Goal: Task Accomplishment & Management: Use online tool/utility

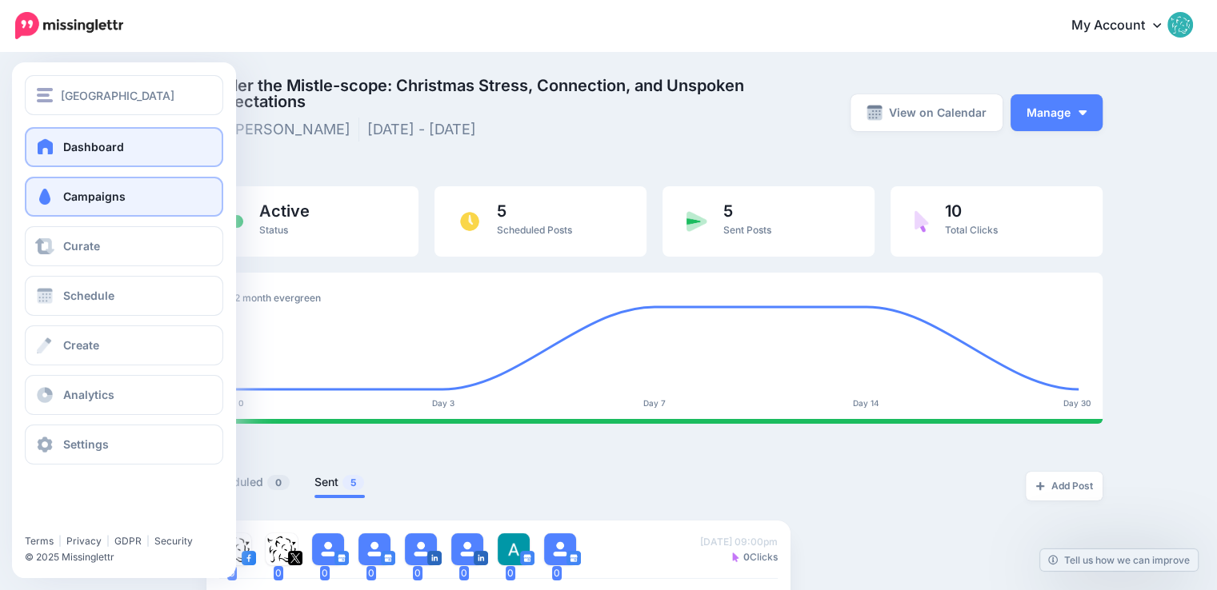
click at [112, 148] on span "Dashboard" at bounding box center [93, 147] width 61 height 14
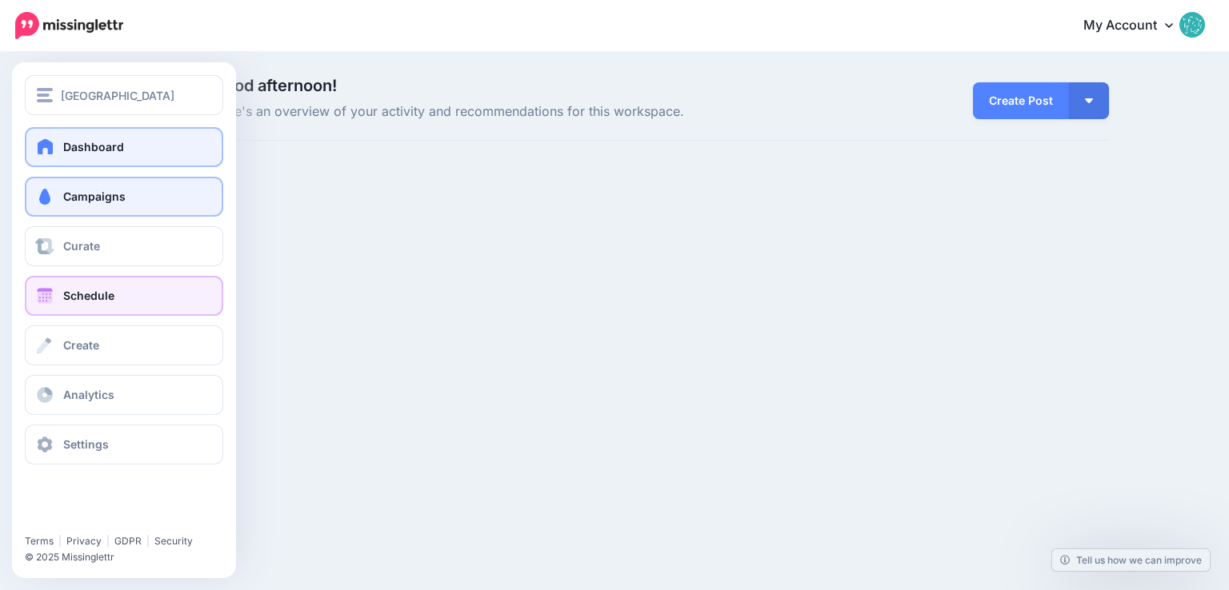
click at [94, 299] on span "Schedule" at bounding box center [88, 296] width 51 height 14
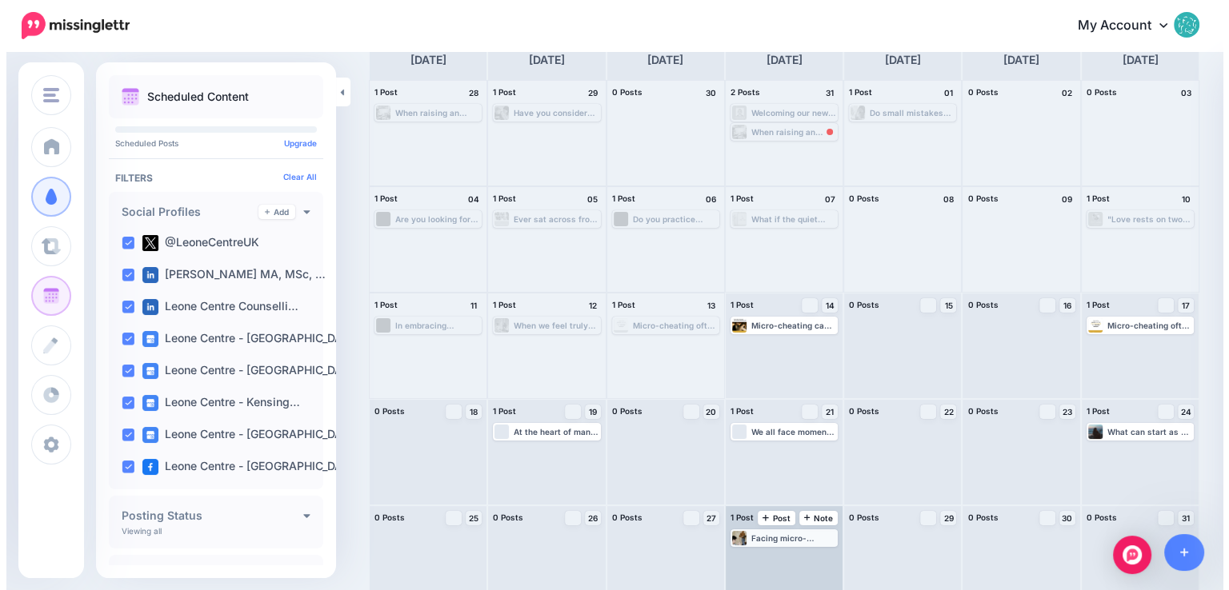
scroll to position [113, 0]
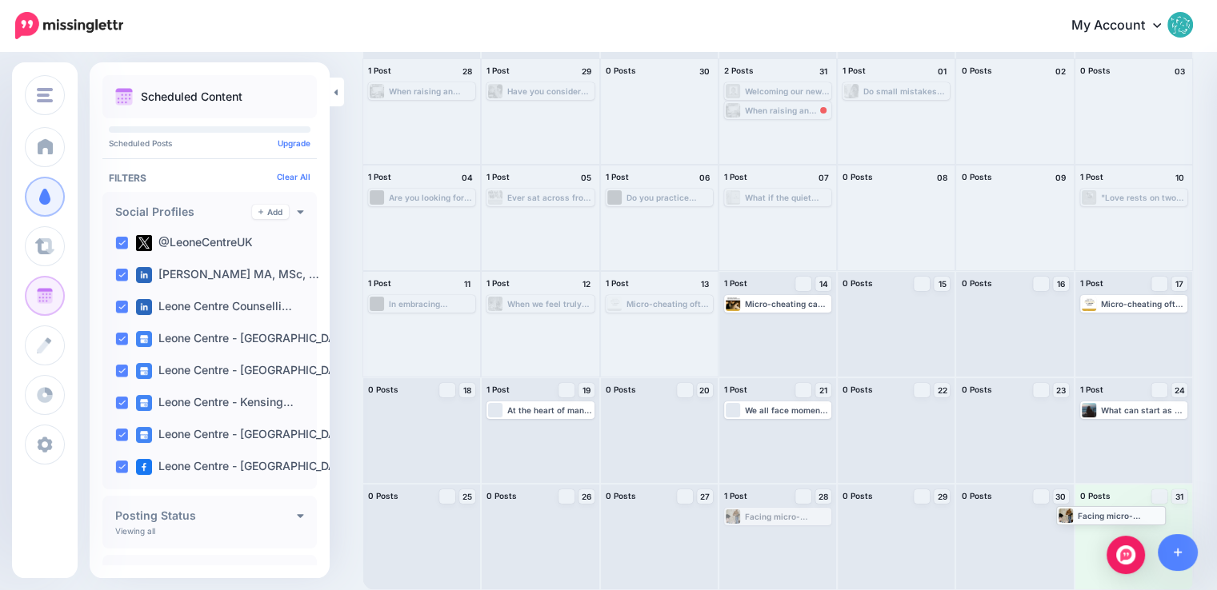
drag, startPoint x: 795, startPoint y: 517, endPoint x: 1122, endPoint y: 516, distance: 327.1
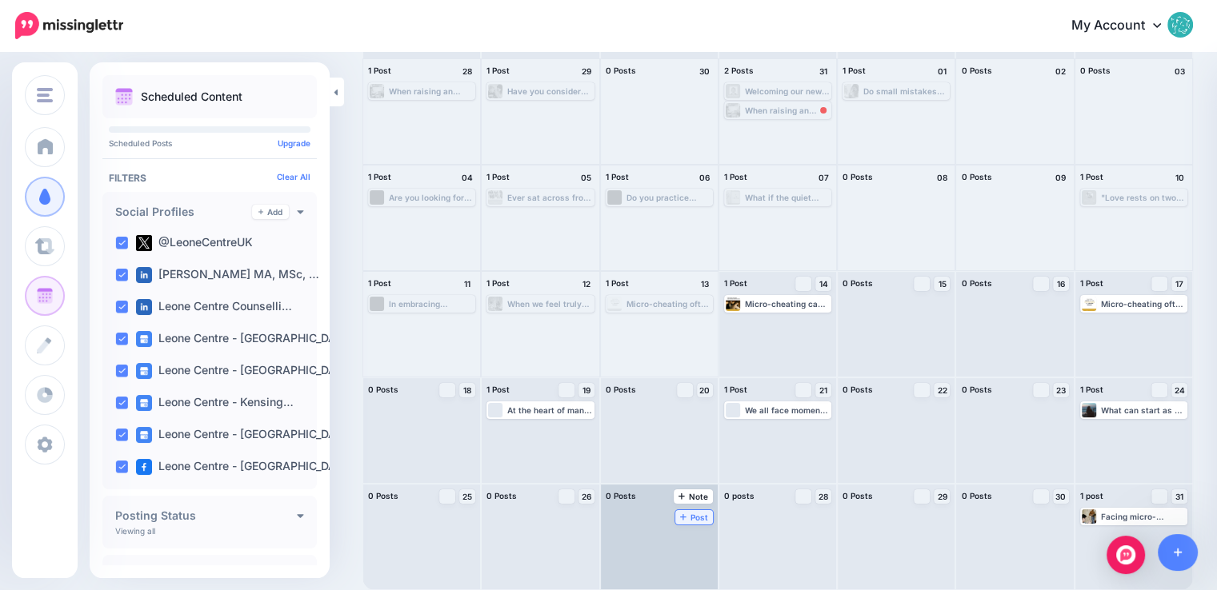
click at [680, 513] on span "Post" at bounding box center [694, 517] width 28 height 8
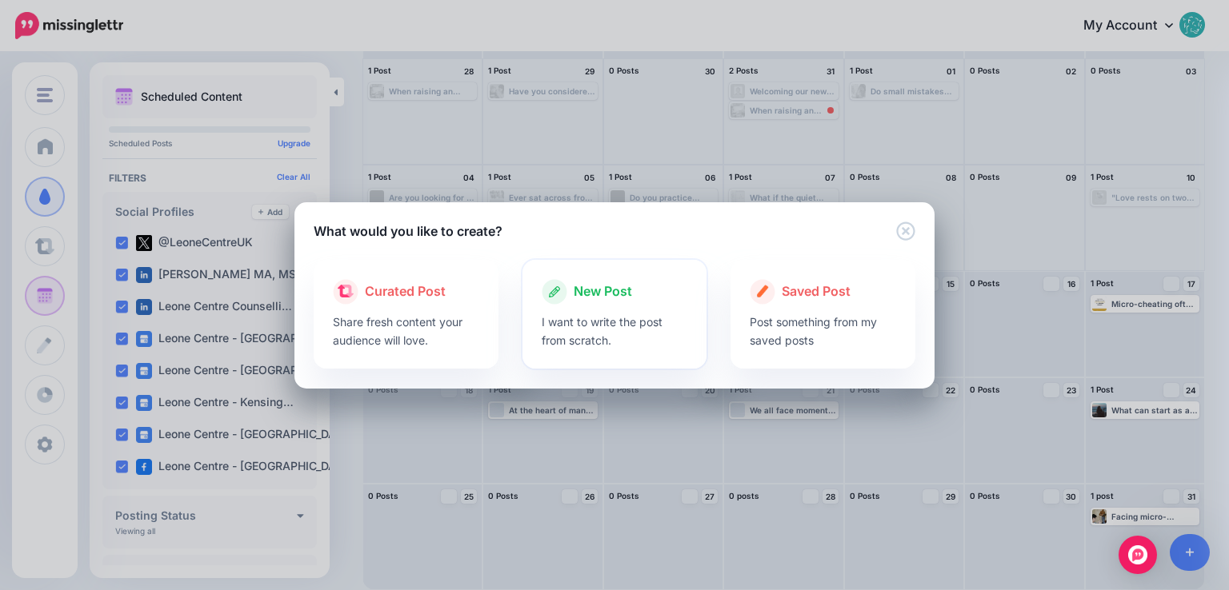
click at [615, 329] on p "I want to write the post from scratch." at bounding box center [614, 331] width 146 height 37
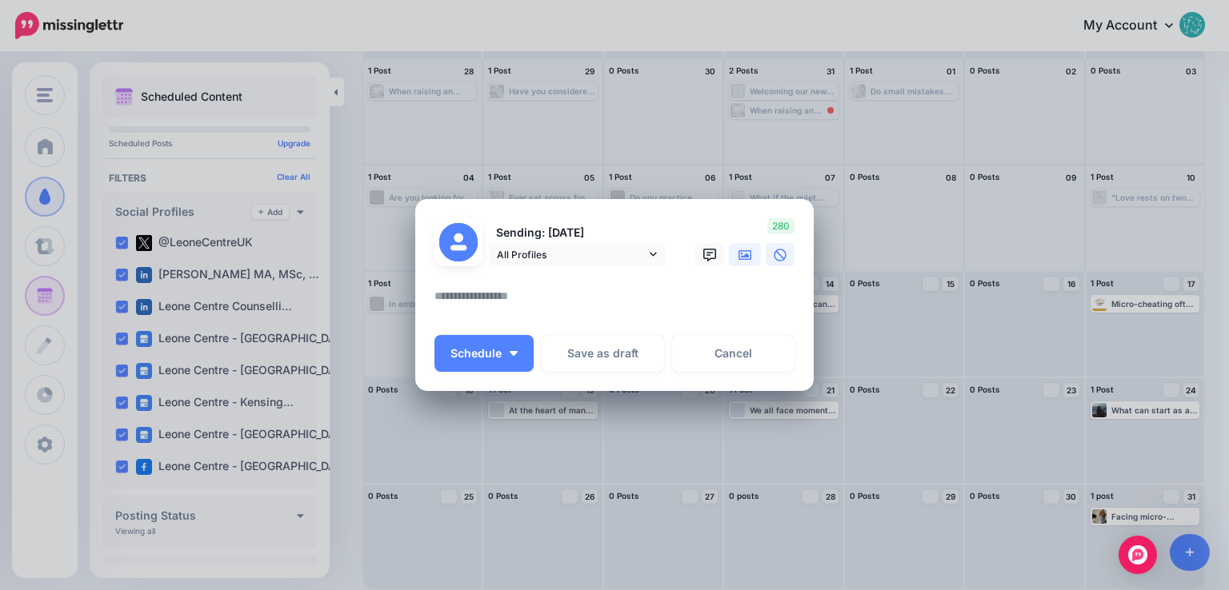
click at [739, 258] on icon at bounding box center [744, 255] width 13 height 10
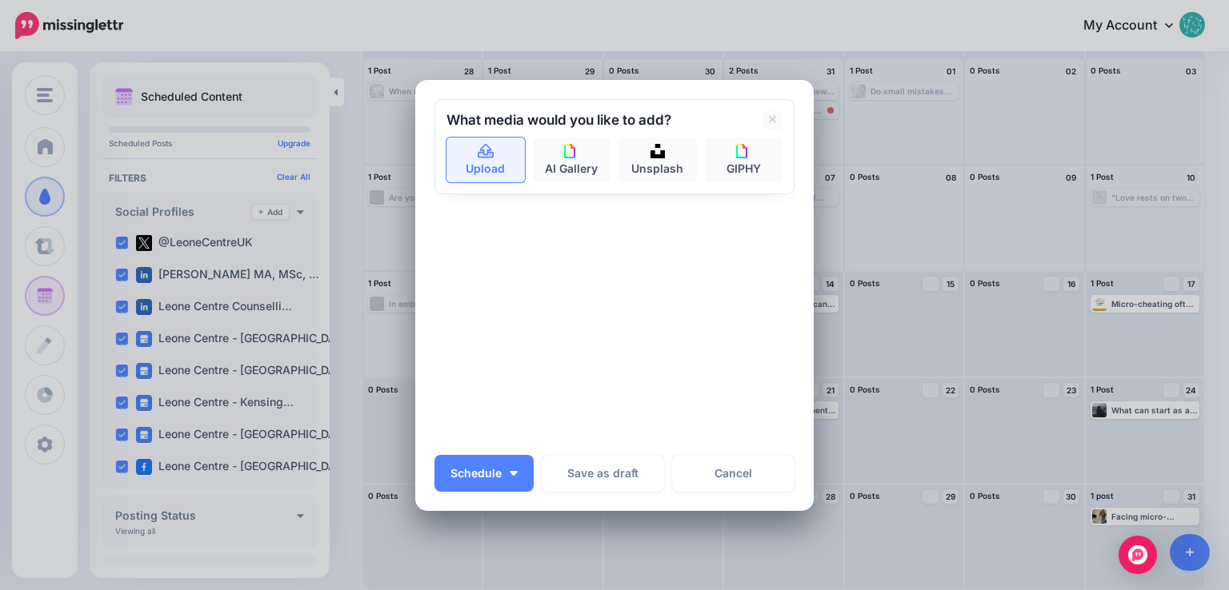
click at [486, 156] on icon at bounding box center [485, 150] width 16 height 14
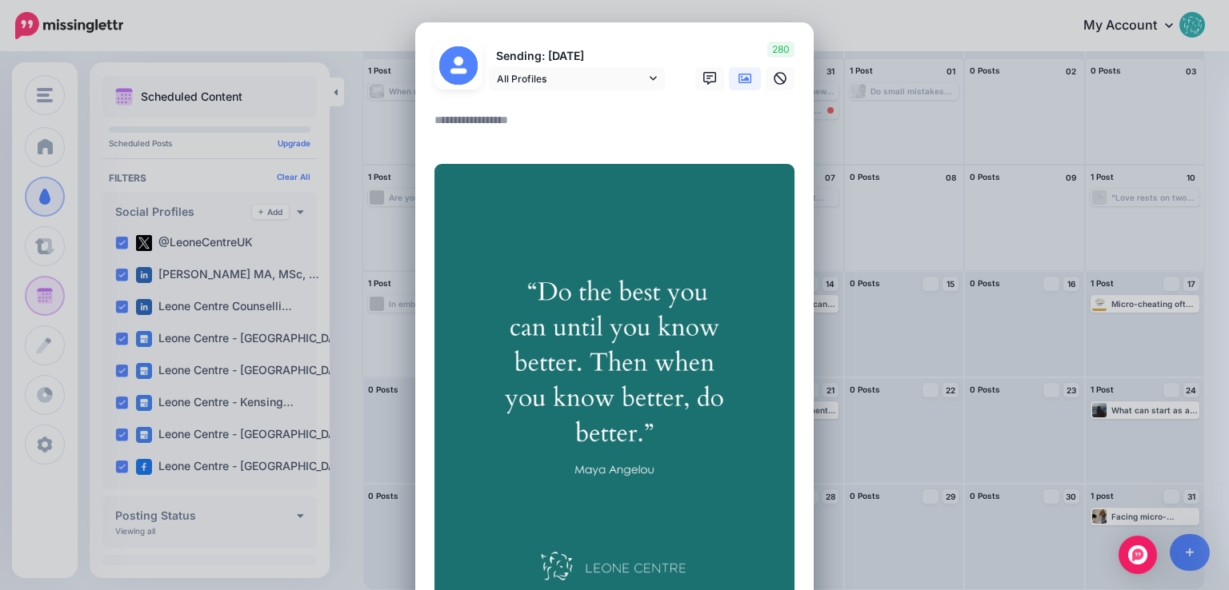
click at [507, 122] on textarea at bounding box center [618, 125] width 368 height 31
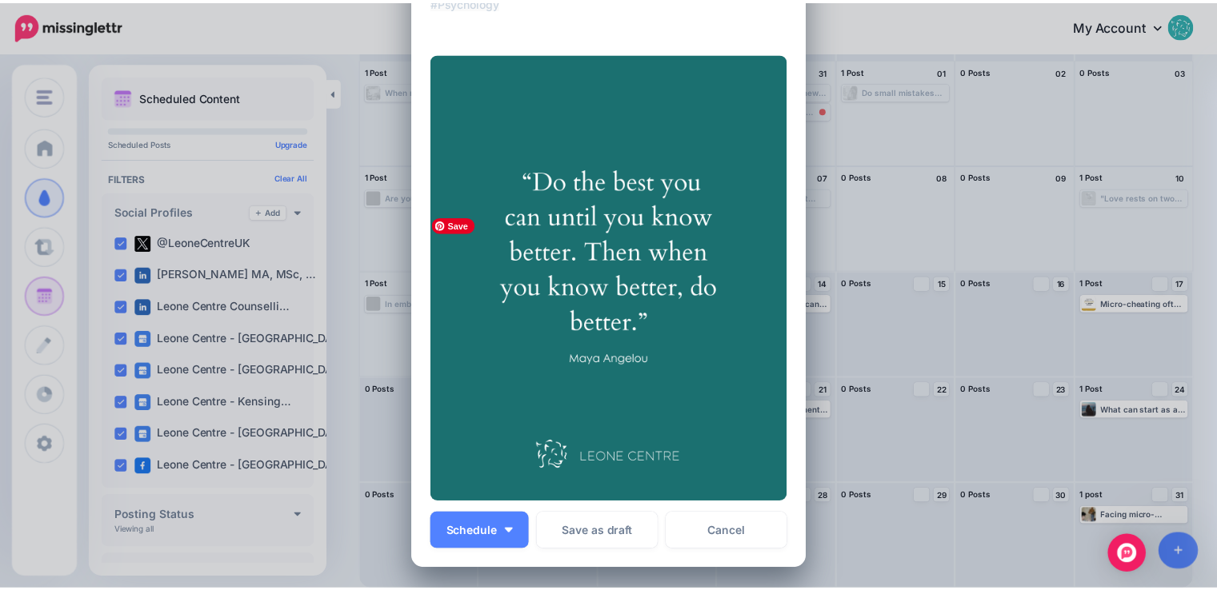
scroll to position [160, 0]
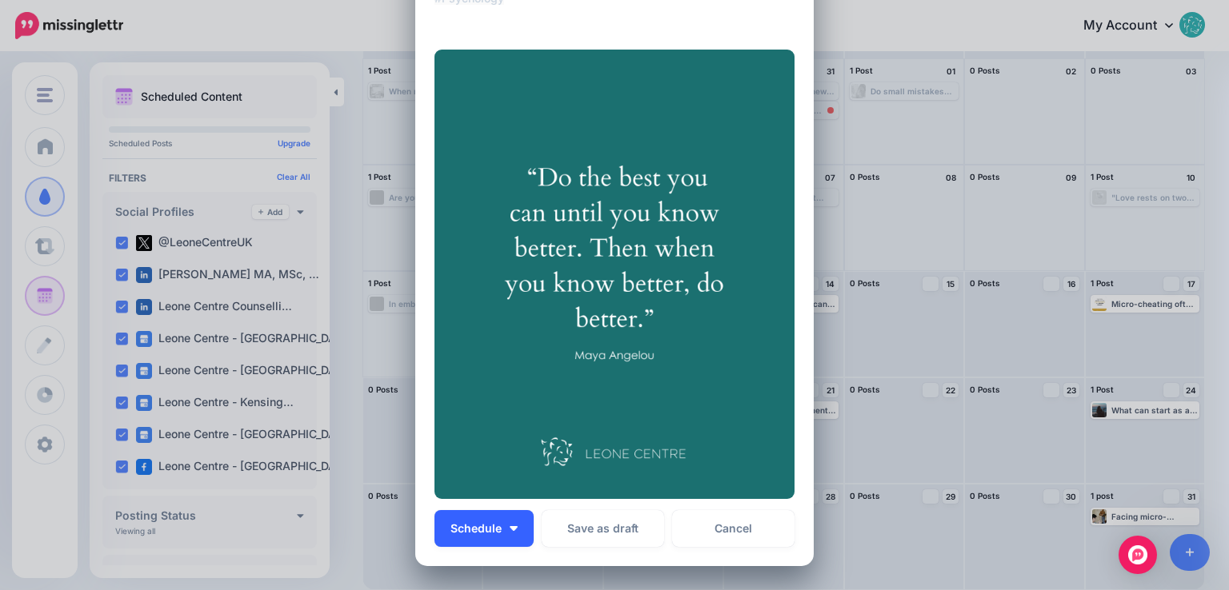
type textarea "**********"
click at [496, 529] on button "Schedule" at bounding box center [483, 528] width 99 height 37
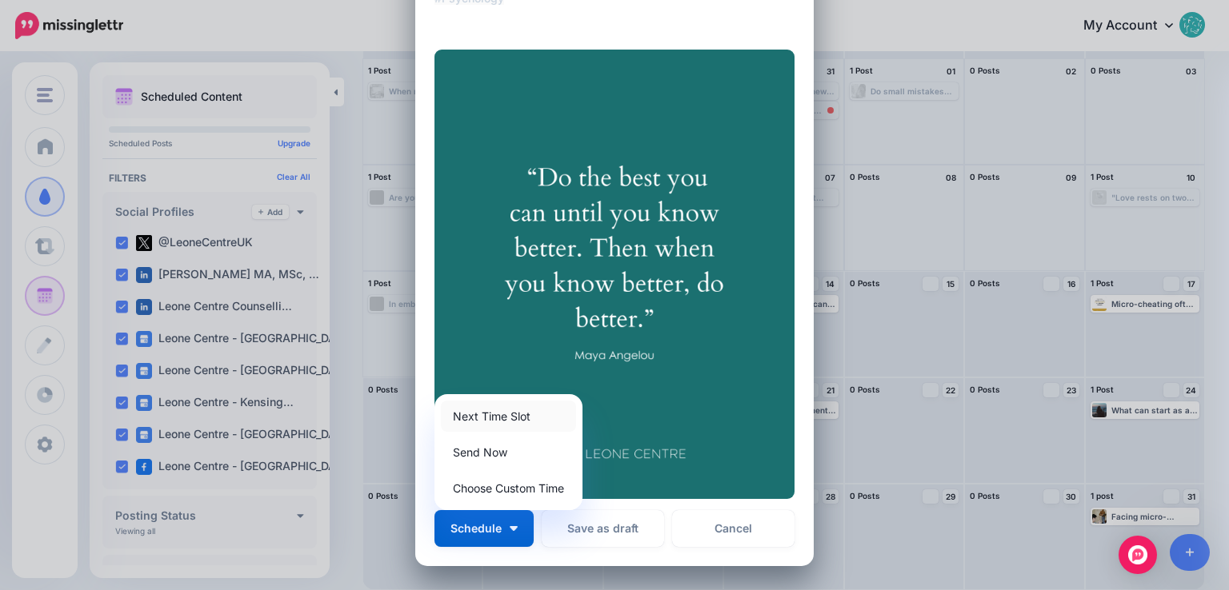
click at [499, 417] on link "Next Time Slot" at bounding box center [508, 416] width 135 height 31
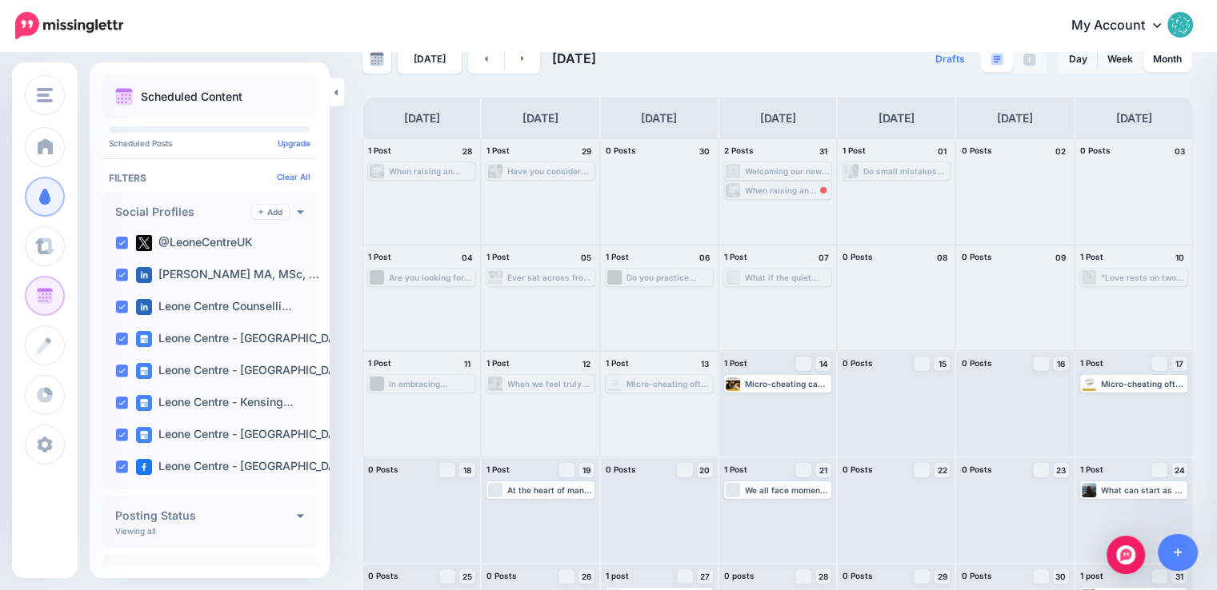
scroll to position [0, 0]
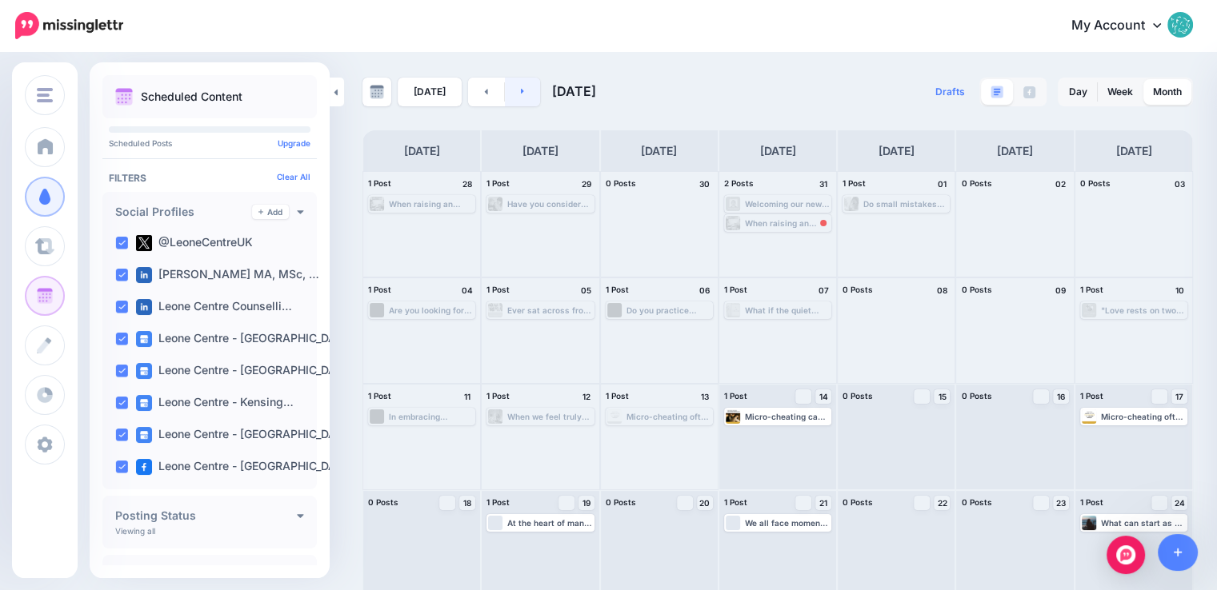
click at [527, 93] on link at bounding box center [523, 92] width 36 height 29
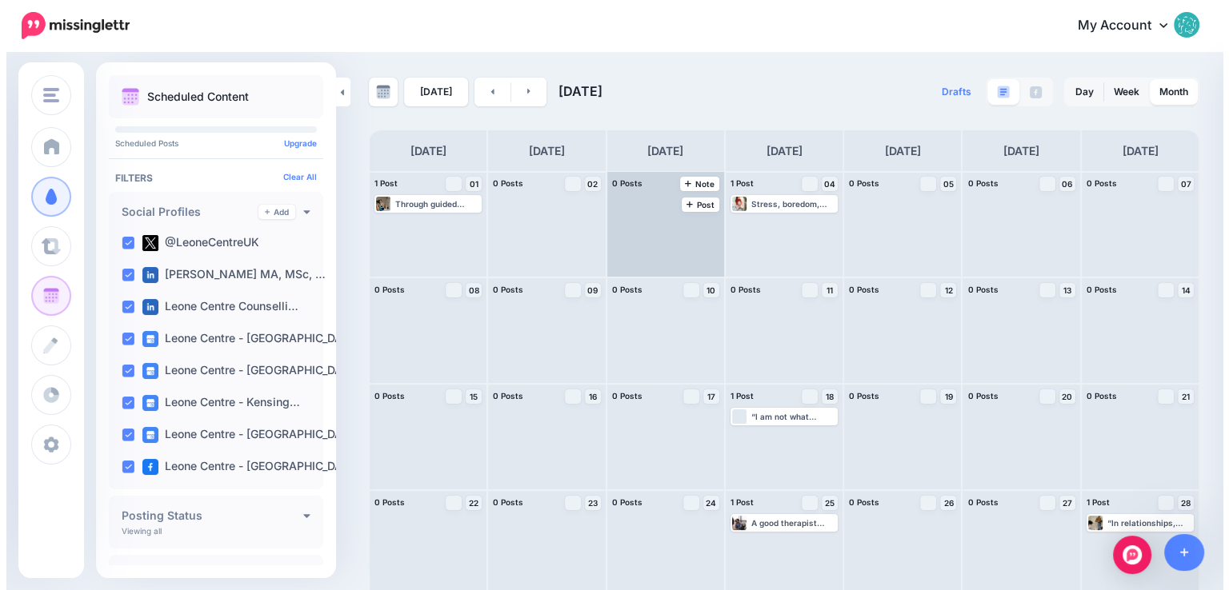
scroll to position [80, 0]
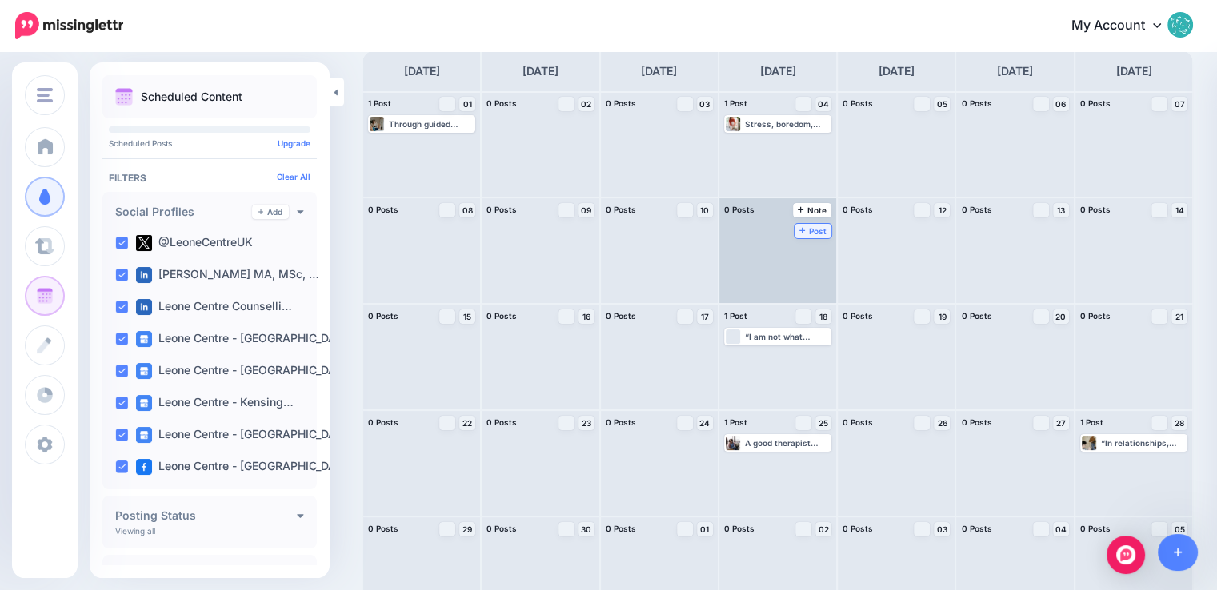
click at [799, 227] on span "Post" at bounding box center [813, 231] width 28 height 8
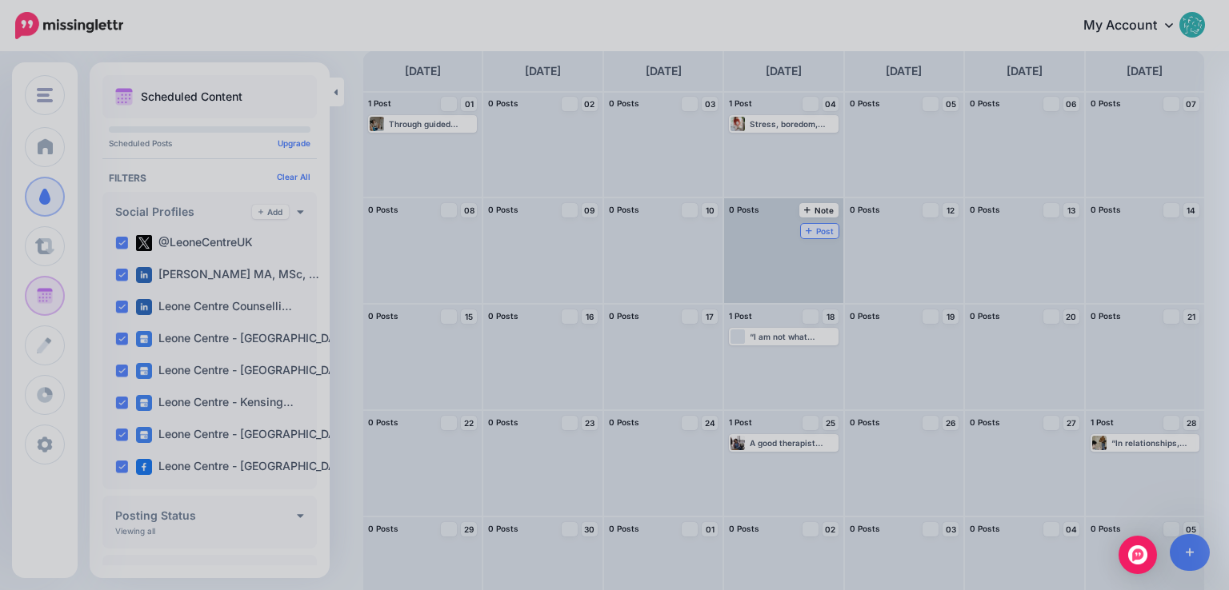
scroll to position [0, 0]
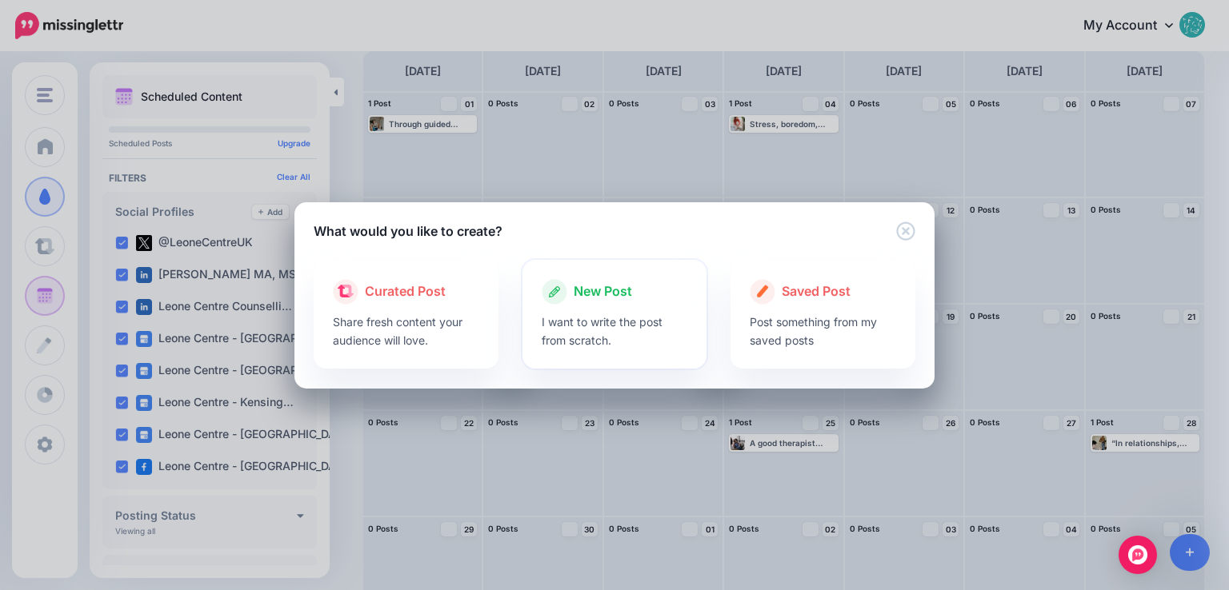
click at [612, 318] on p "I want to write the post from scratch." at bounding box center [614, 331] width 146 height 37
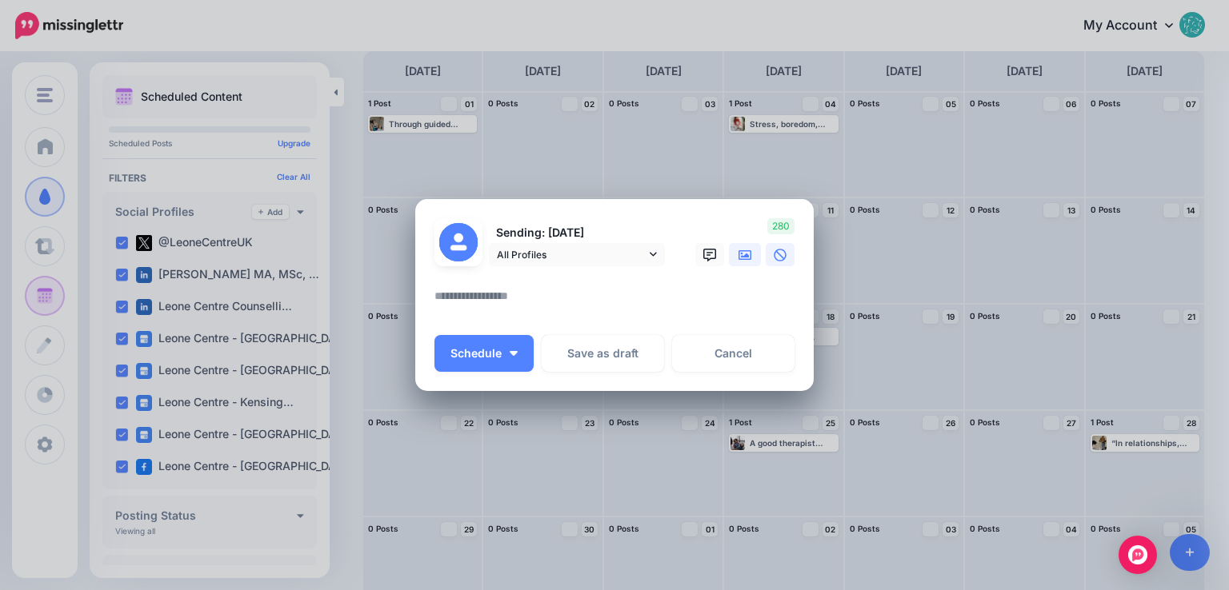
click at [752, 257] on link at bounding box center [745, 254] width 32 height 23
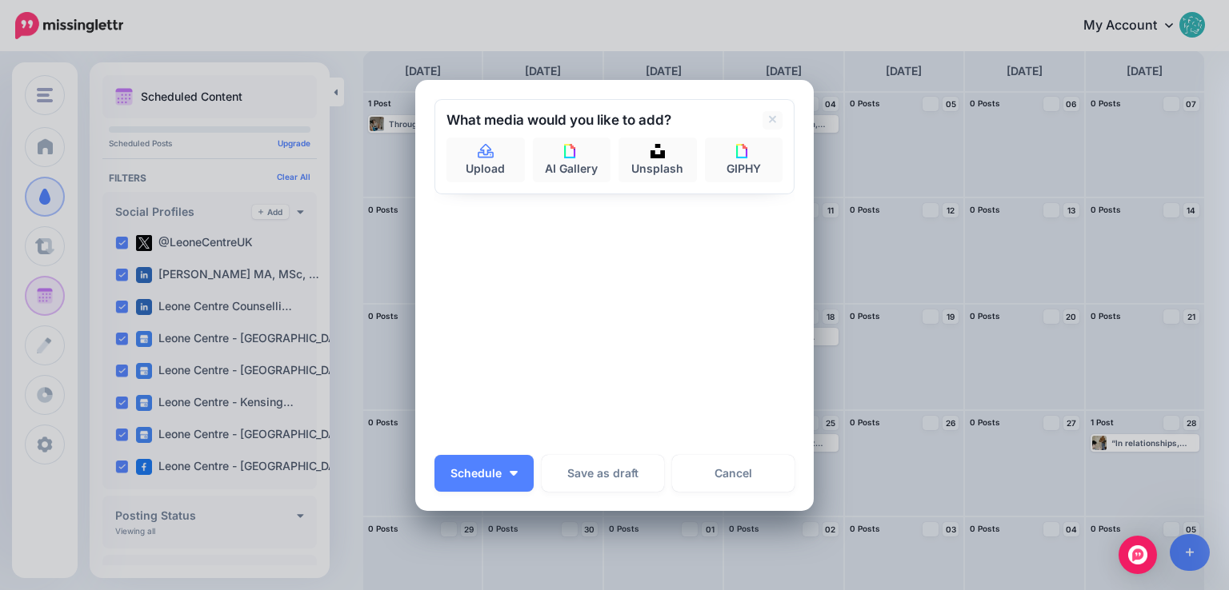
click at [505, 186] on div "What media would you like to add? Upload AI Gallery Unsplash GIPHY" at bounding box center [614, 146] width 360 height 95
click at [486, 173] on link "Upload" at bounding box center [485, 160] width 78 height 45
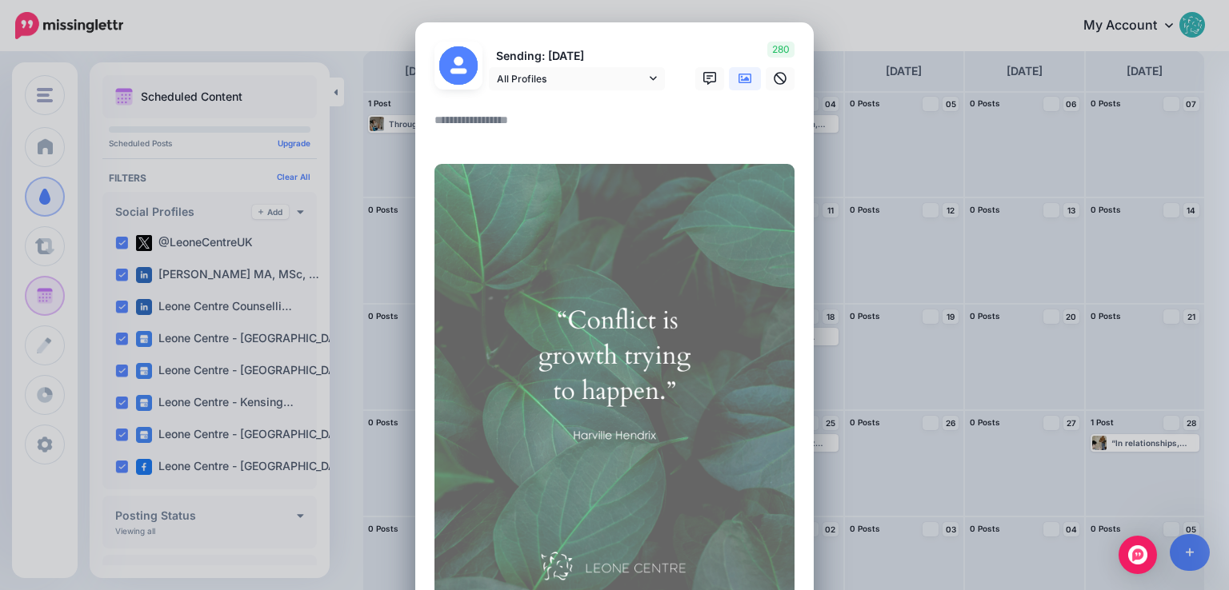
click at [485, 127] on textarea at bounding box center [618, 125] width 368 height 31
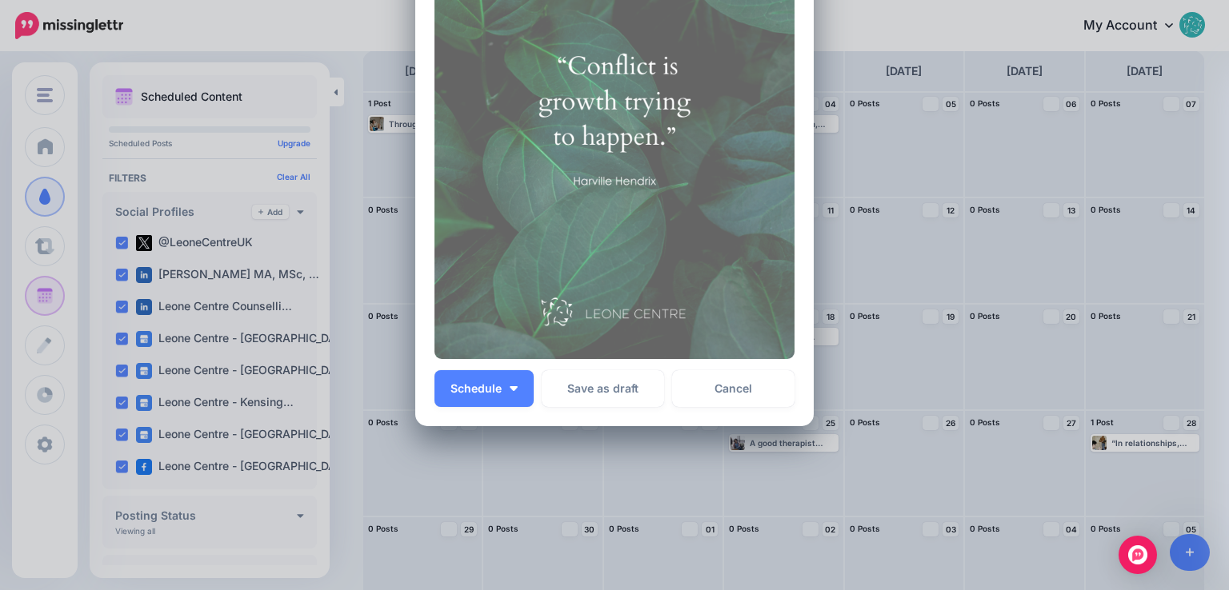
scroll to position [320, 0]
type textarea "**********"
click at [509, 384] on button "Schedule" at bounding box center [483, 388] width 99 height 37
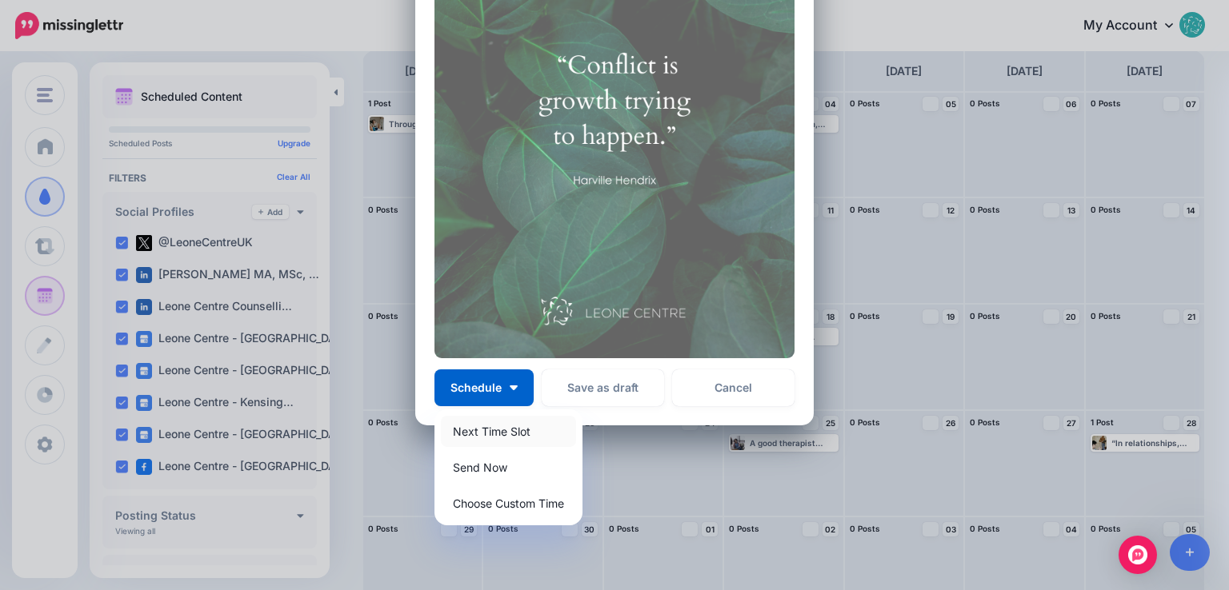
click at [507, 432] on link "Next Time Slot" at bounding box center [508, 431] width 135 height 31
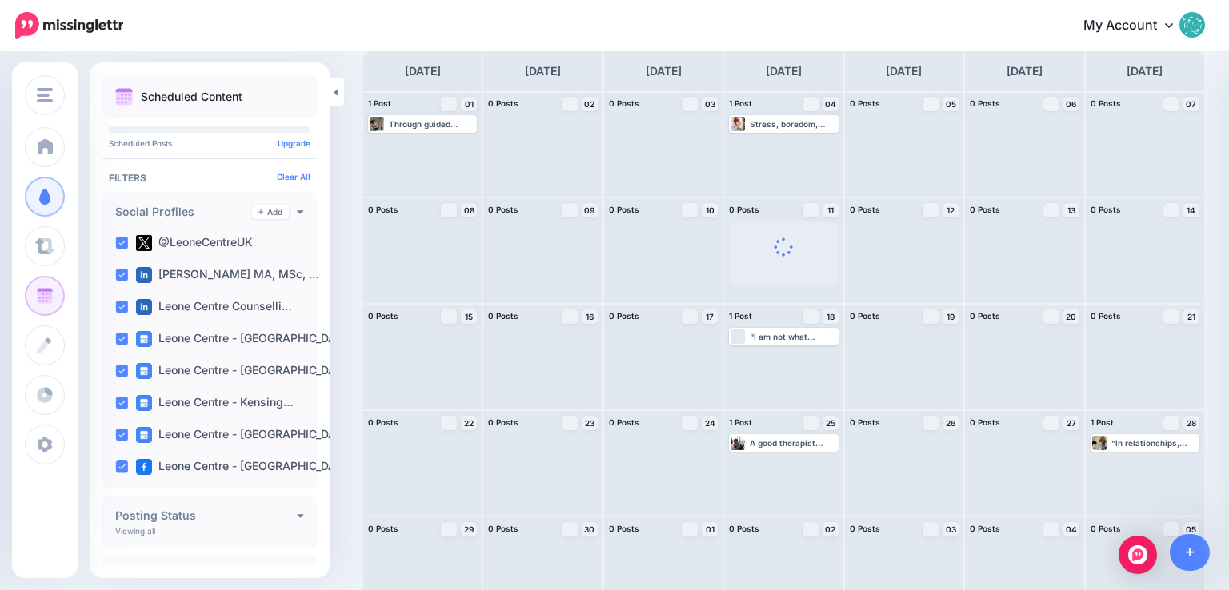
scroll to position [0, 0]
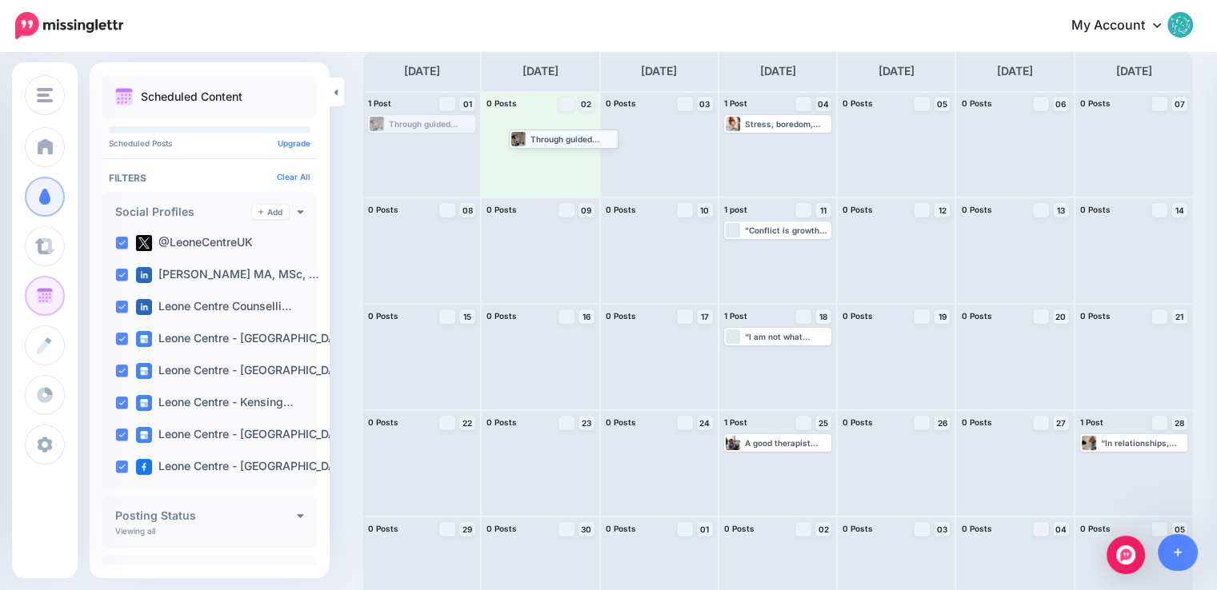
drag, startPoint x: 438, startPoint y: 124, endPoint x: 579, endPoint y: 138, distance: 141.5
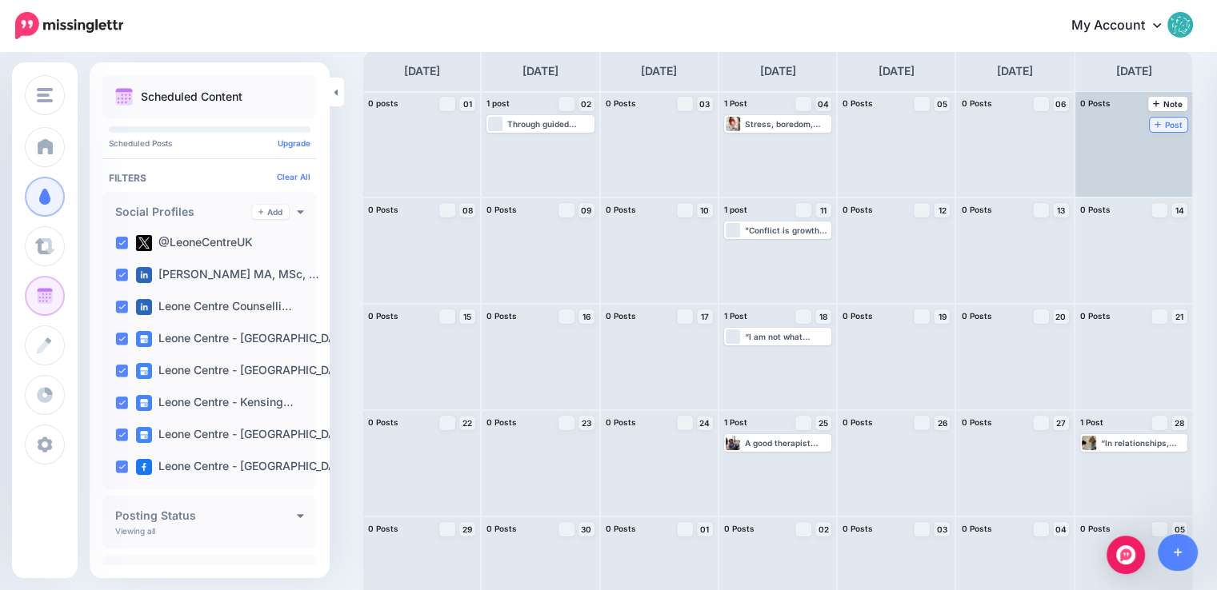
click at [1154, 121] on span "Post" at bounding box center [1168, 125] width 28 height 8
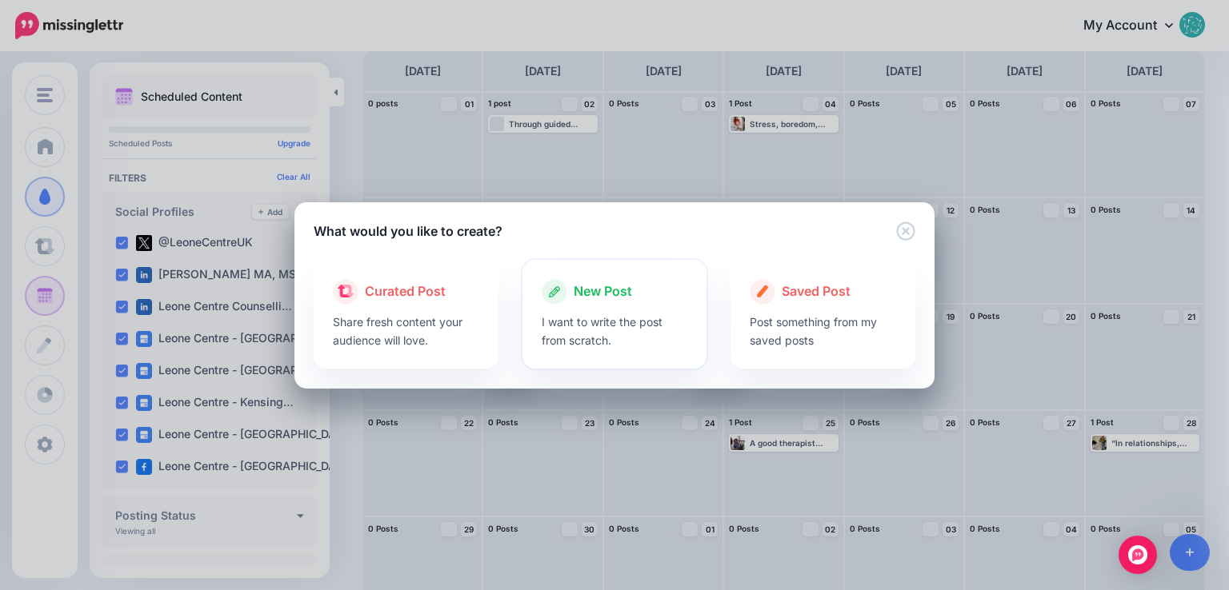
click at [621, 313] on p "I want to write the post from scratch." at bounding box center [614, 331] width 146 height 37
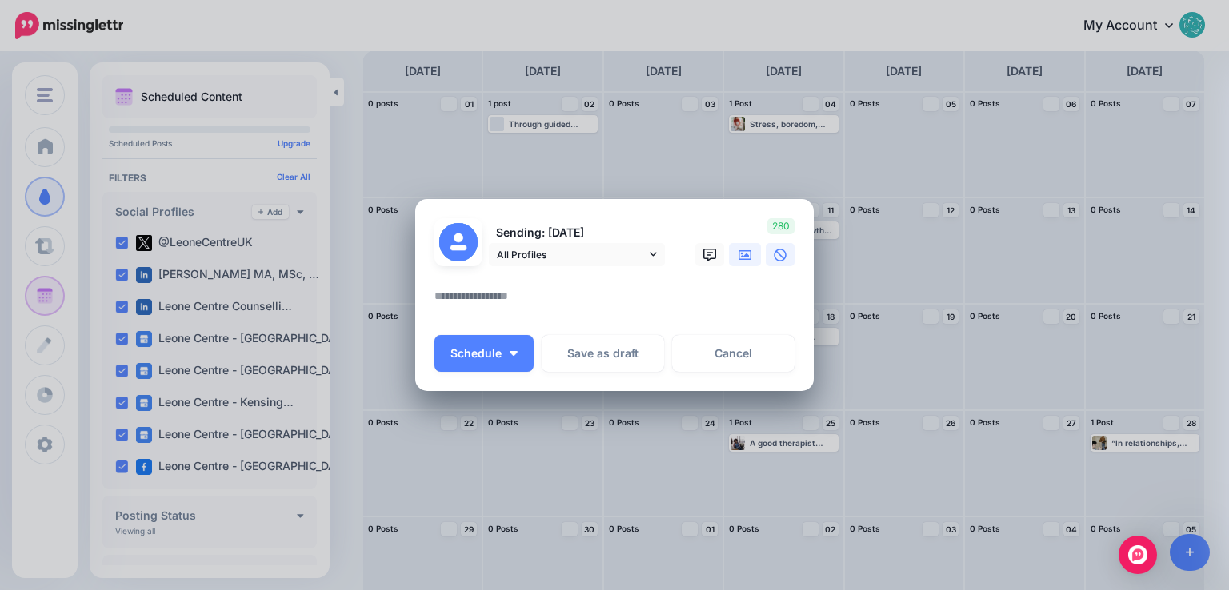
click at [741, 255] on icon at bounding box center [744, 255] width 13 height 13
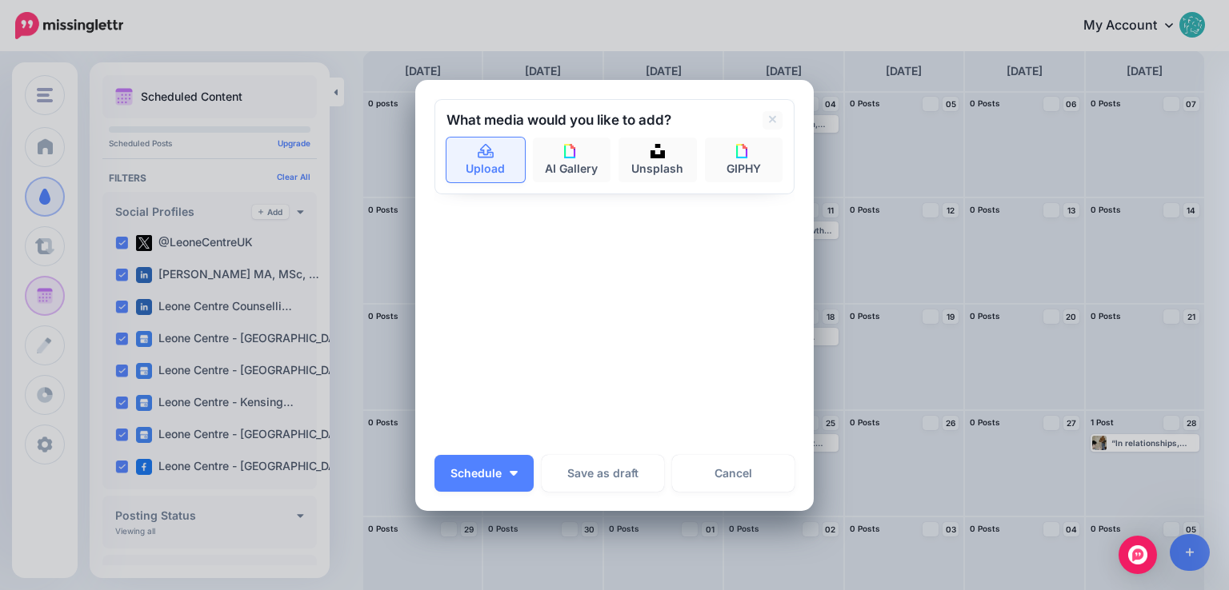
click at [485, 170] on link "Upload" at bounding box center [485, 160] width 78 height 45
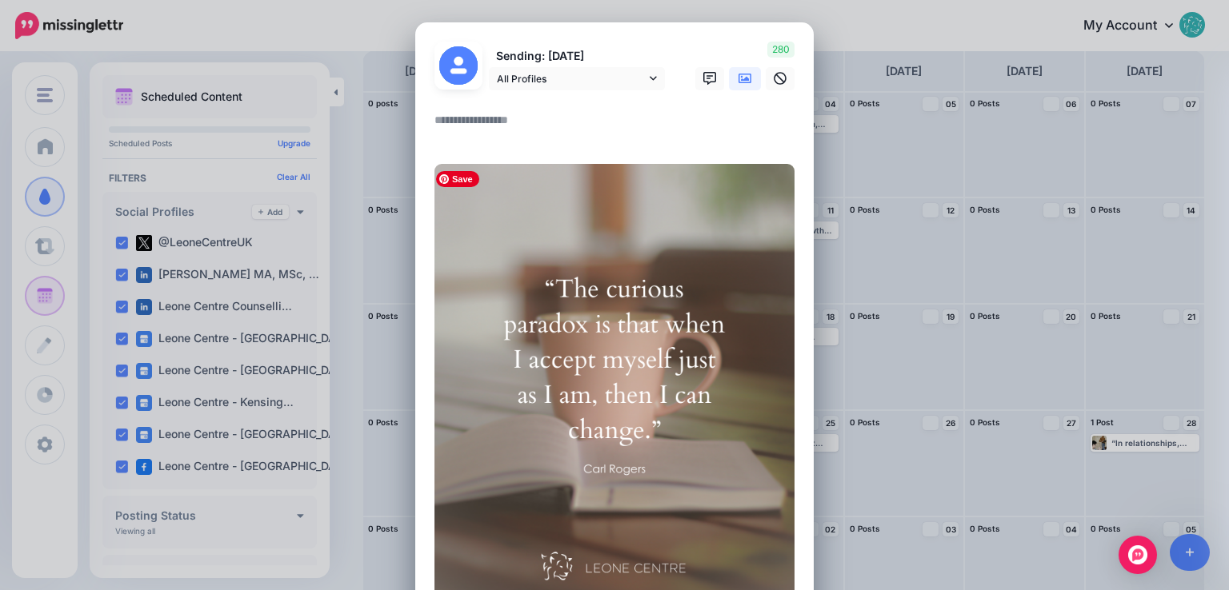
click at [521, 125] on textarea at bounding box center [618, 125] width 368 height 31
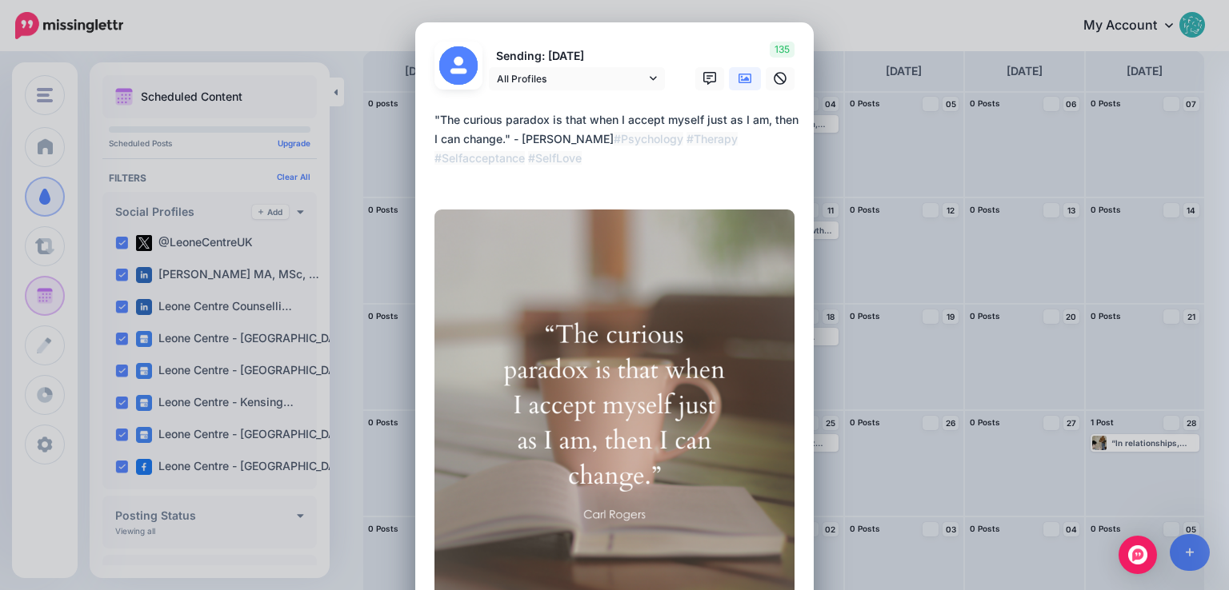
click at [589, 177] on textarea "**********" at bounding box center [618, 148] width 368 height 77
click at [721, 183] on textarea "**********" at bounding box center [618, 148] width 368 height 77
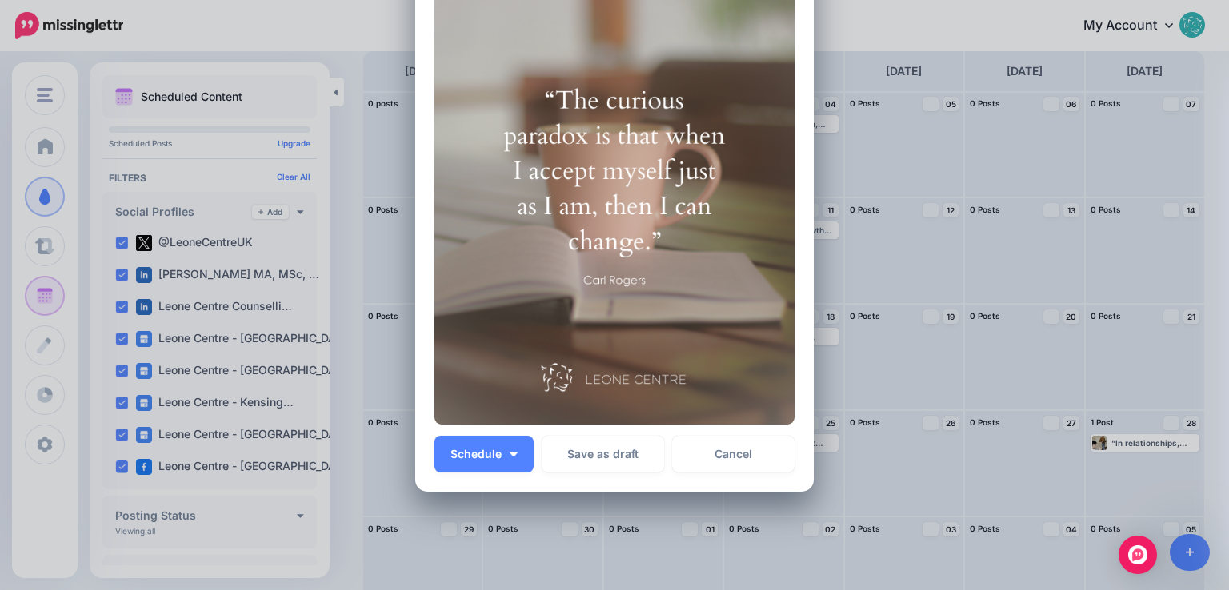
scroll to position [310, 0]
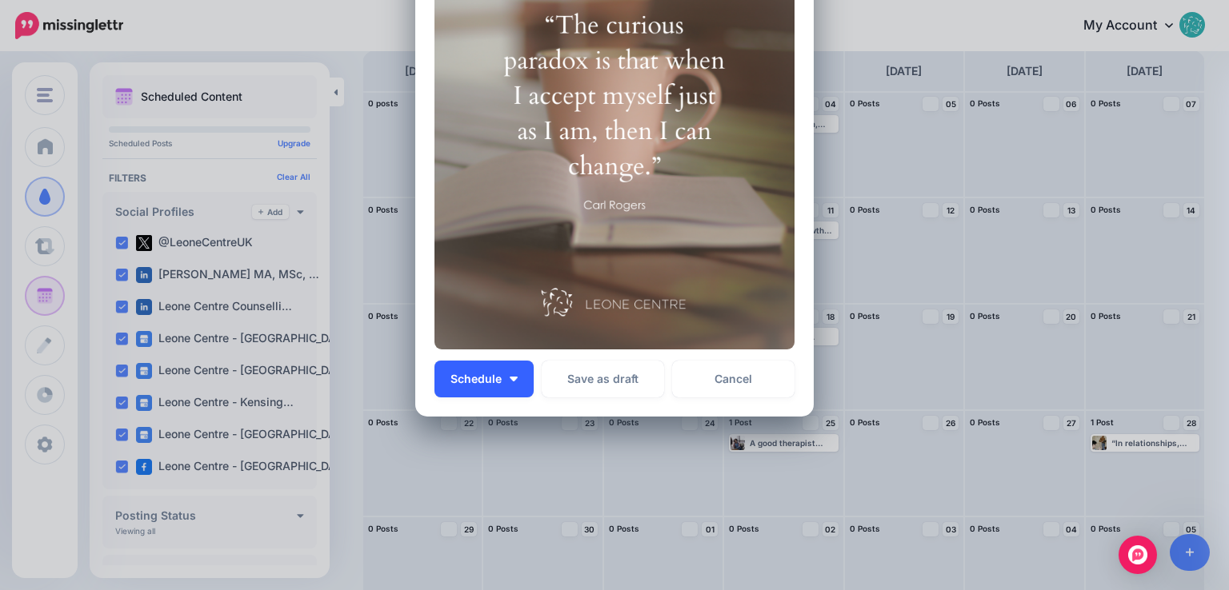
type textarea "**********"
click at [493, 379] on span "Schedule" at bounding box center [475, 379] width 51 height 11
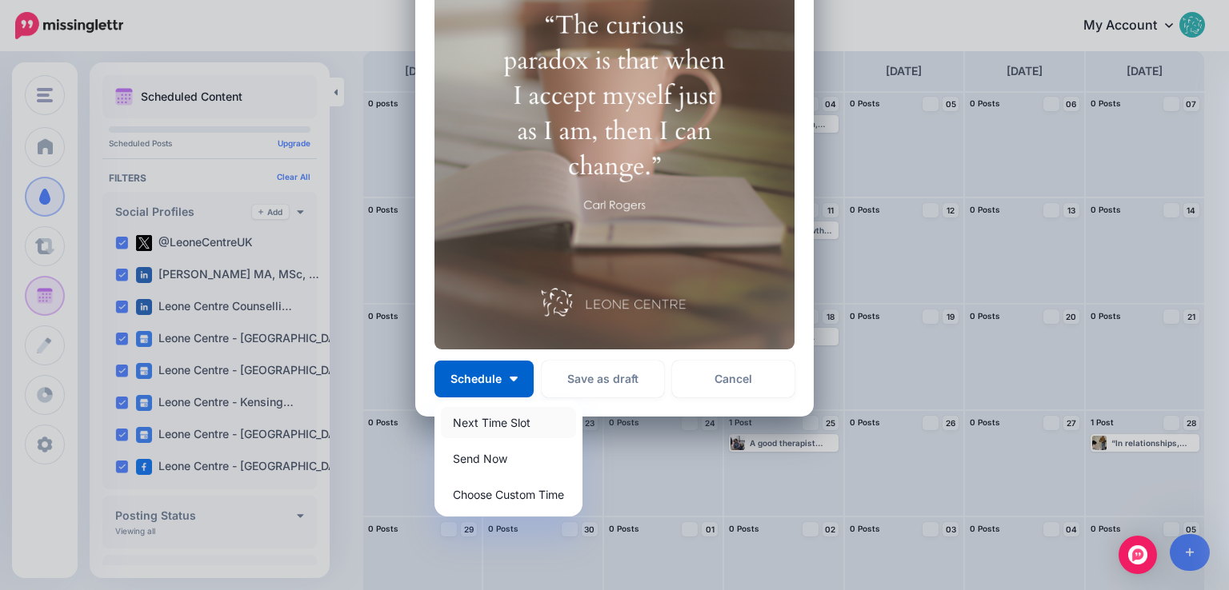
click at [491, 427] on link "Next Time Slot" at bounding box center [508, 422] width 135 height 31
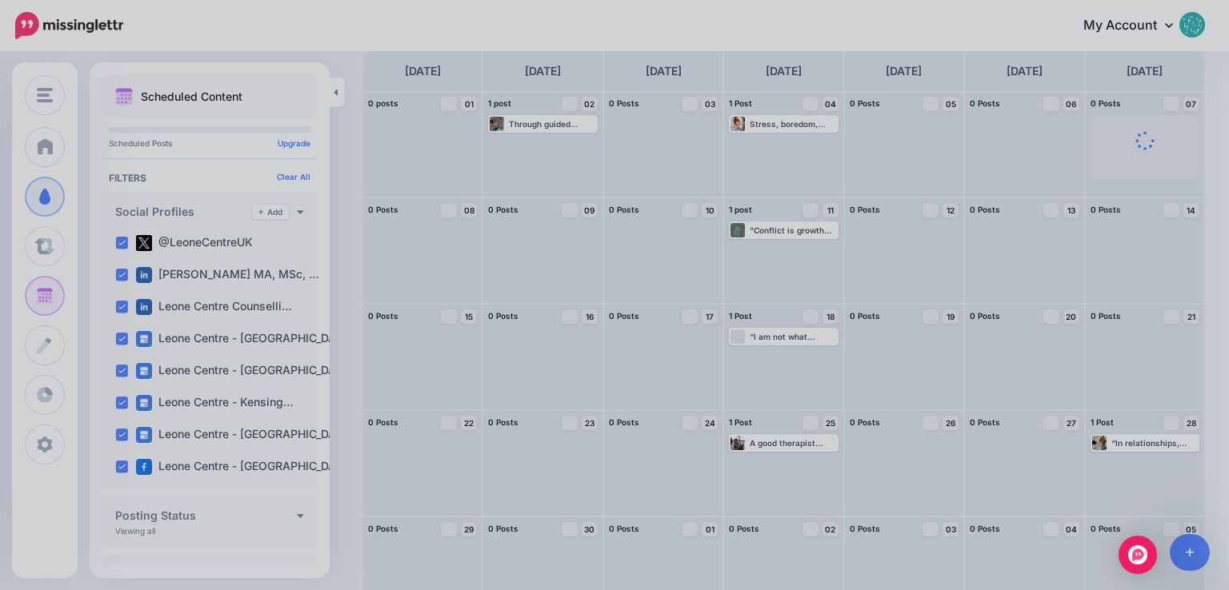
scroll to position [0, 0]
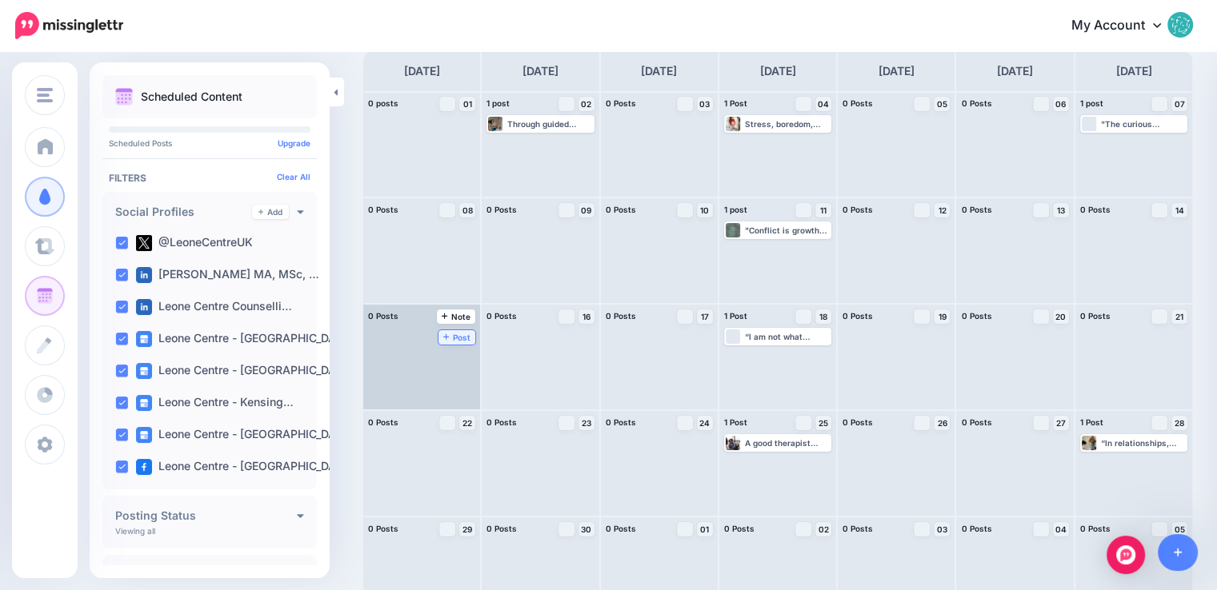
click at [443, 333] on icon at bounding box center [446, 337] width 6 height 8
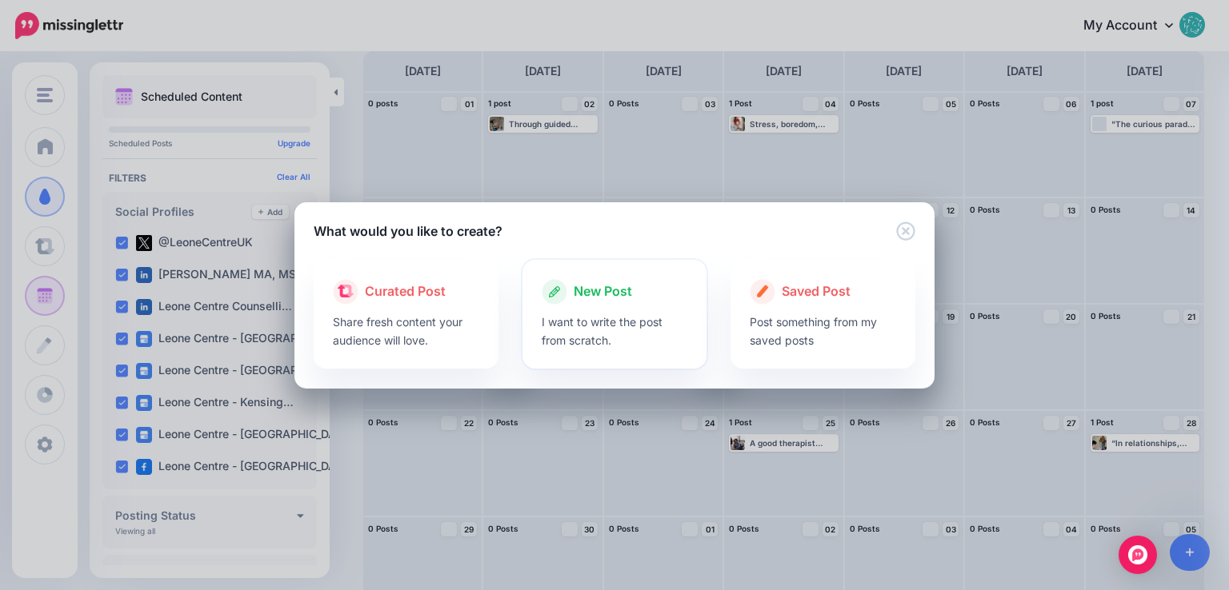
click at [573, 327] on p "I want to write the post from scratch." at bounding box center [614, 331] width 146 height 37
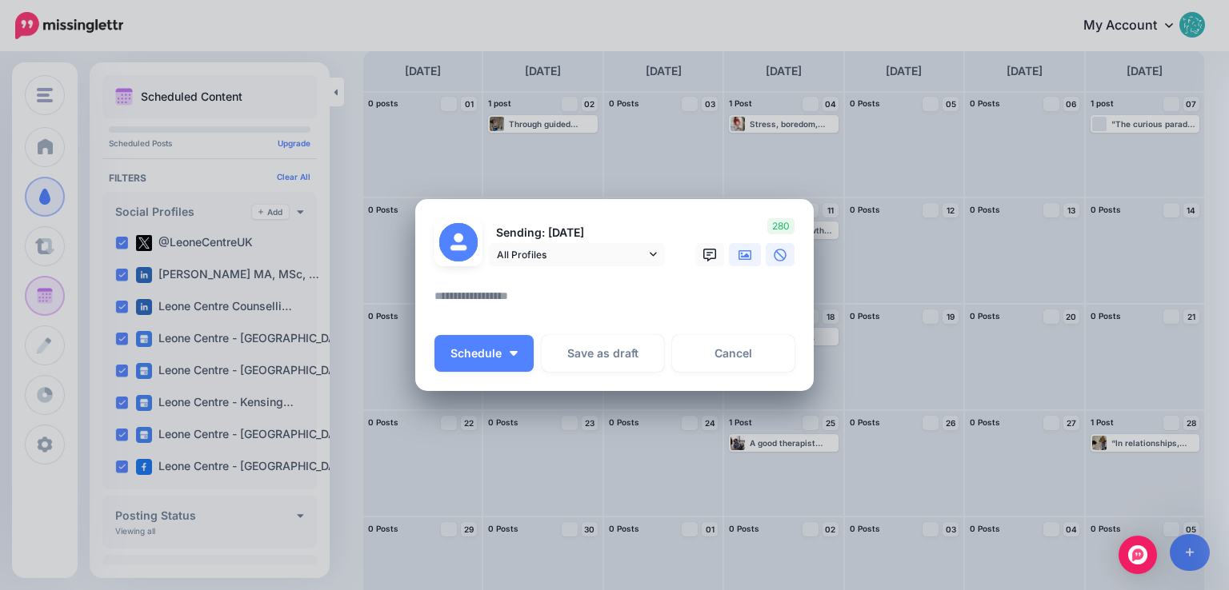
click at [742, 260] on icon at bounding box center [744, 255] width 13 height 13
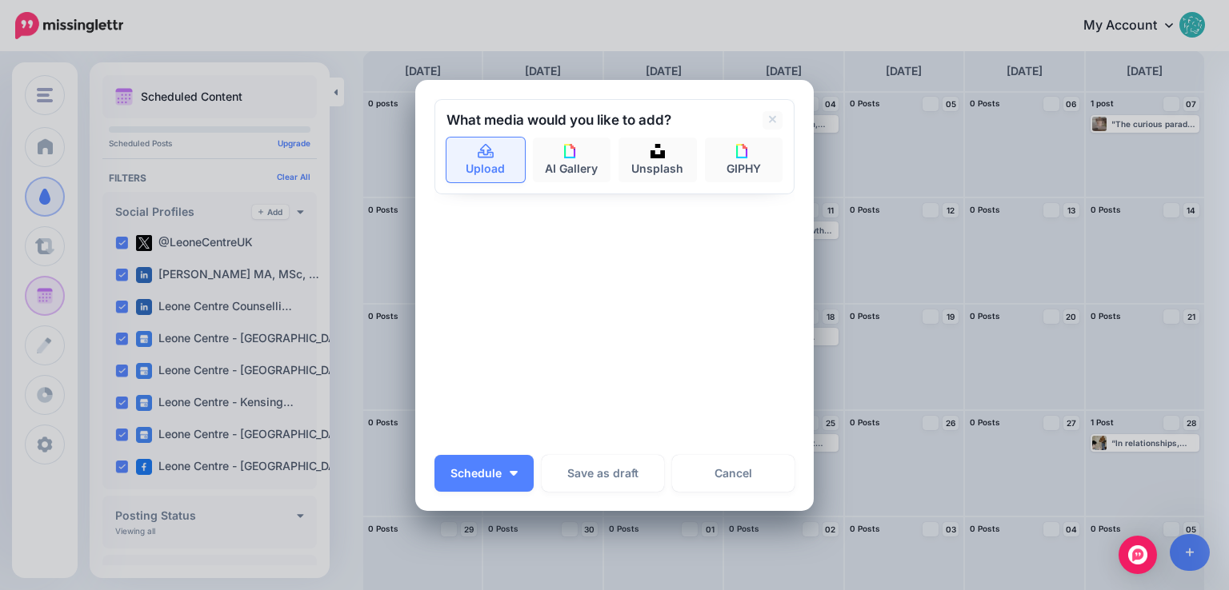
click at [491, 166] on link "Upload" at bounding box center [485, 160] width 78 height 45
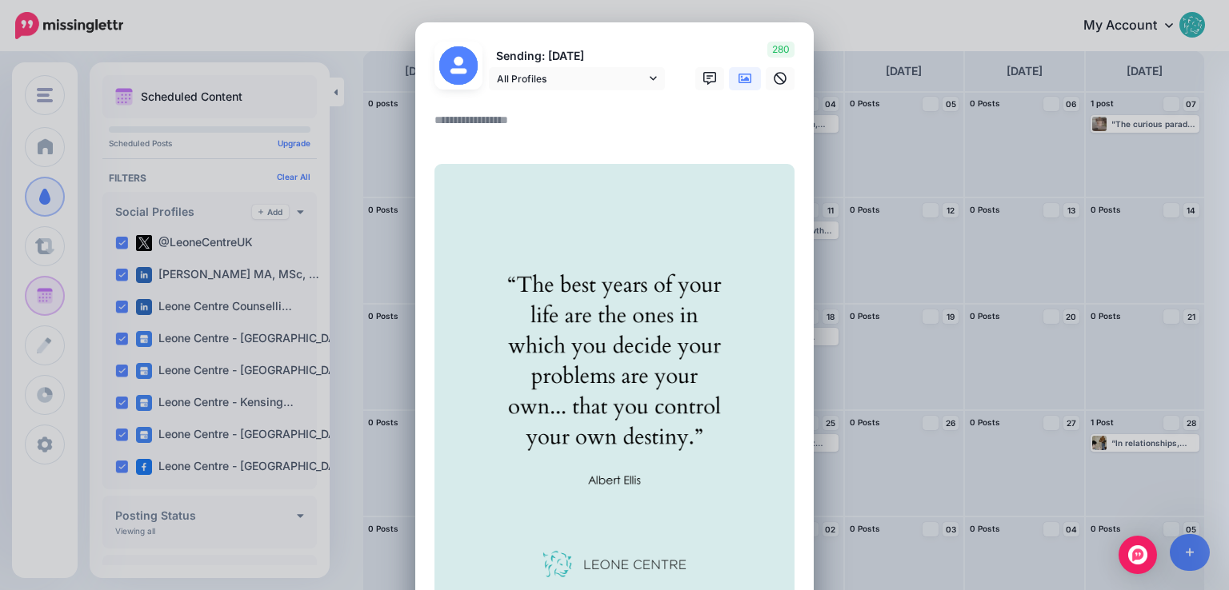
click at [518, 130] on textarea at bounding box center [618, 125] width 368 height 31
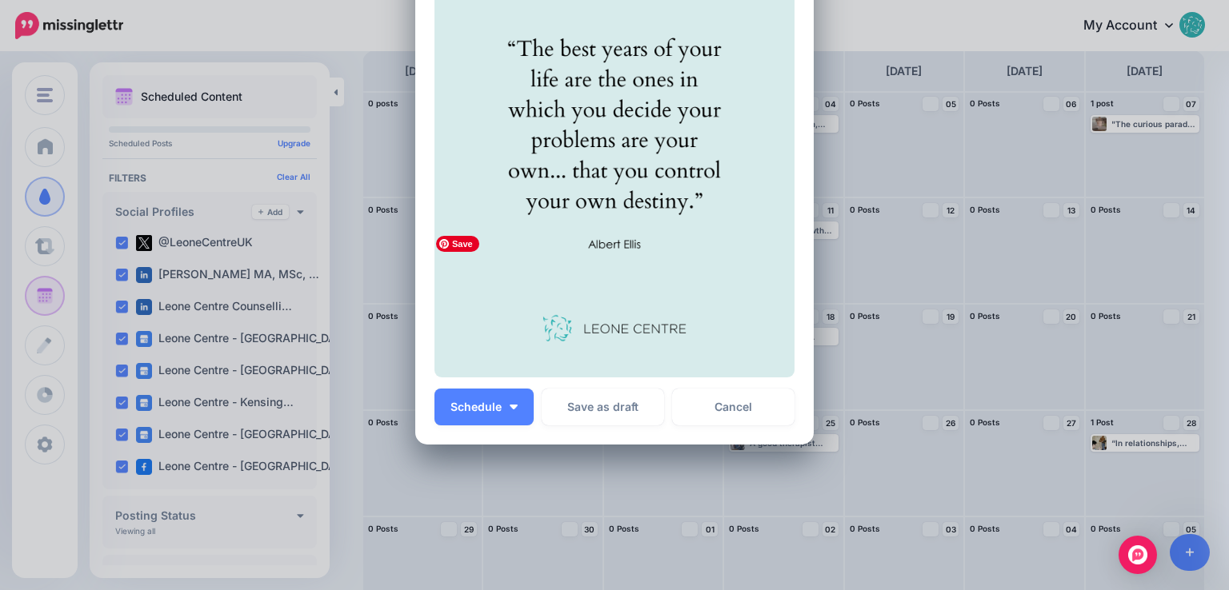
scroll to position [320, 0]
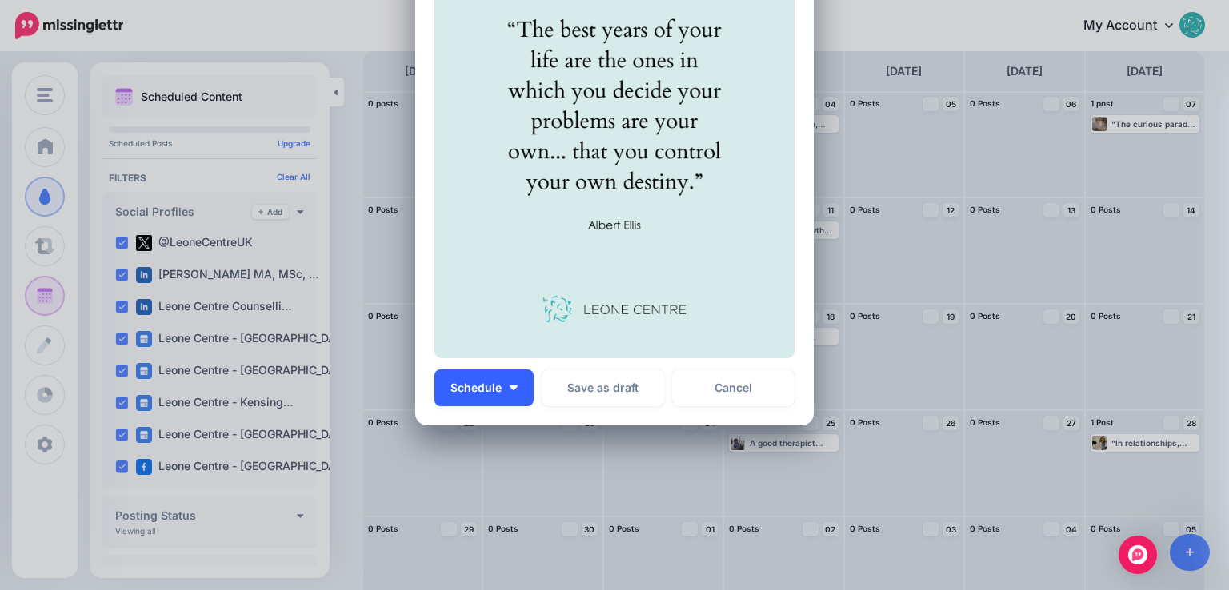
type textarea "**********"
click at [486, 401] on button "Schedule" at bounding box center [483, 388] width 99 height 37
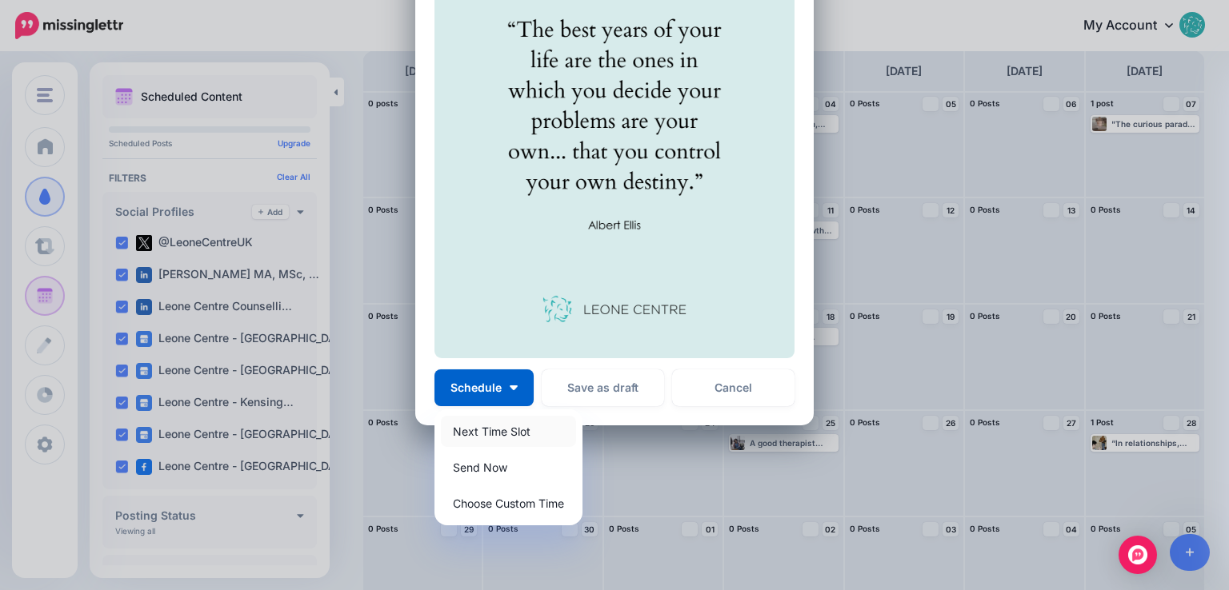
click at [492, 432] on link "Next Time Slot" at bounding box center [508, 431] width 135 height 31
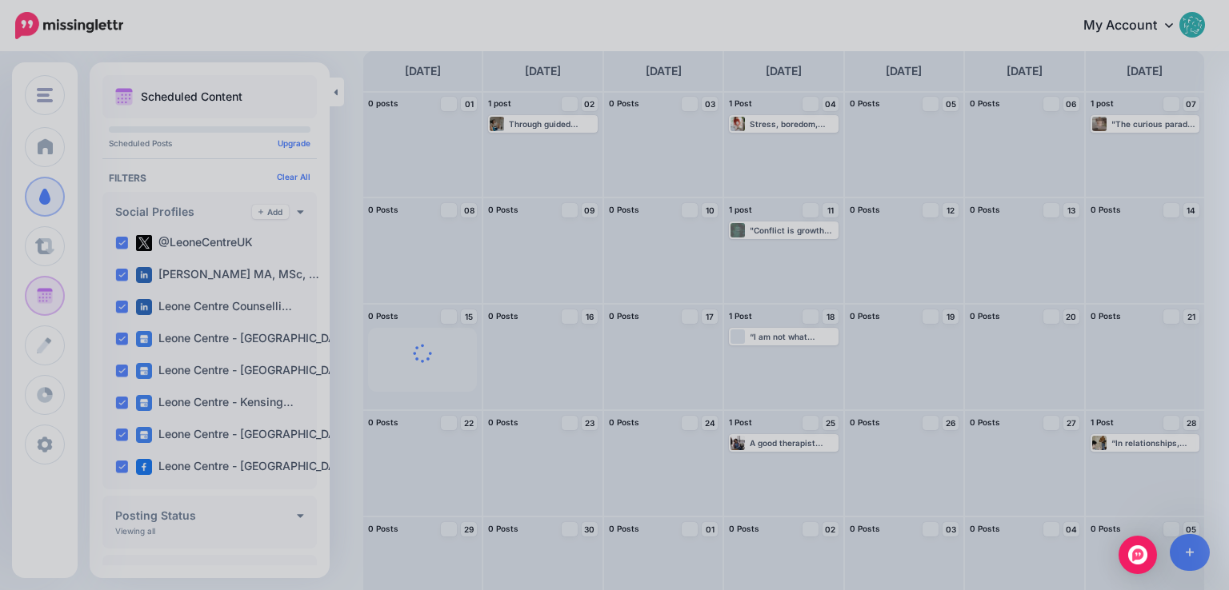
scroll to position [216, 0]
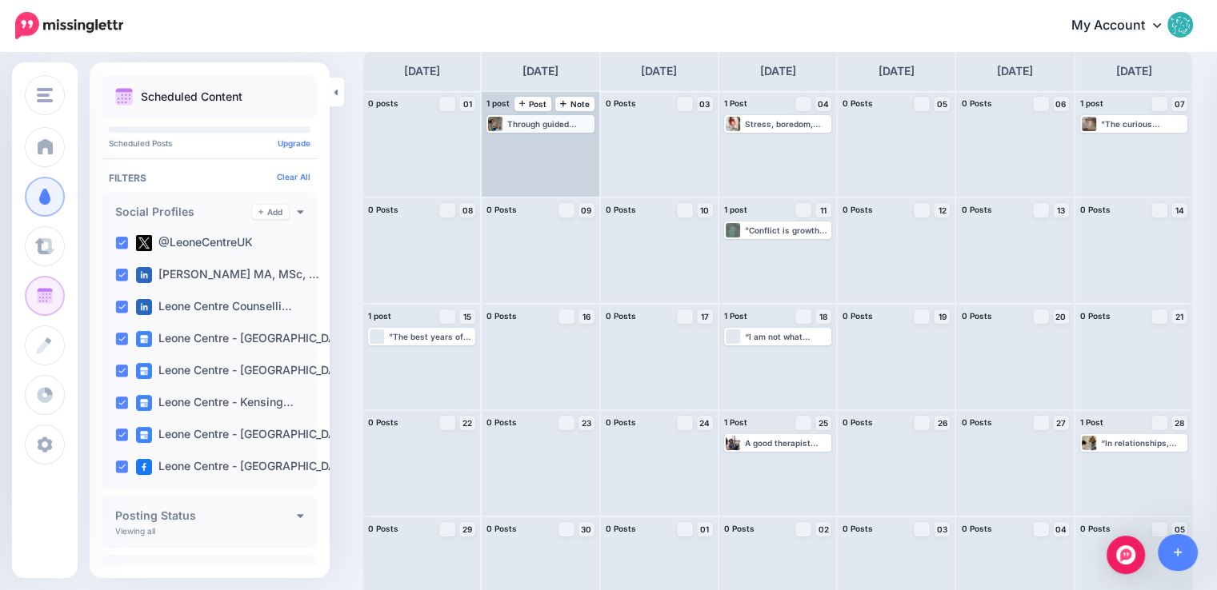
click at [521, 121] on div "Through guided dialogue, therapy can help uncover the underlying values behind …" at bounding box center [549, 124] width 85 height 10
click at [518, 142] on span "Edit" at bounding box center [522, 143] width 13 height 8
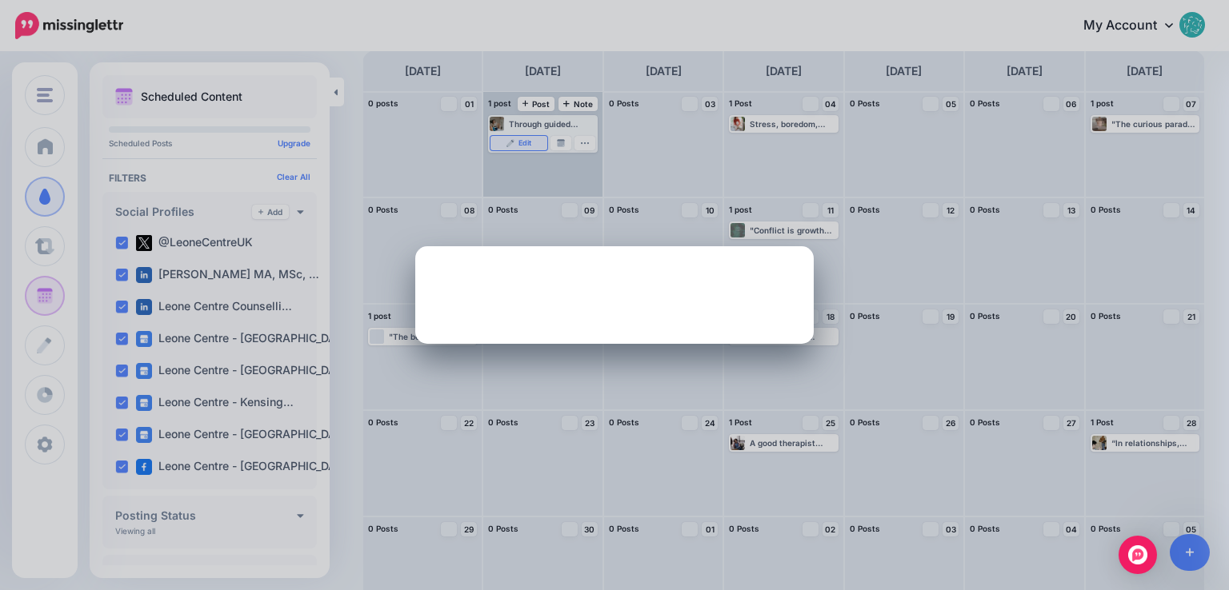
scroll to position [0, 0]
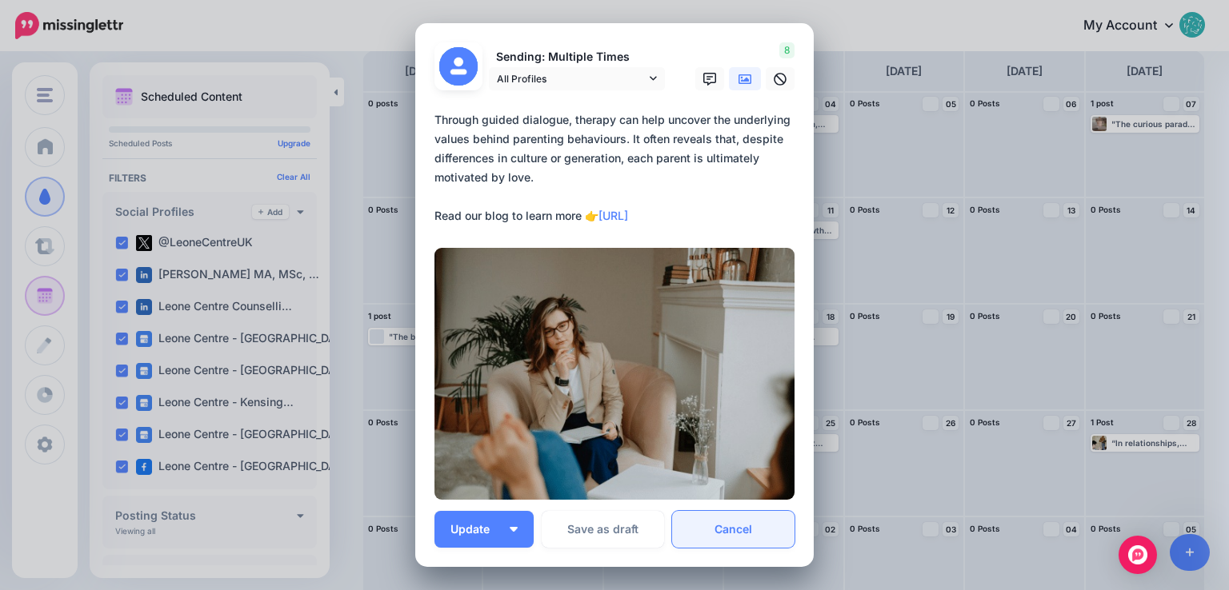
click at [761, 525] on link "Cancel" at bounding box center [733, 529] width 122 height 37
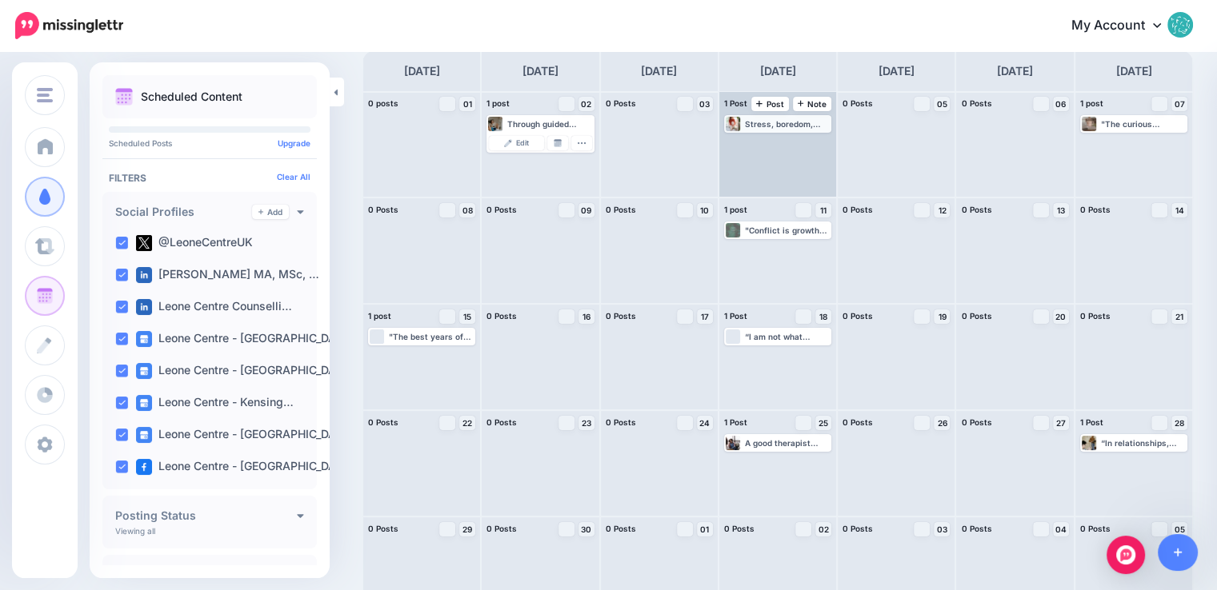
click at [793, 130] on div "Stress, boredom, [MEDICAL_DATA], a craving for intimacy, or the thrill of somet…" at bounding box center [777, 124] width 104 height 14
click at [765, 146] on span "Edit" at bounding box center [759, 143] width 13 height 8
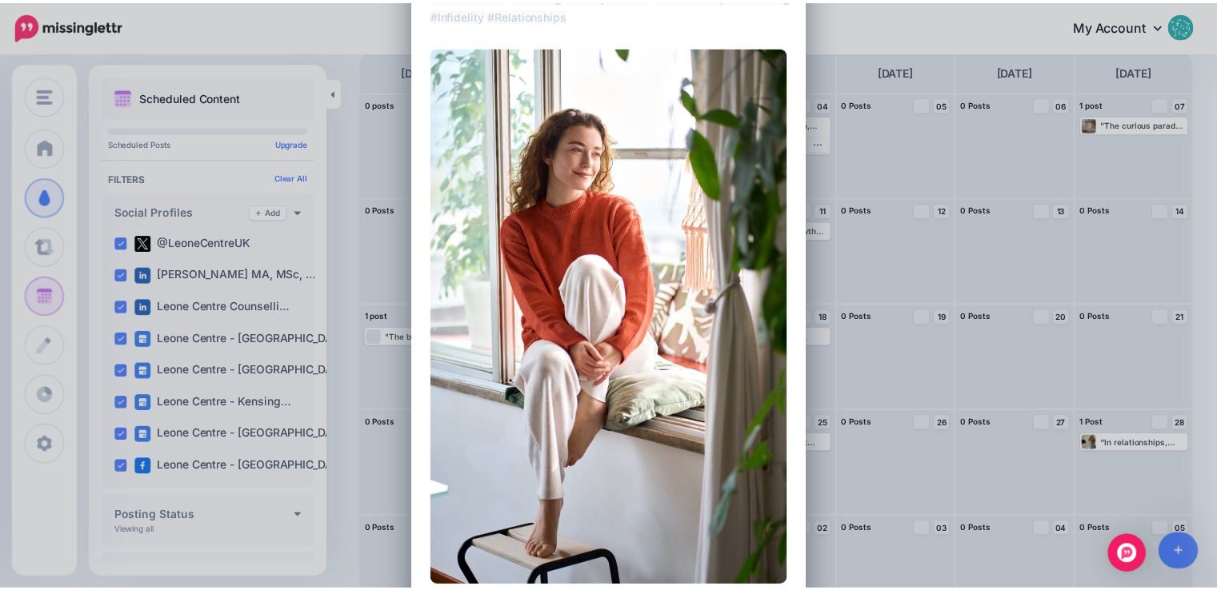
scroll to position [320, 0]
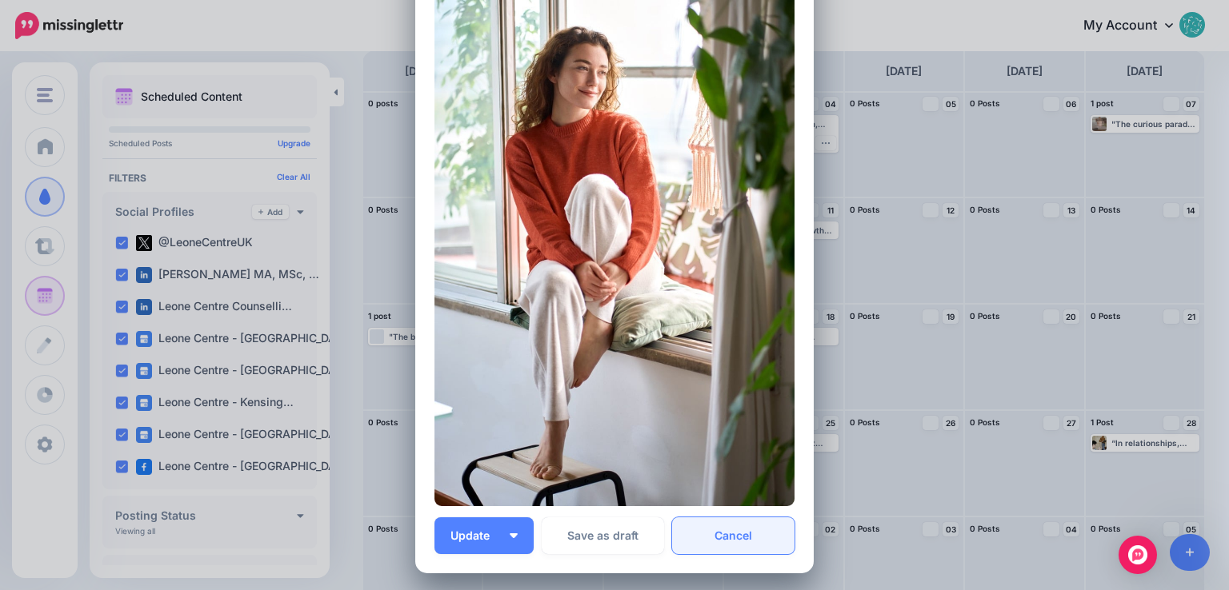
click at [750, 532] on link "Cancel" at bounding box center [733, 535] width 122 height 37
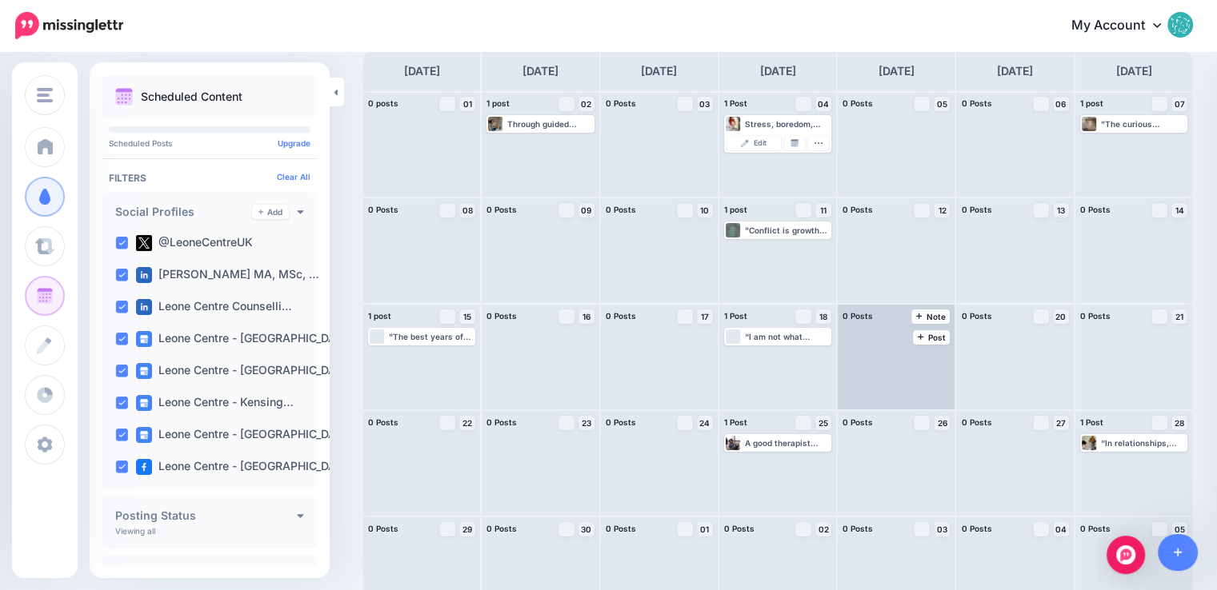
scroll to position [0, 0]
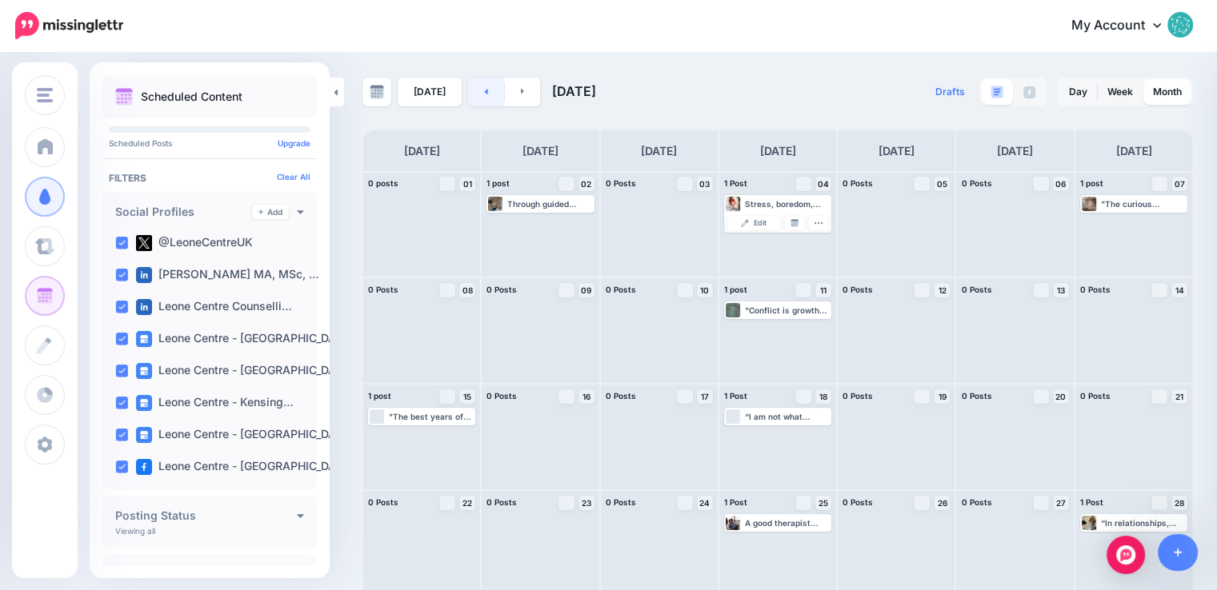
click at [492, 91] on link at bounding box center [486, 92] width 36 height 29
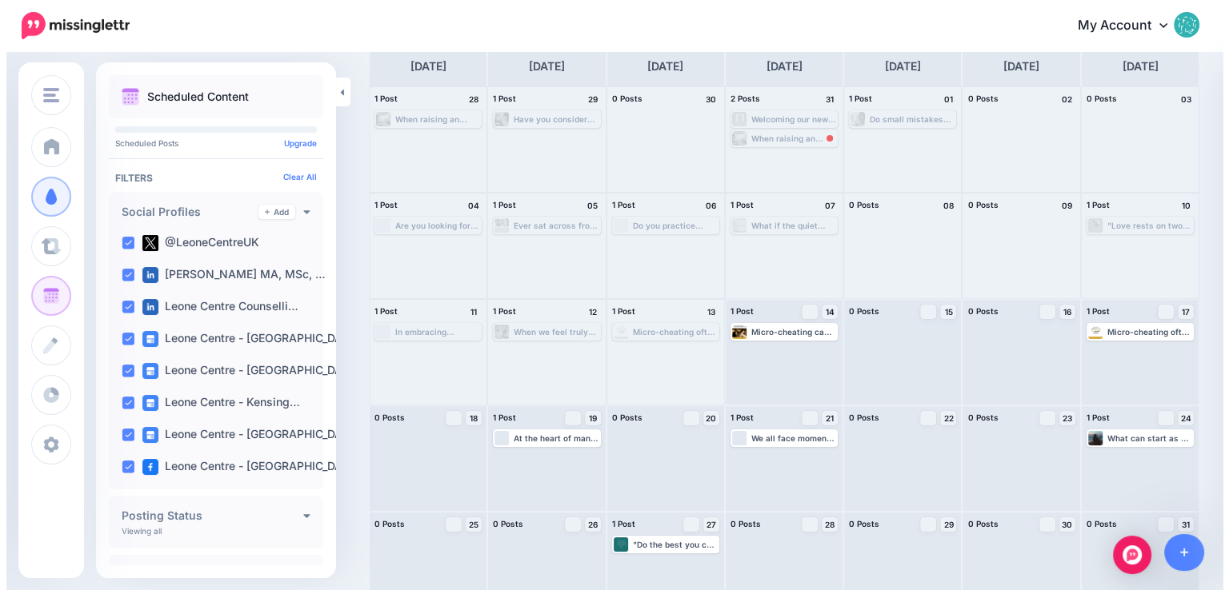
scroll to position [113, 0]
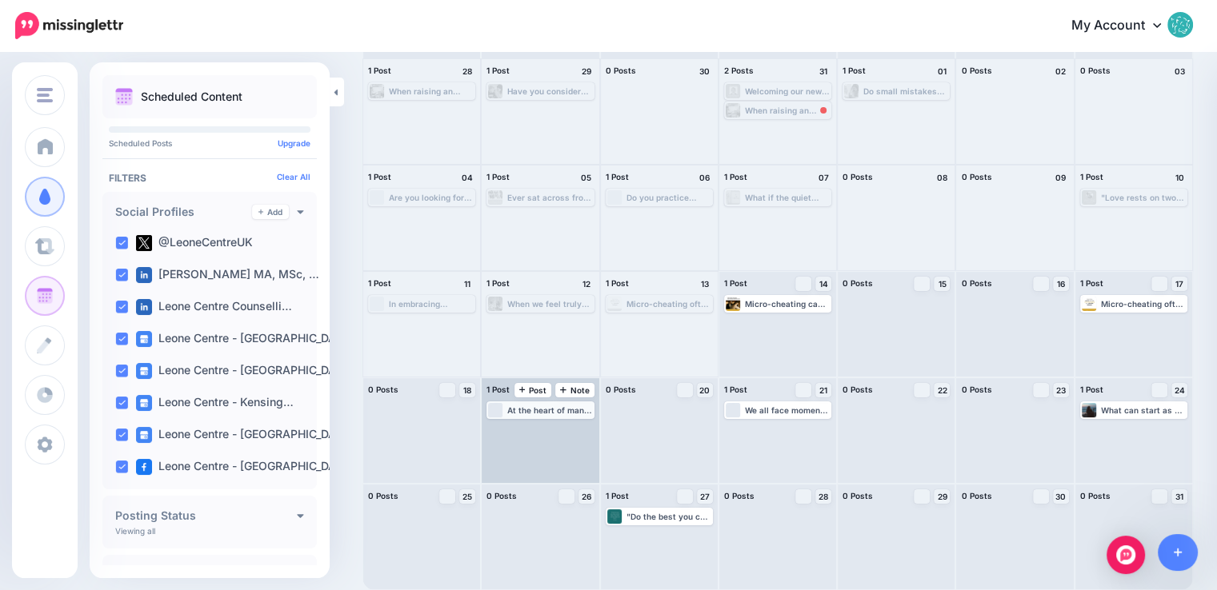
click at [534, 410] on div "At the heart of many family conflicts lies a clash between cultural heritage an…" at bounding box center [549, 411] width 85 height 10
click at [524, 429] on span "Edit" at bounding box center [522, 429] width 13 height 8
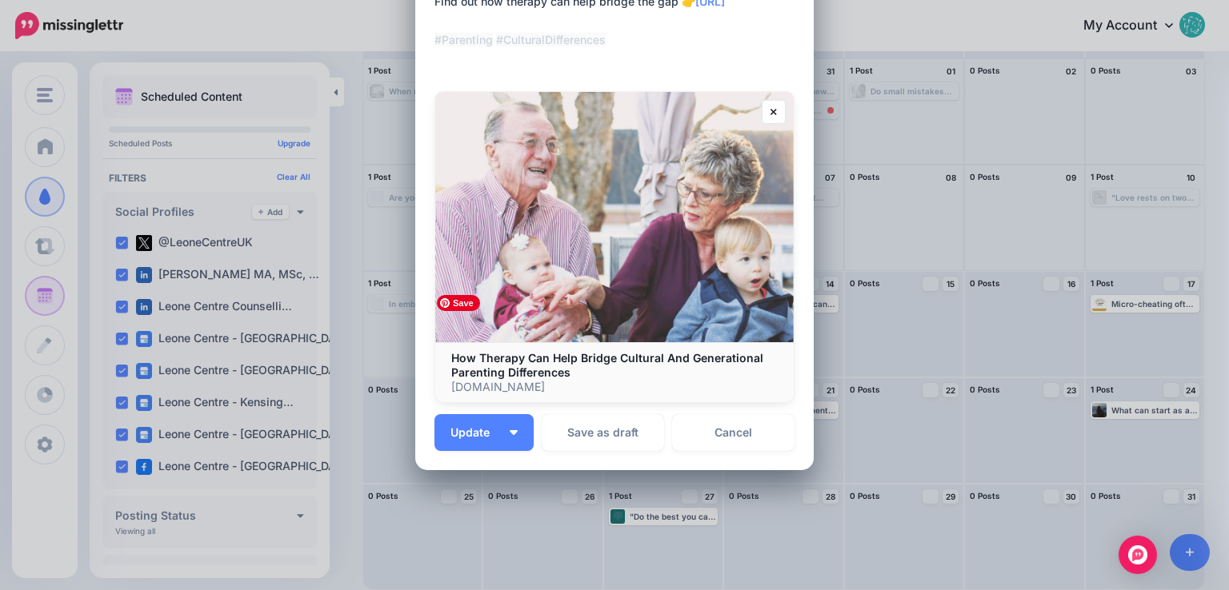
scroll to position [240, 0]
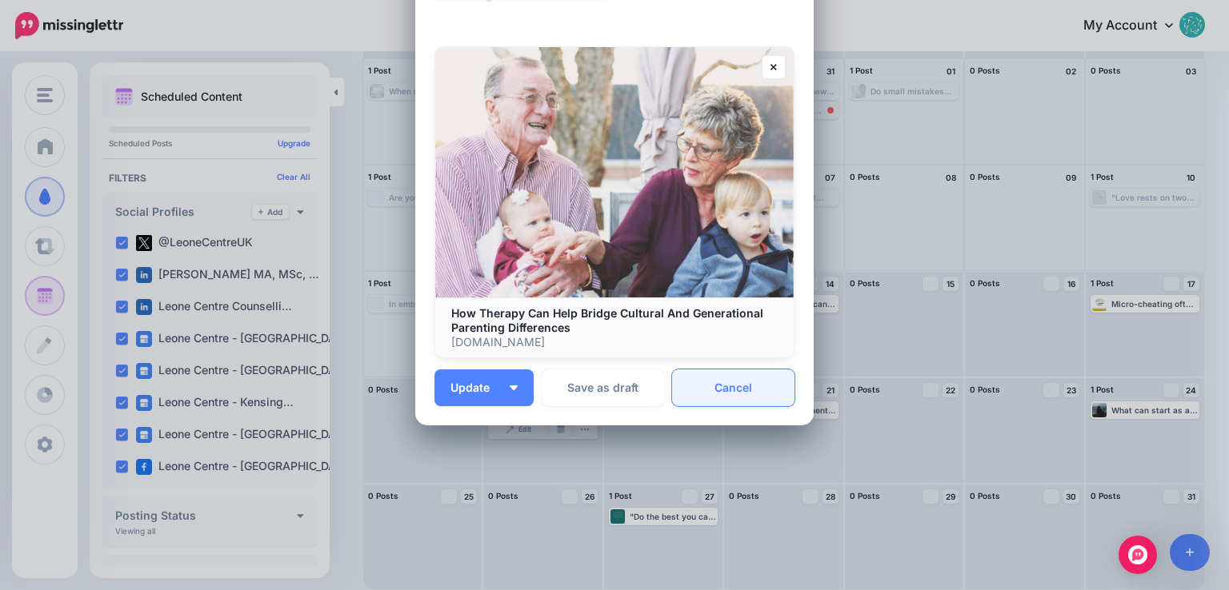
click at [763, 389] on link "Cancel" at bounding box center [733, 388] width 122 height 37
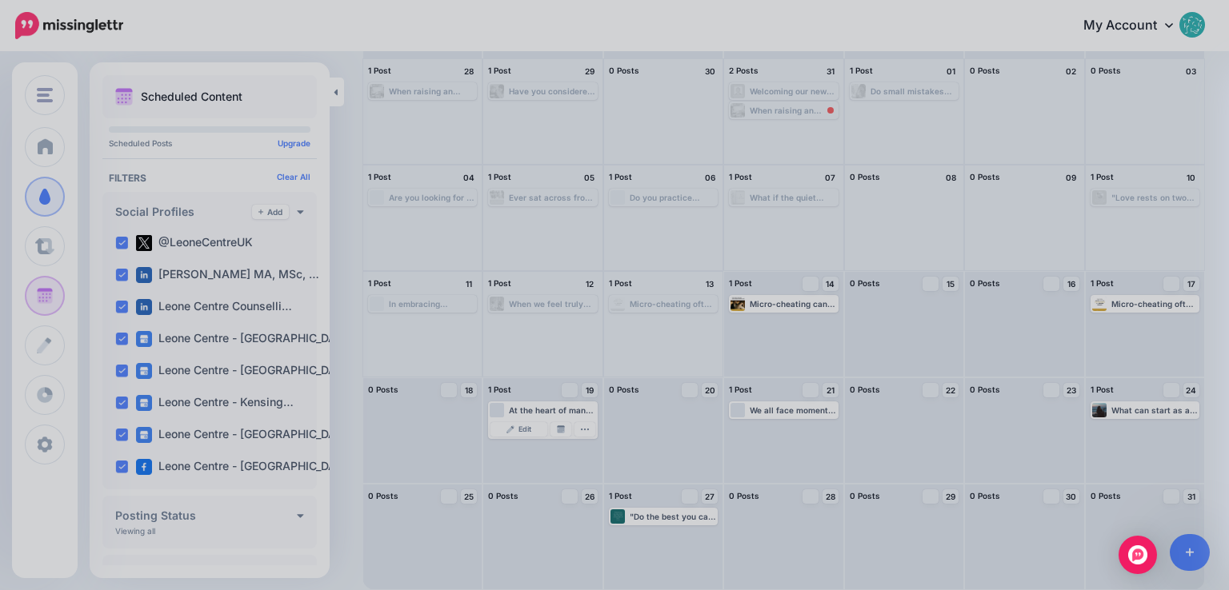
scroll to position [0, 0]
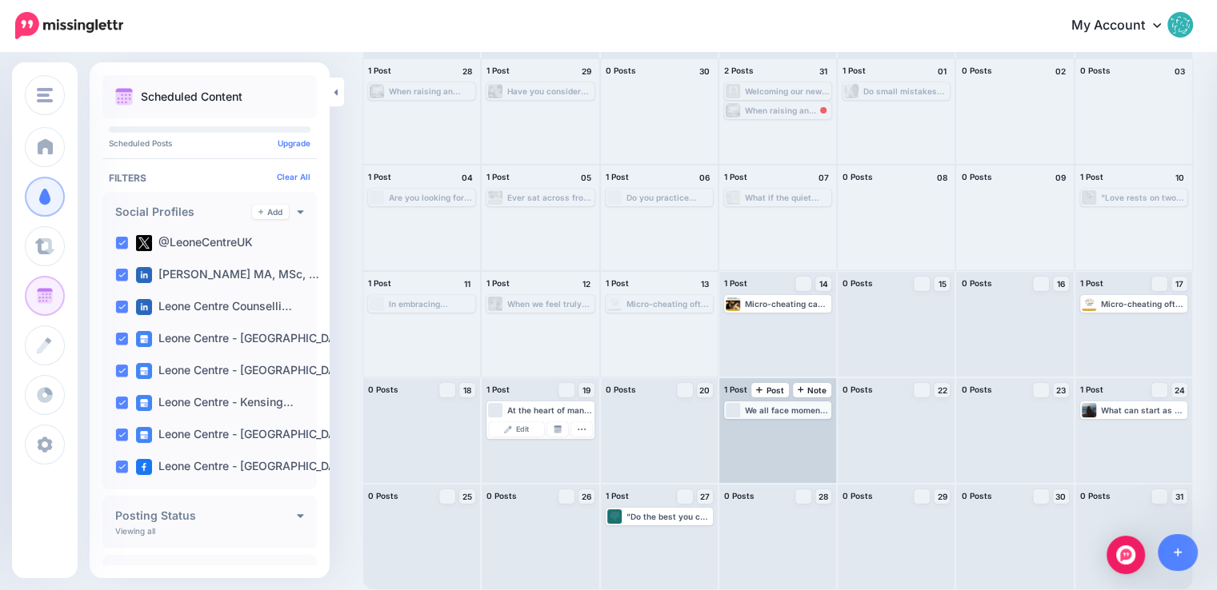
click at [757, 410] on div "We all face moments when life feels overwhelming, relationships feel strained, …" at bounding box center [787, 411] width 85 height 10
click at [749, 429] on img at bounding box center [745, 429] width 8 height 8
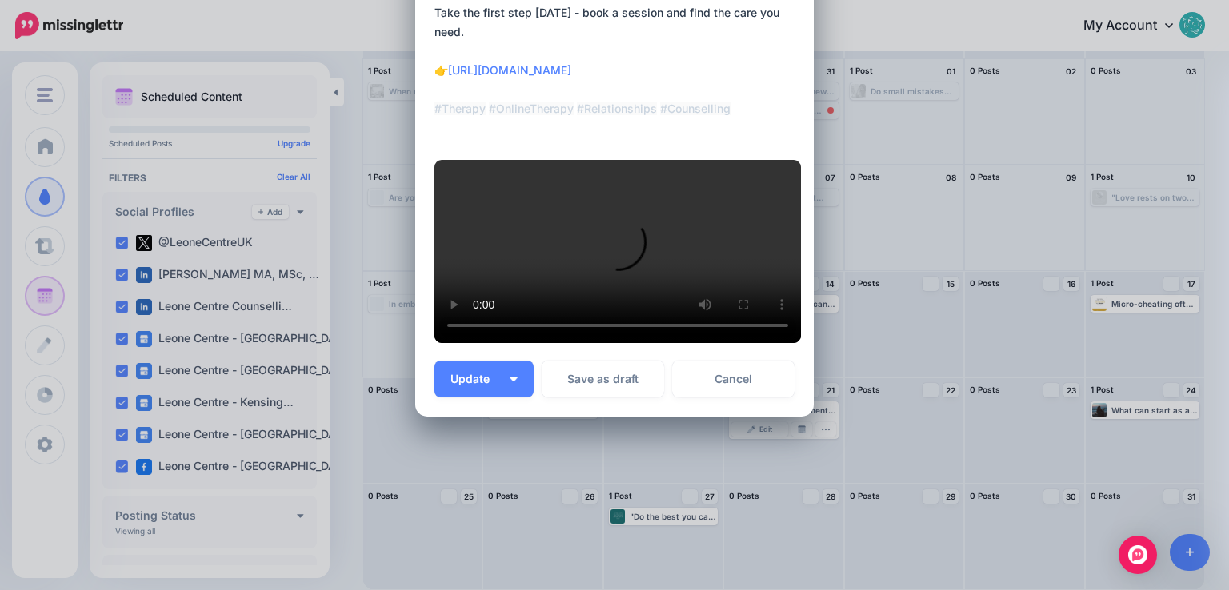
scroll to position [480, 0]
click at [757, 398] on link "Cancel" at bounding box center [733, 379] width 122 height 37
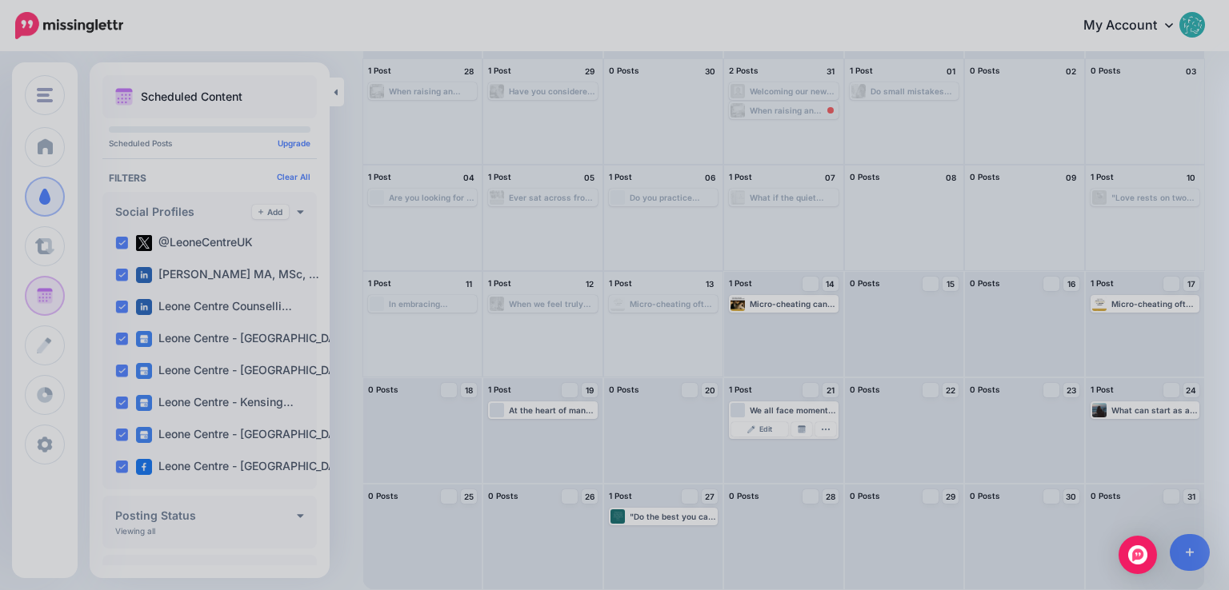
scroll to position [0, 0]
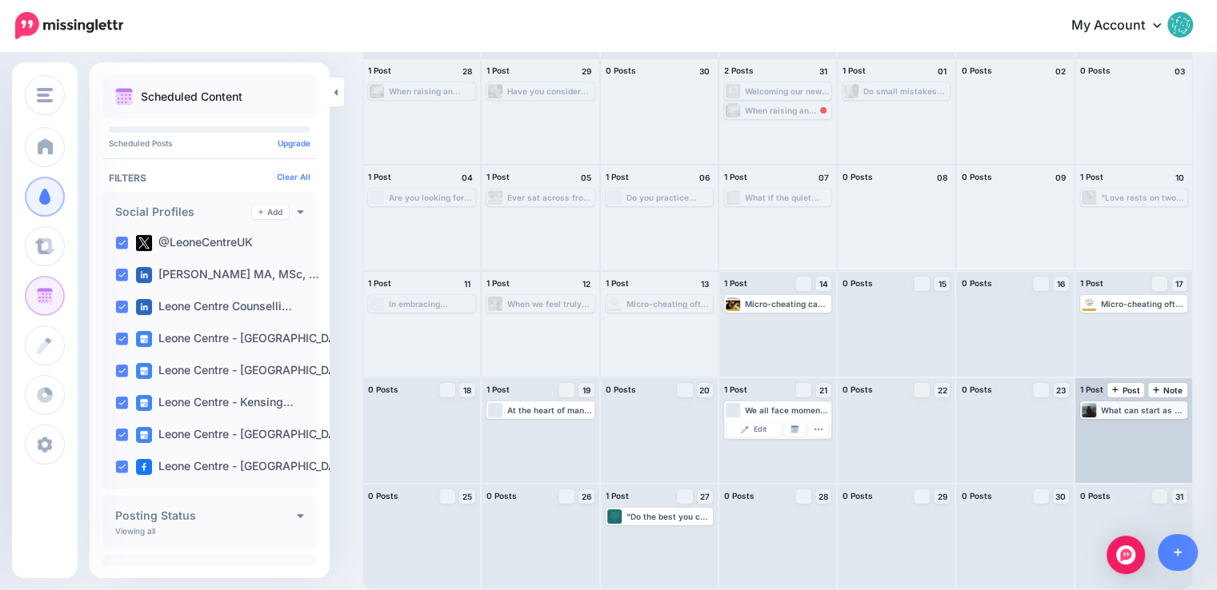
click at [1143, 411] on div "What can start as a small, seemingly meaningless behaviour—an online conversati…" at bounding box center [1143, 411] width 85 height 10
click at [1121, 429] on span "Edit" at bounding box center [1115, 429] width 13 height 8
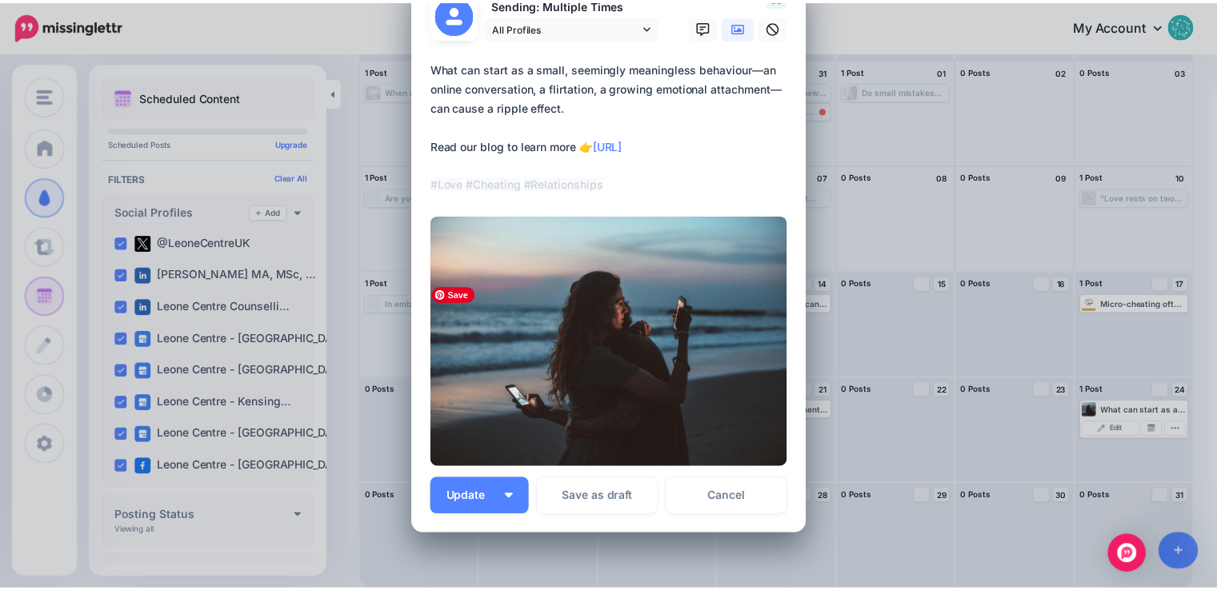
scroll to position [80, 0]
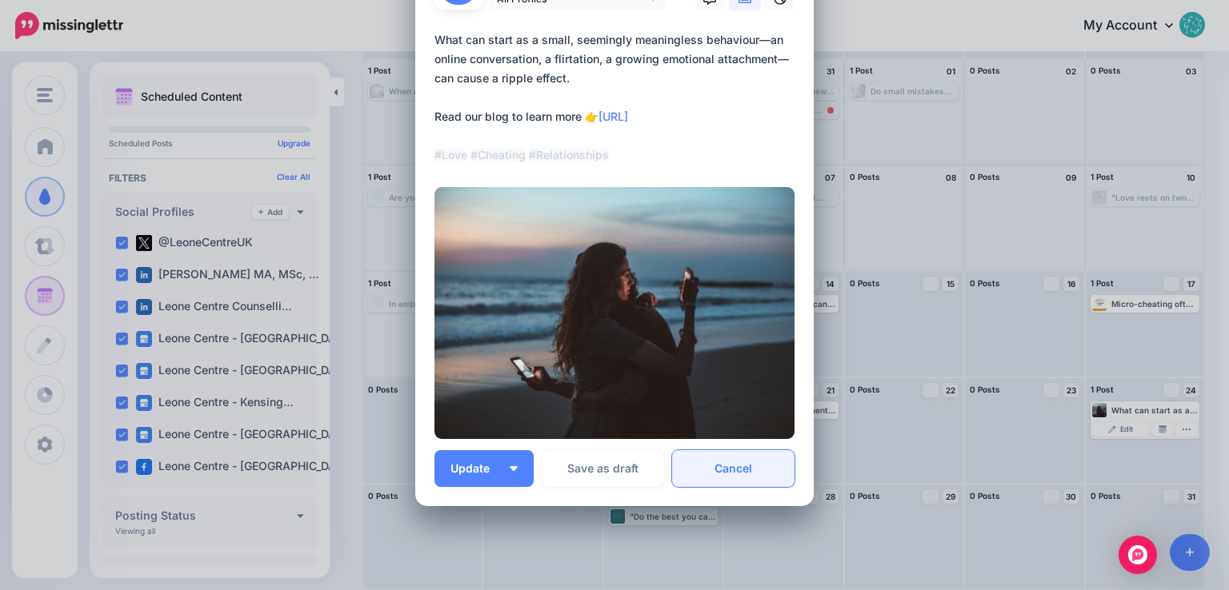
click at [762, 465] on link "Cancel" at bounding box center [733, 468] width 122 height 37
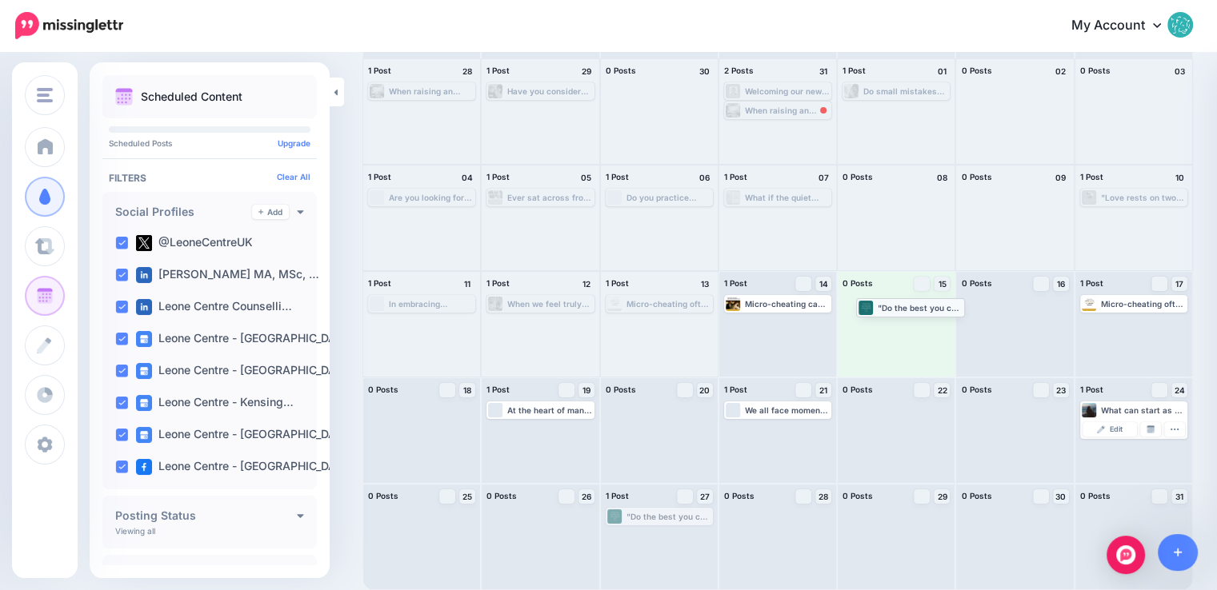
drag, startPoint x: 646, startPoint y: 517, endPoint x: 893, endPoint y: 308, distance: 324.0
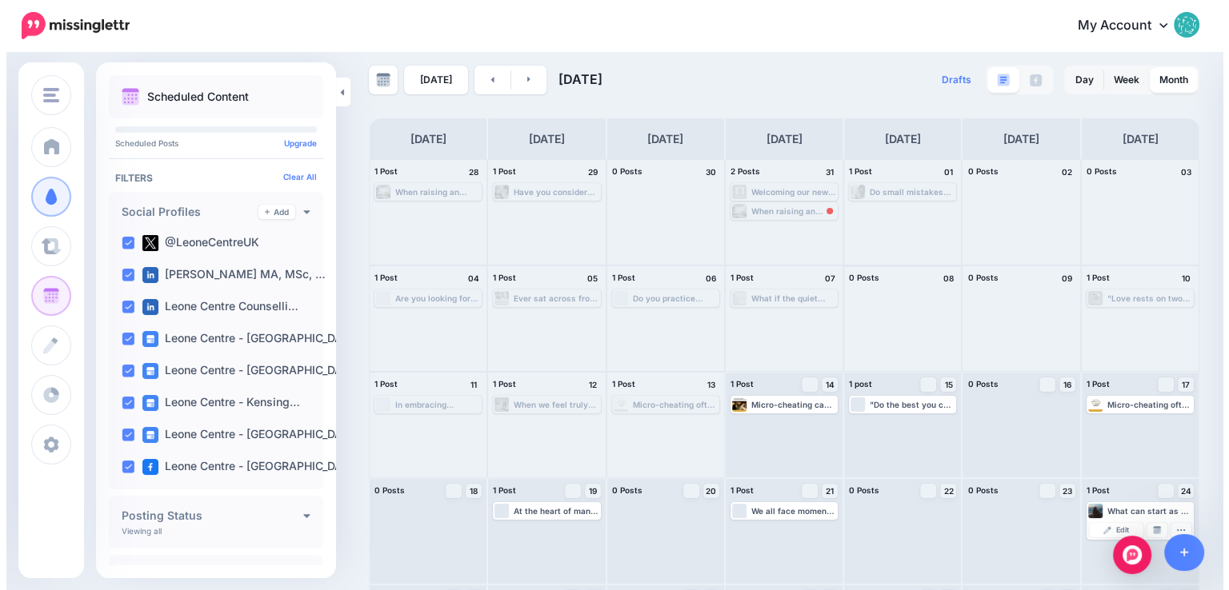
scroll to position [0, 0]
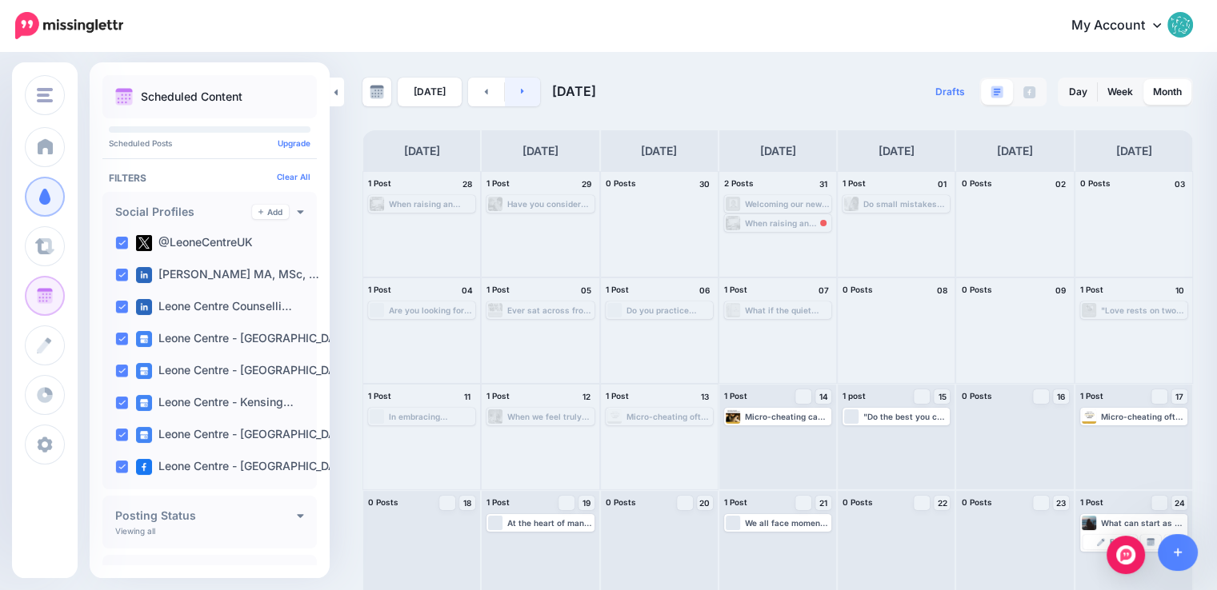
click at [529, 100] on link at bounding box center [523, 92] width 36 height 29
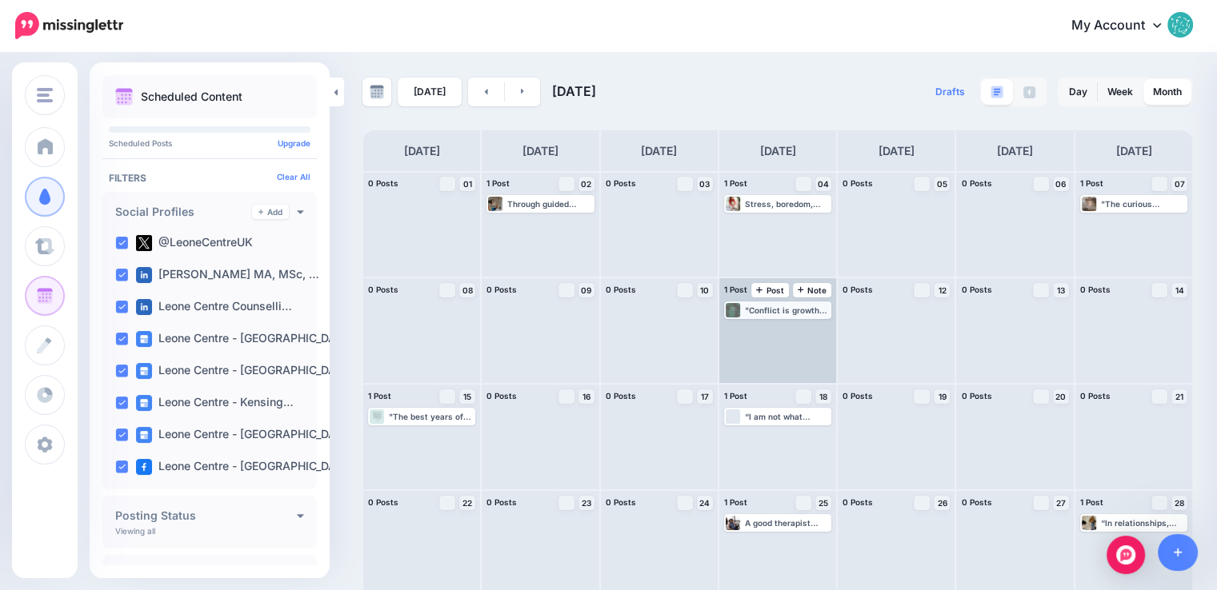
click at [806, 311] on div ""Conflict is growth trying to happen." - [PERSON_NAME] Do you agree? Let's disc…" at bounding box center [787, 311] width 85 height 10
click at [765, 330] on span "Edit" at bounding box center [759, 330] width 13 height 8
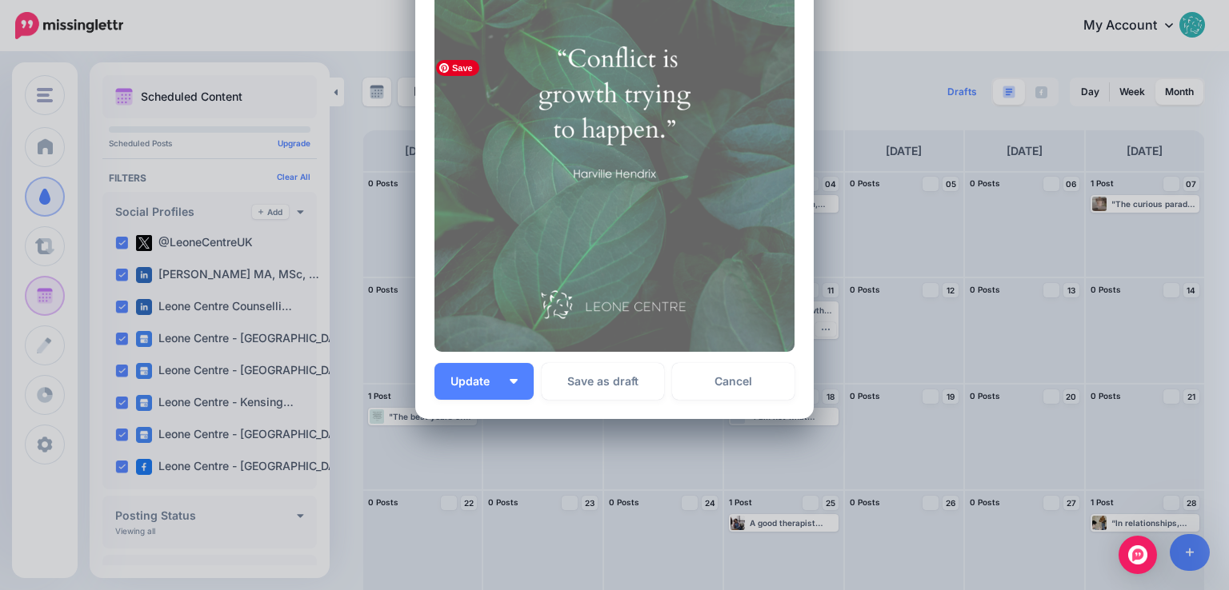
scroll to position [329, 0]
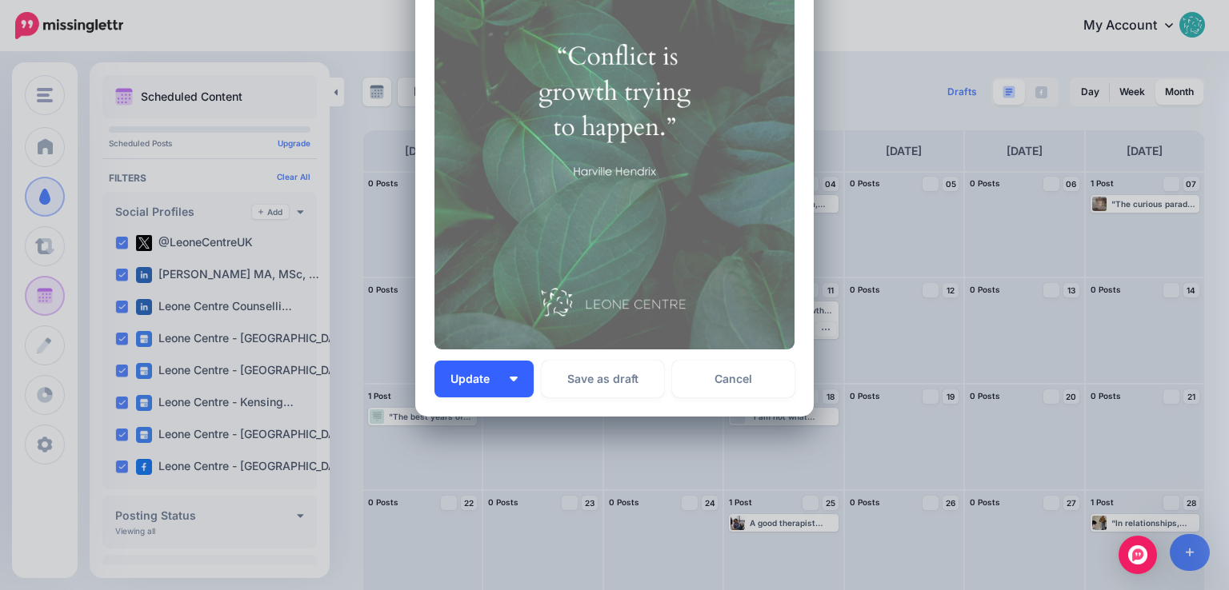
click at [516, 381] on button "Update" at bounding box center [483, 379] width 99 height 37
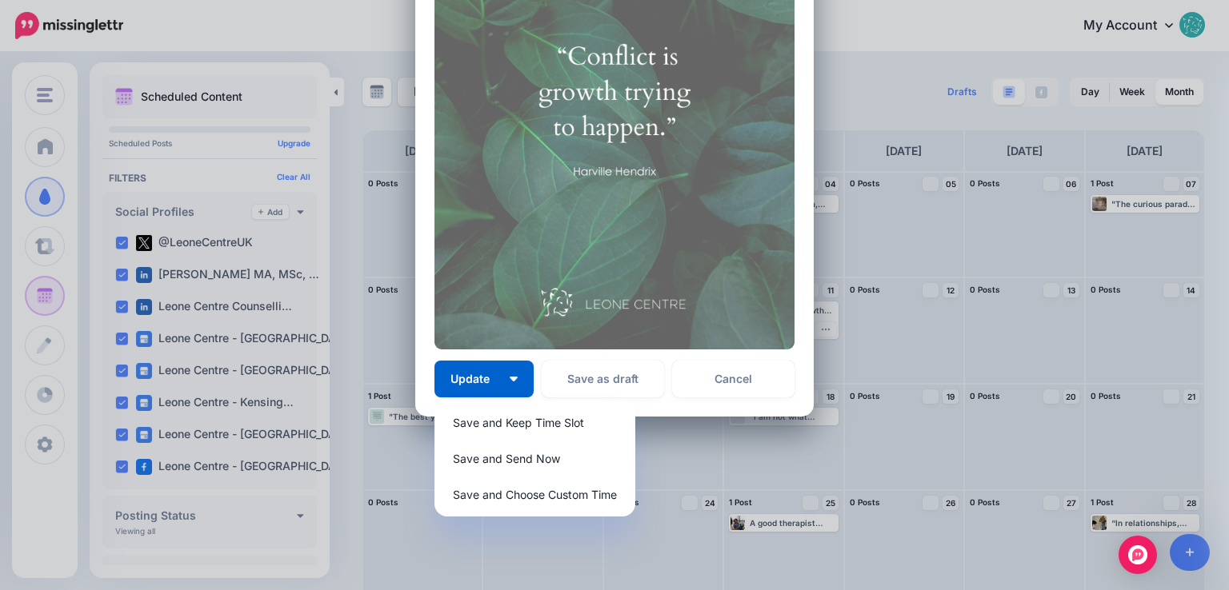
click at [616, 286] on img at bounding box center [614, 125] width 360 height 450
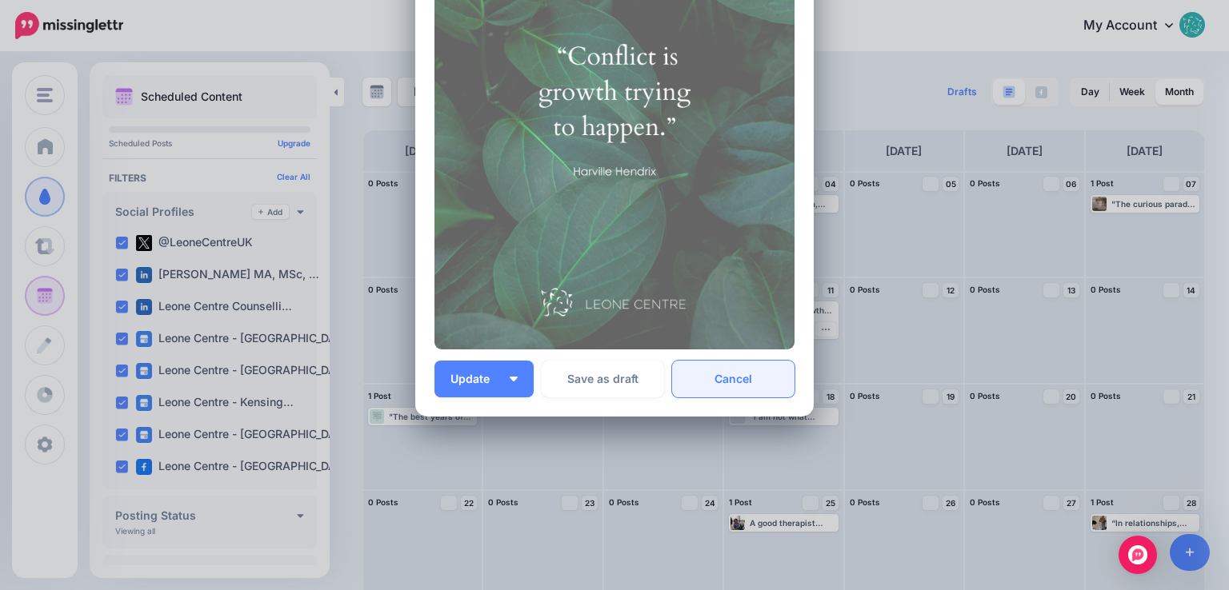
click at [743, 375] on link "Cancel" at bounding box center [733, 379] width 122 height 37
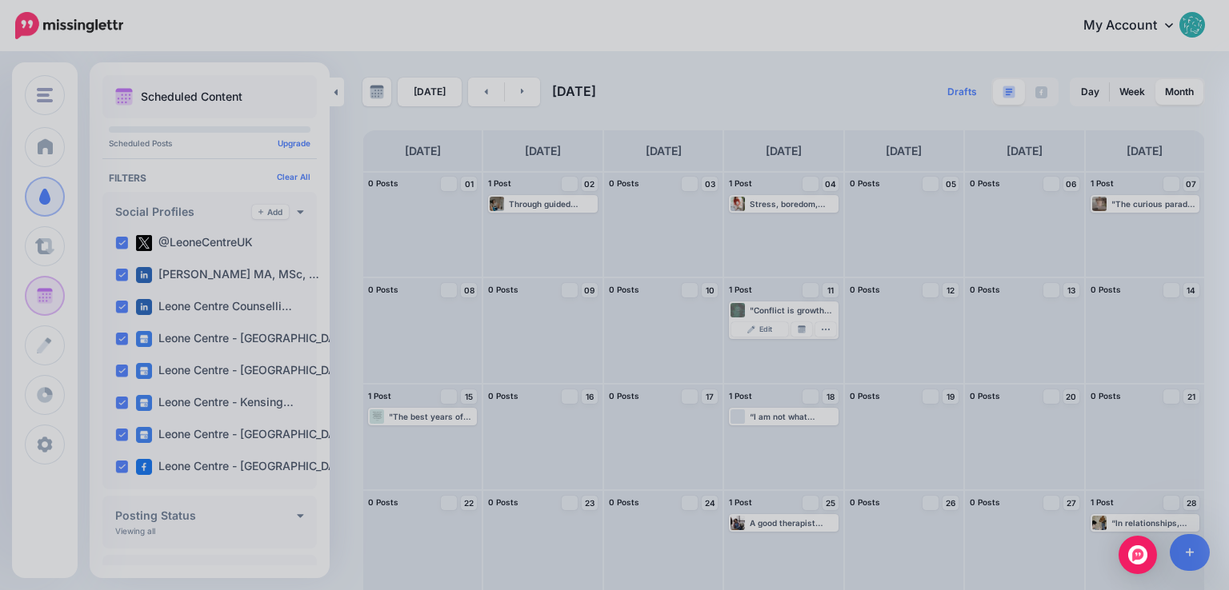
scroll to position [0, 0]
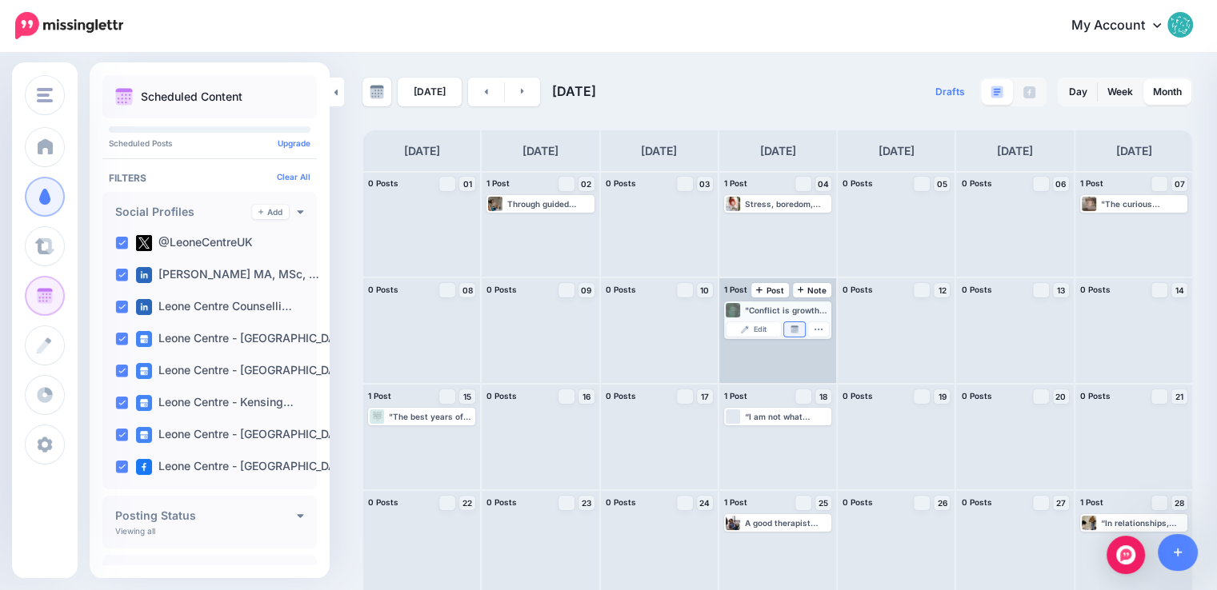
click at [798, 327] on img at bounding box center [794, 330] width 8 height 8
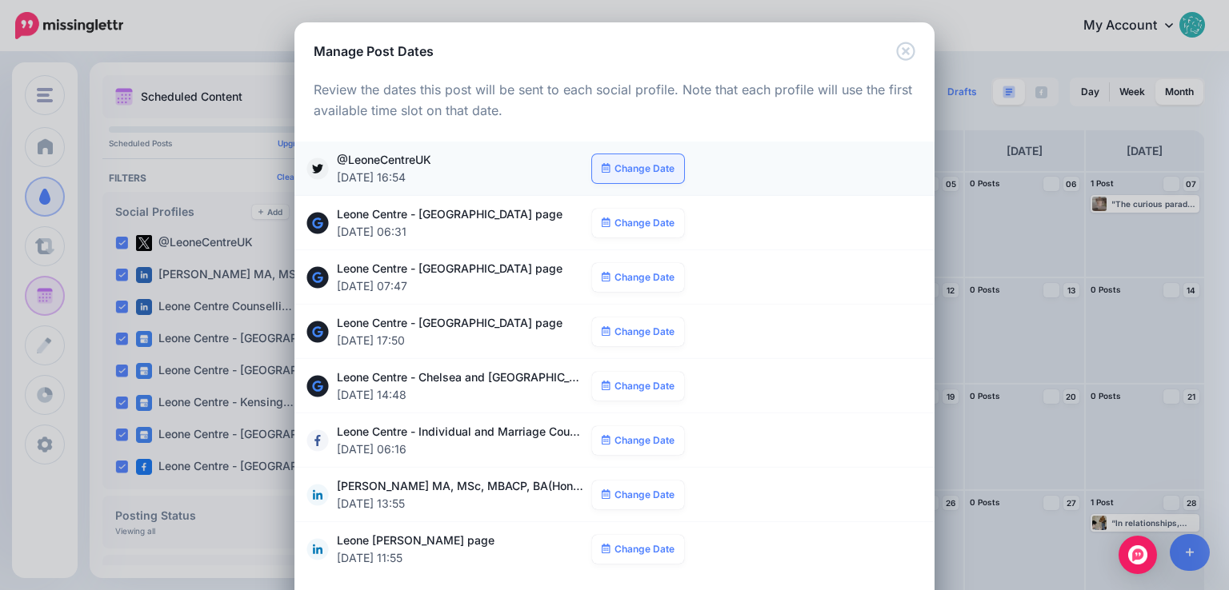
click at [641, 166] on link "Change Date" at bounding box center [638, 168] width 92 height 29
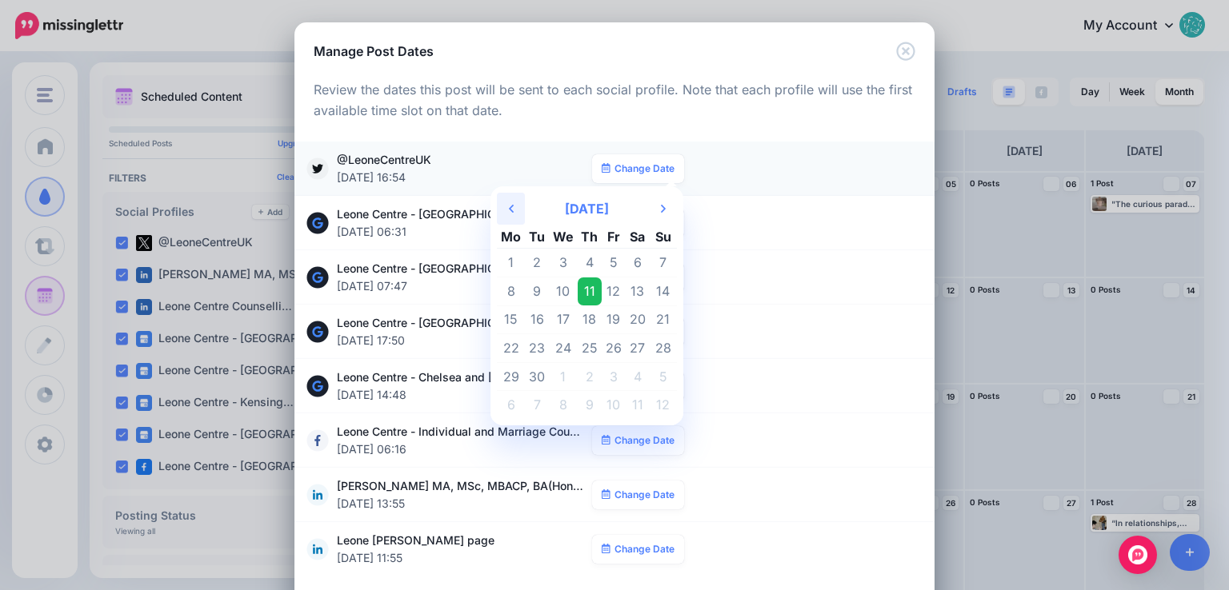
click at [501, 206] on th "Previous Month" at bounding box center [511, 209] width 28 height 32
click at [584, 373] on td "28" at bounding box center [589, 376] width 25 height 29
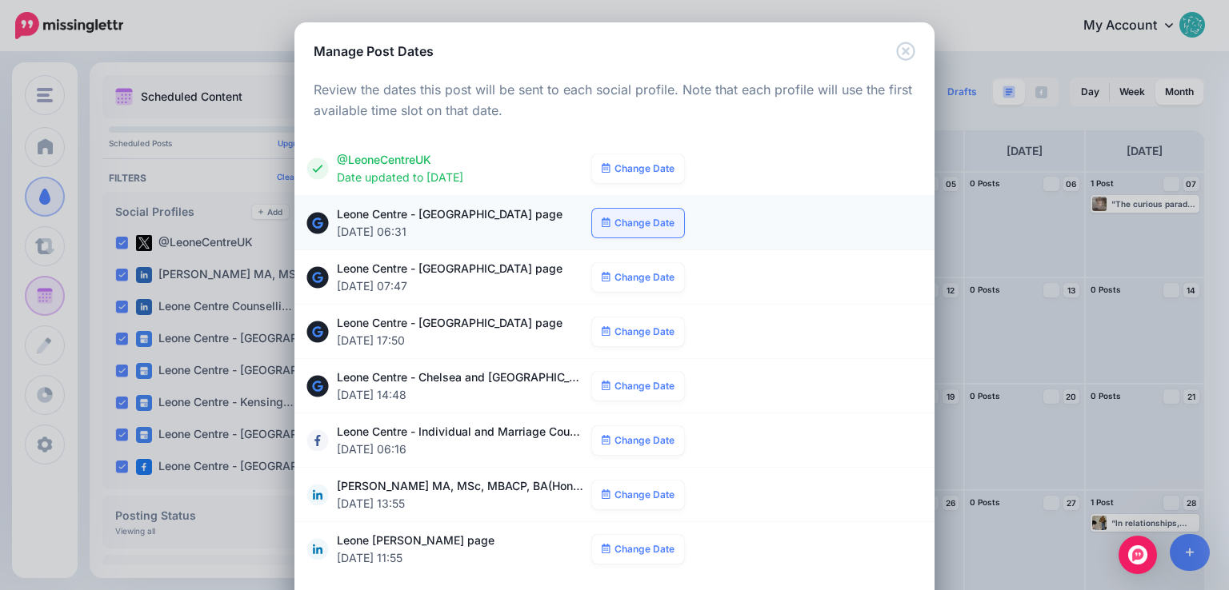
click at [623, 217] on link "Change Date" at bounding box center [638, 223] width 92 height 29
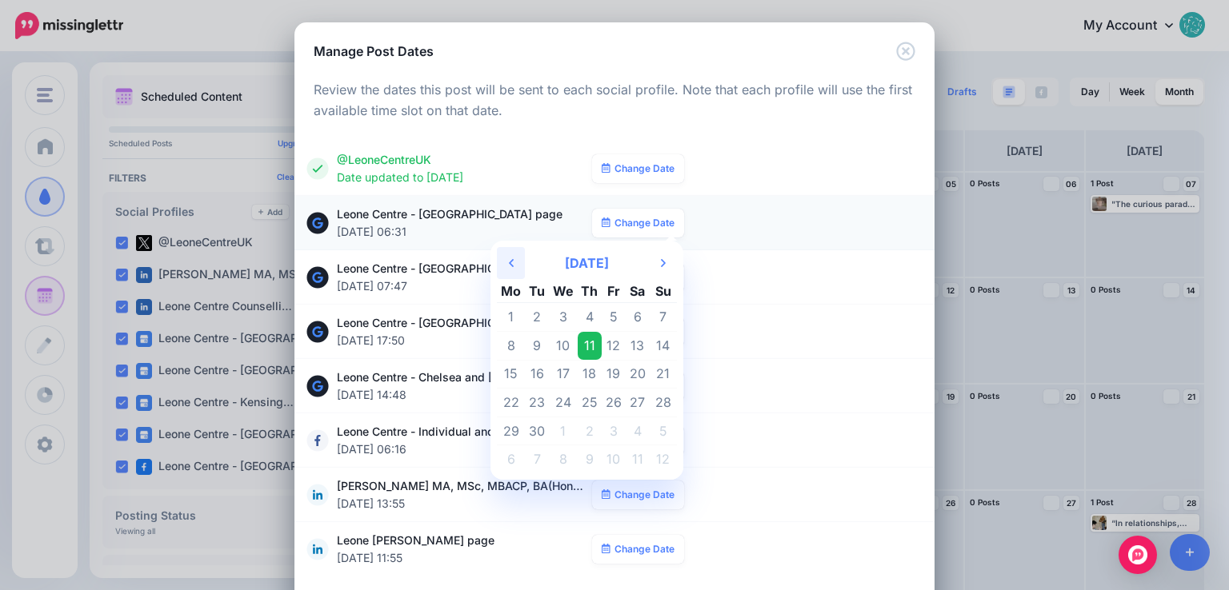
click at [509, 260] on th "Previous Month" at bounding box center [511, 263] width 28 height 32
click at [583, 438] on td "28" at bounding box center [589, 431] width 25 height 29
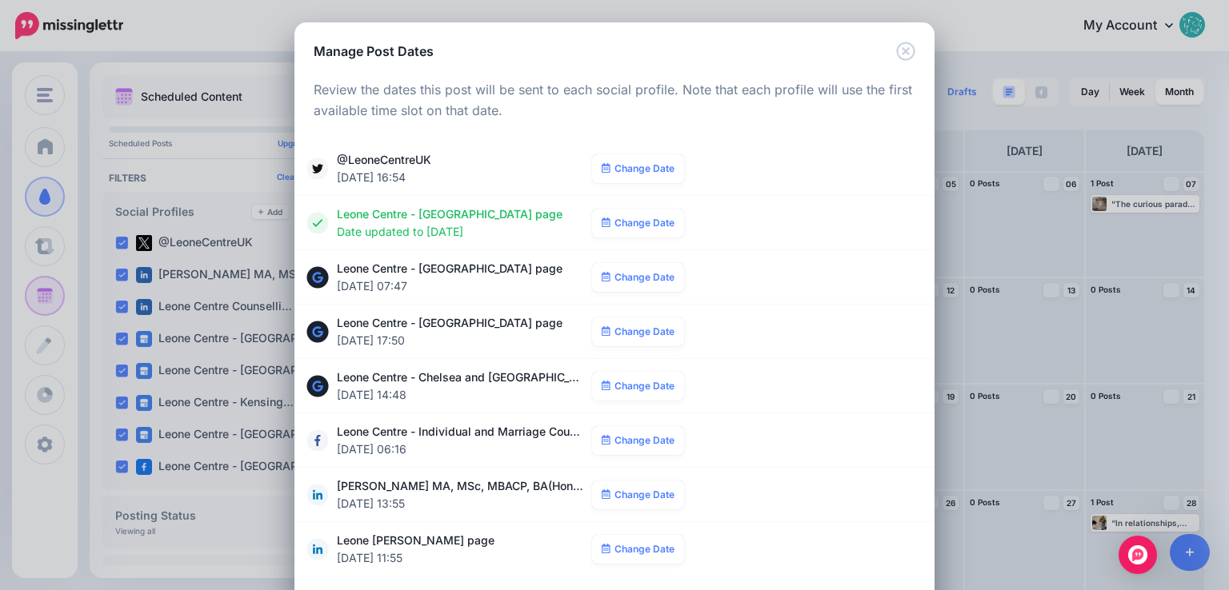
click at [621, 271] on link "Change Date" at bounding box center [638, 277] width 92 height 29
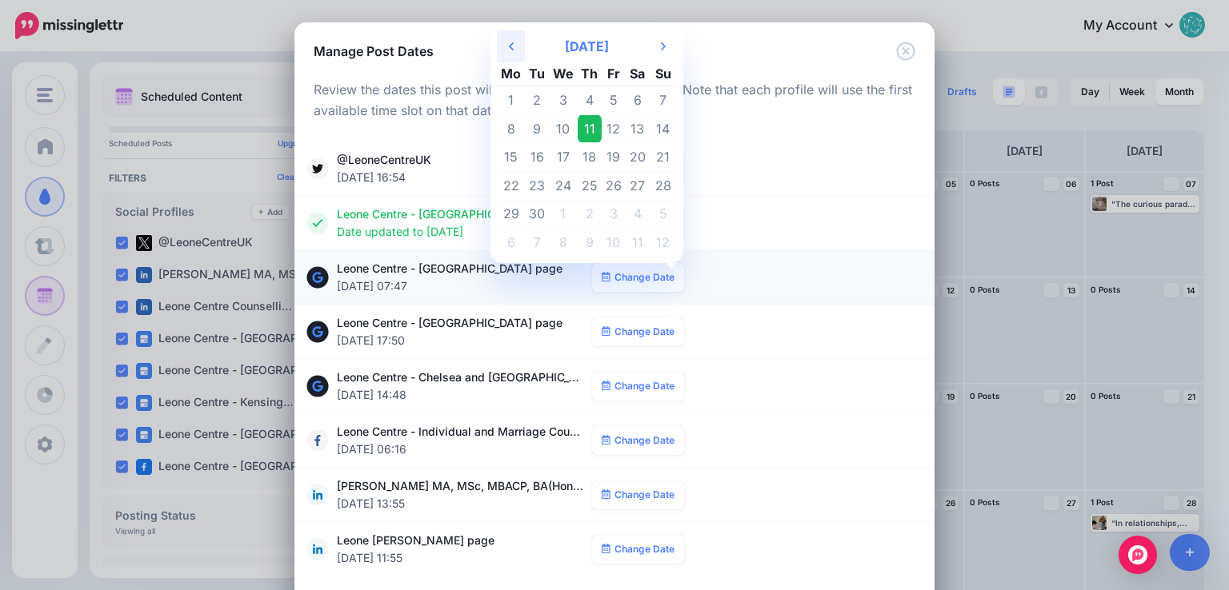
click at [509, 49] on icon at bounding box center [511, 46] width 5 height 8
click at [577, 209] on td "28" at bounding box center [589, 214] width 25 height 29
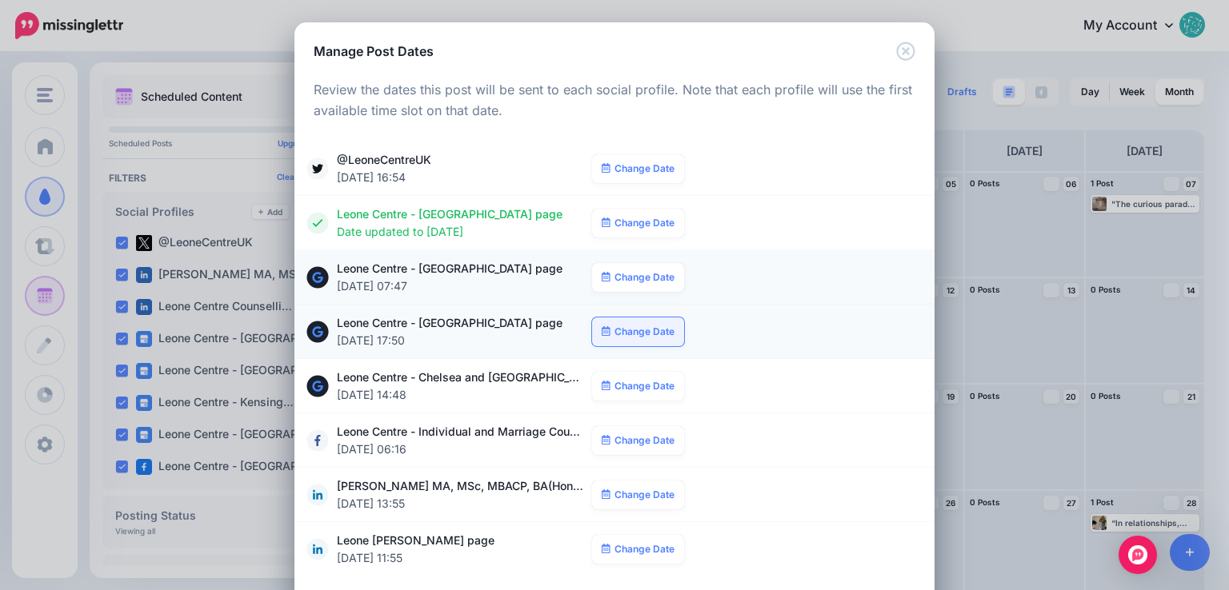
click at [617, 329] on link "Change Date" at bounding box center [638, 332] width 92 height 29
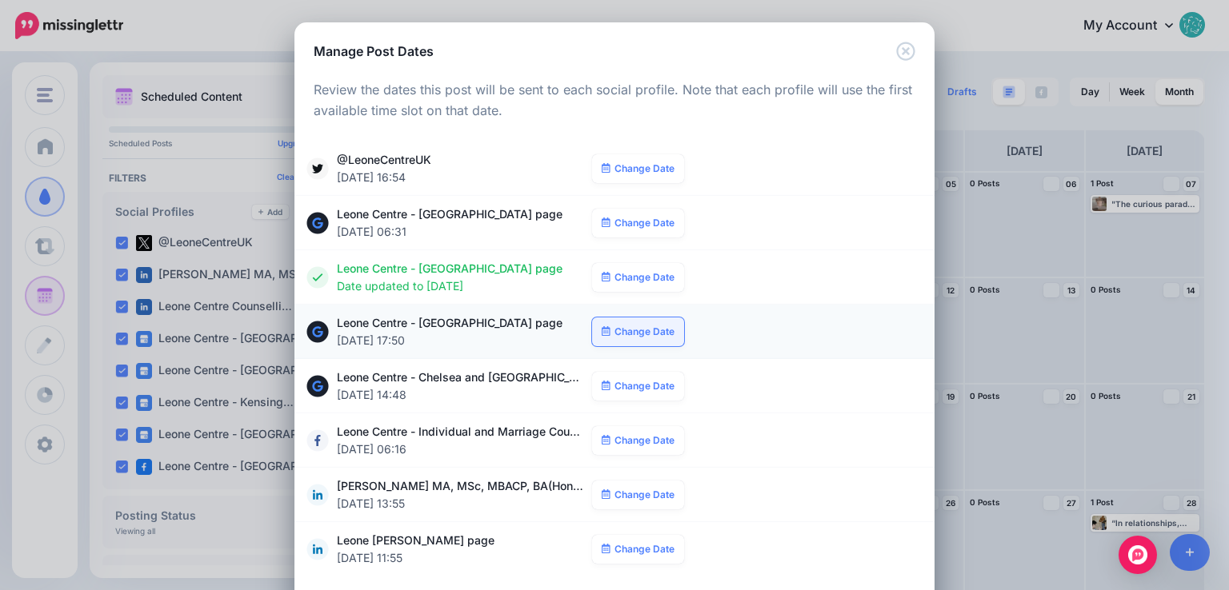
click at [619, 327] on link "Change Date" at bounding box center [638, 332] width 92 height 29
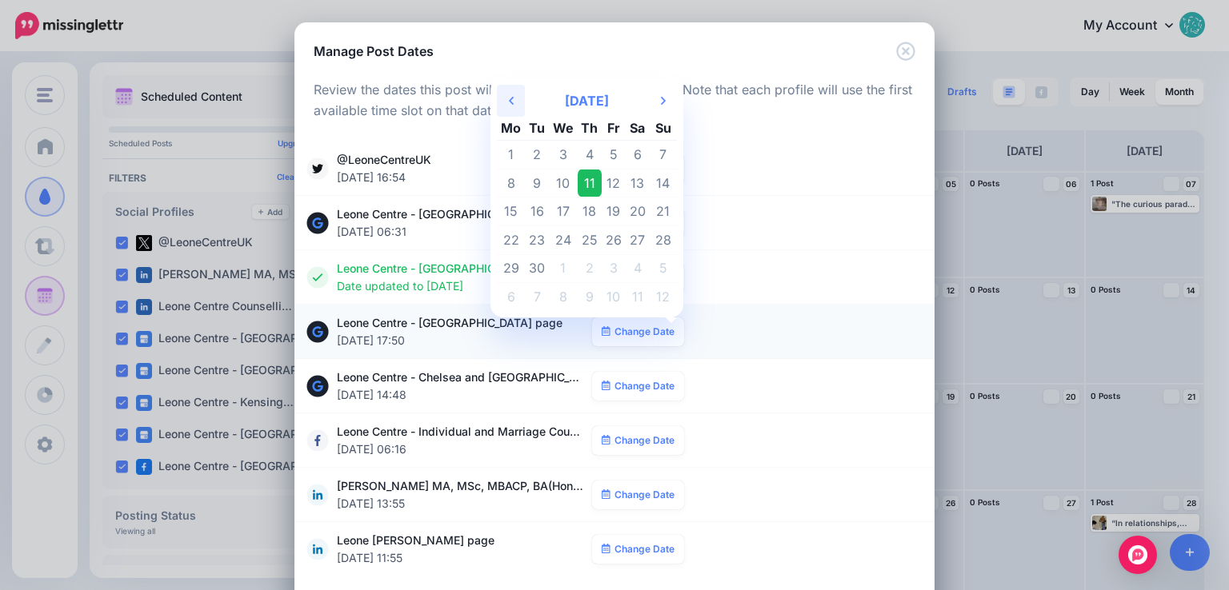
click at [509, 97] on icon "Previous Month" at bounding box center [511, 100] width 5 height 13
click at [582, 265] on td "28" at bounding box center [589, 268] width 25 height 29
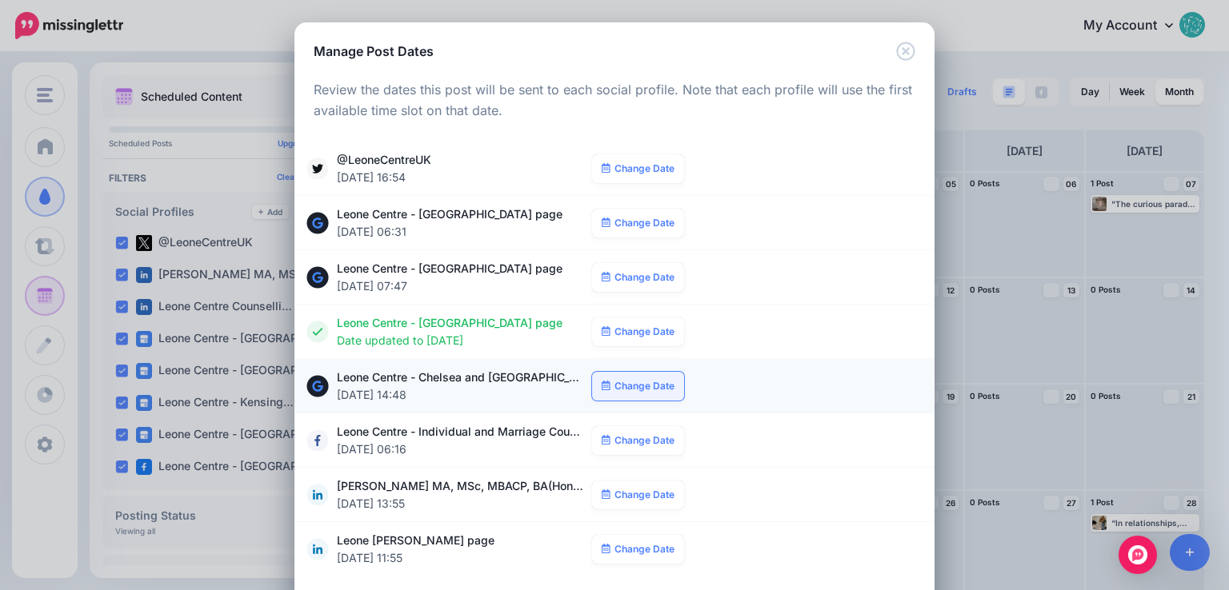
click at [615, 389] on link "Change Date" at bounding box center [638, 386] width 92 height 29
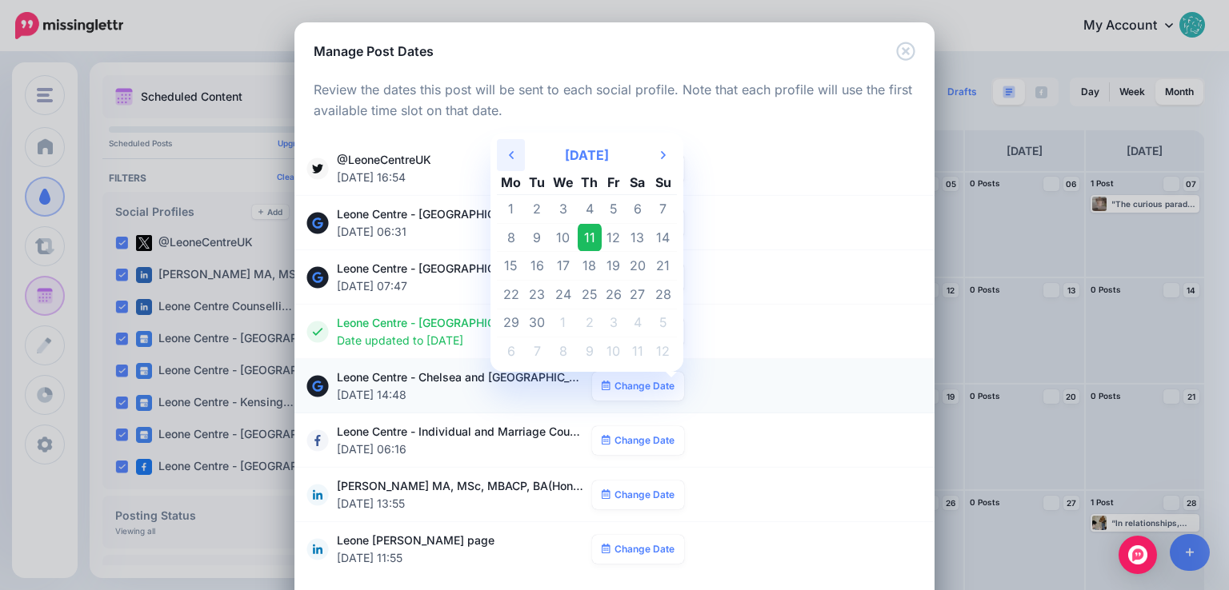
click at [509, 161] on icon "Previous Month" at bounding box center [511, 155] width 5 height 13
click at [577, 317] on td "28" at bounding box center [589, 323] width 25 height 29
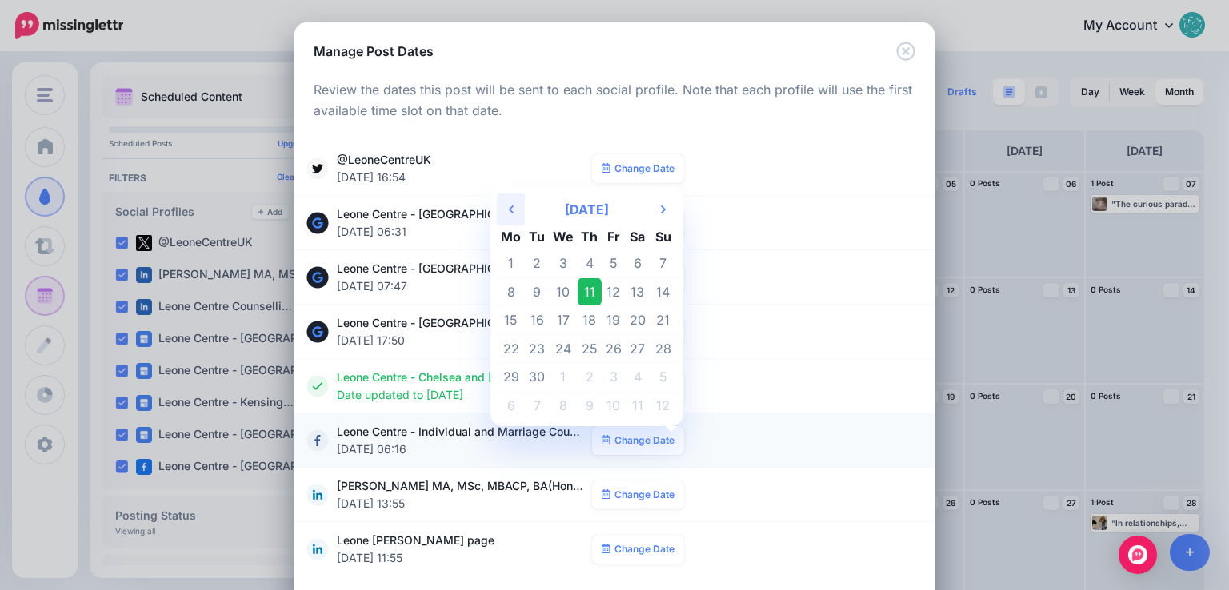
click at [509, 212] on icon "Previous Month" at bounding box center [511, 209] width 5 height 13
click at [589, 372] on td "28" at bounding box center [589, 377] width 25 height 29
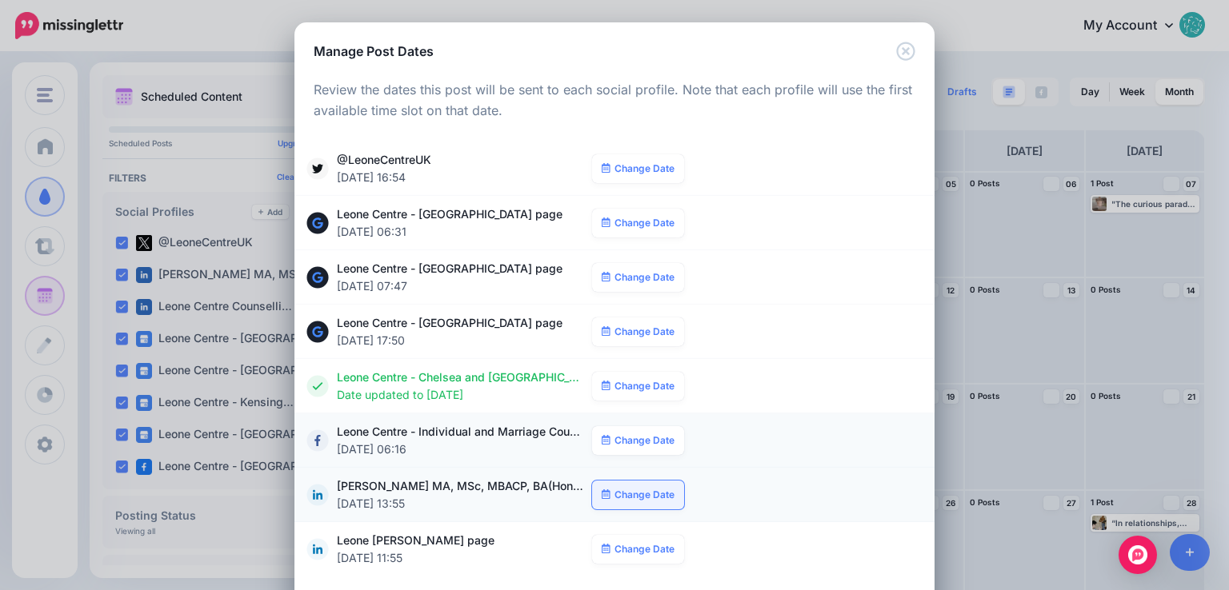
click at [621, 493] on link "Change Date" at bounding box center [638, 495] width 92 height 29
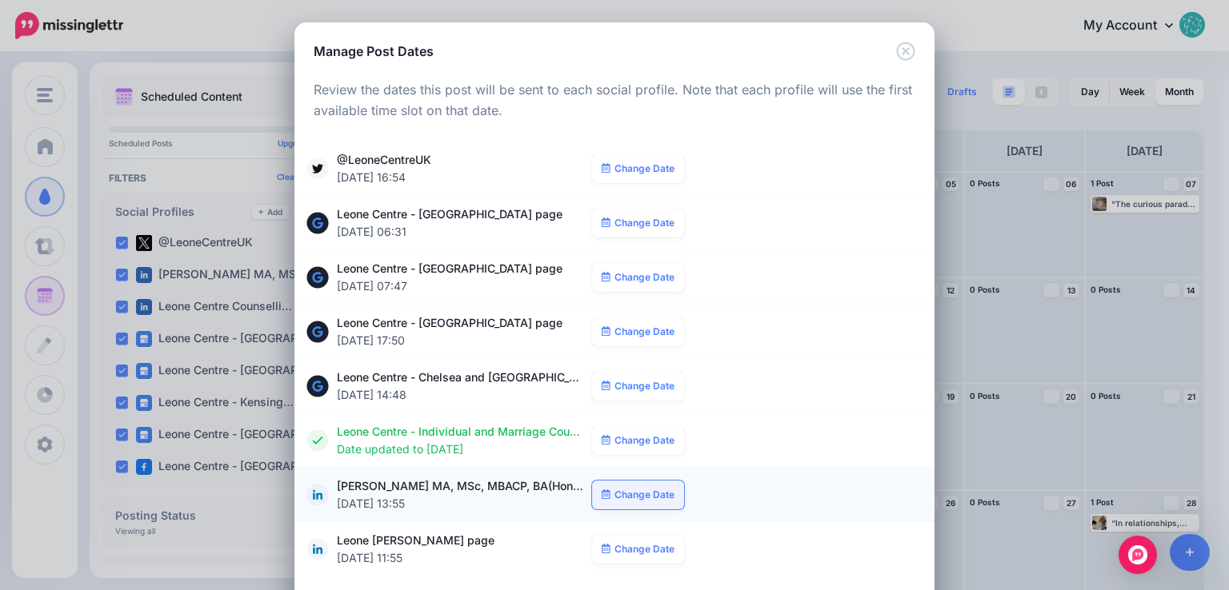
click at [629, 497] on link "Change Date" at bounding box center [638, 495] width 92 height 29
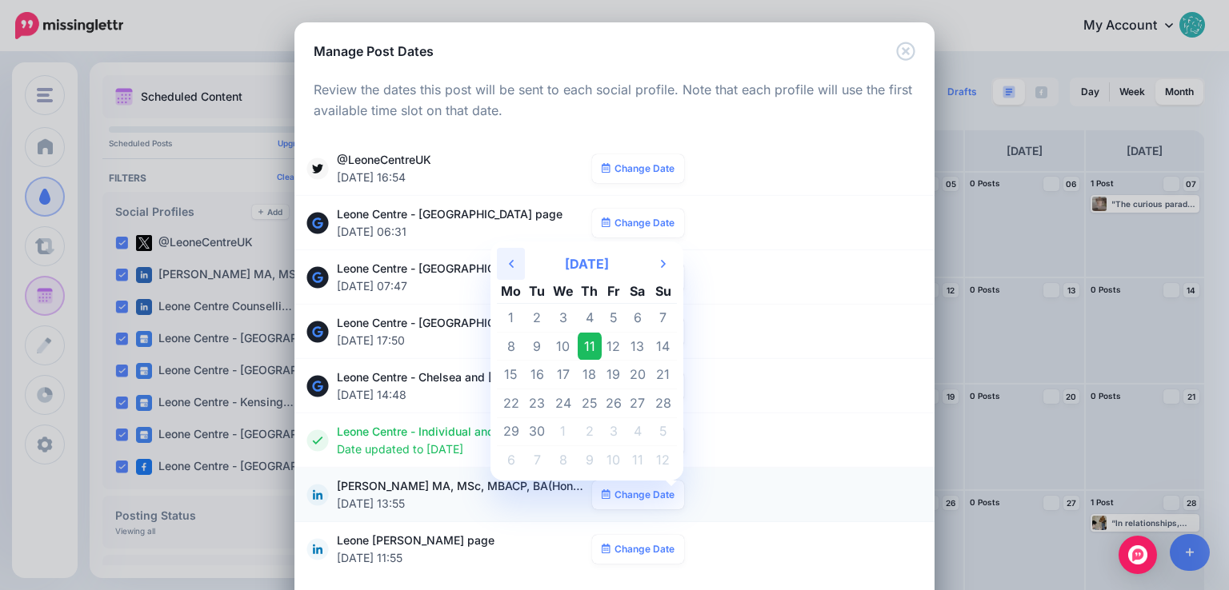
click at [509, 263] on th "Previous Month" at bounding box center [511, 264] width 28 height 32
click at [585, 429] on td "28" at bounding box center [589, 432] width 25 height 29
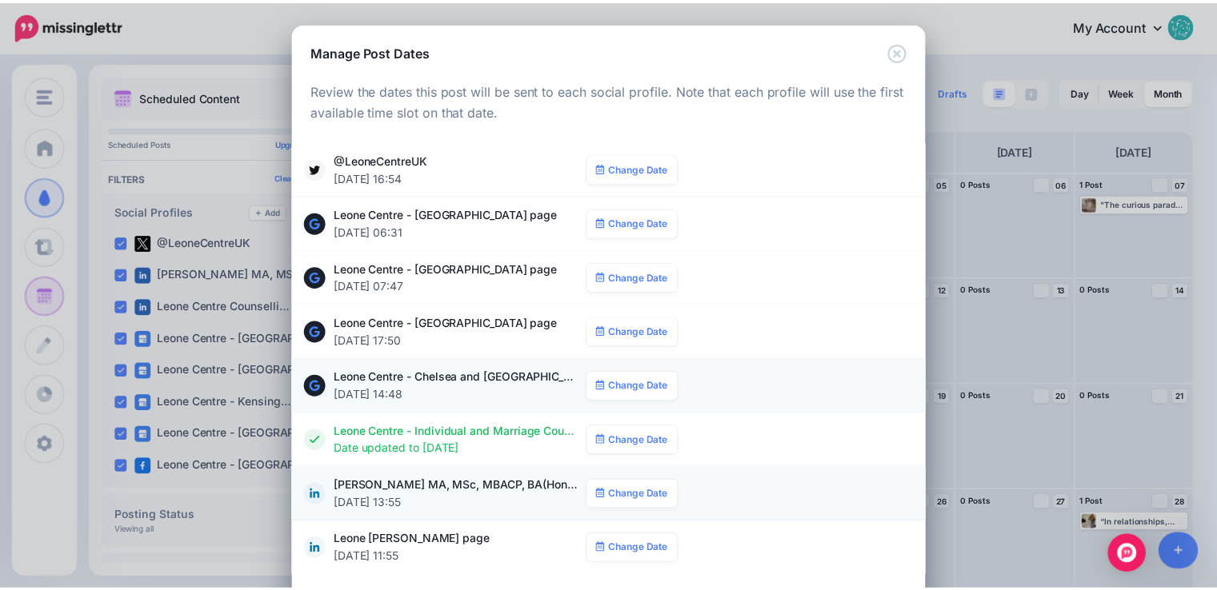
scroll to position [81, 0]
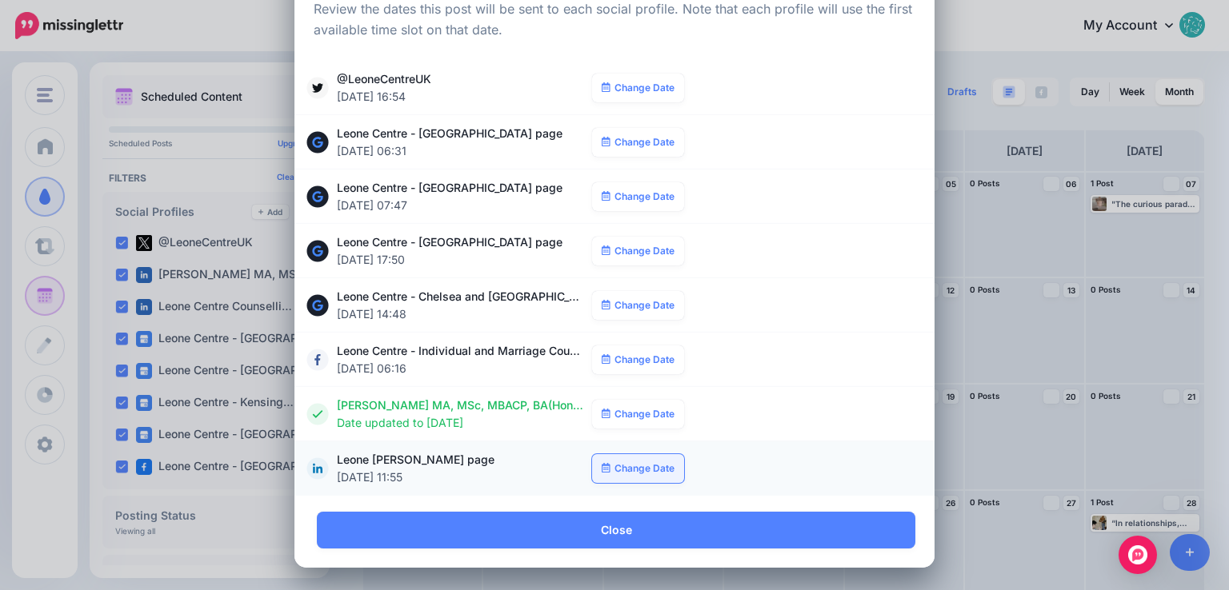
click at [625, 469] on link "Change Date" at bounding box center [638, 468] width 92 height 29
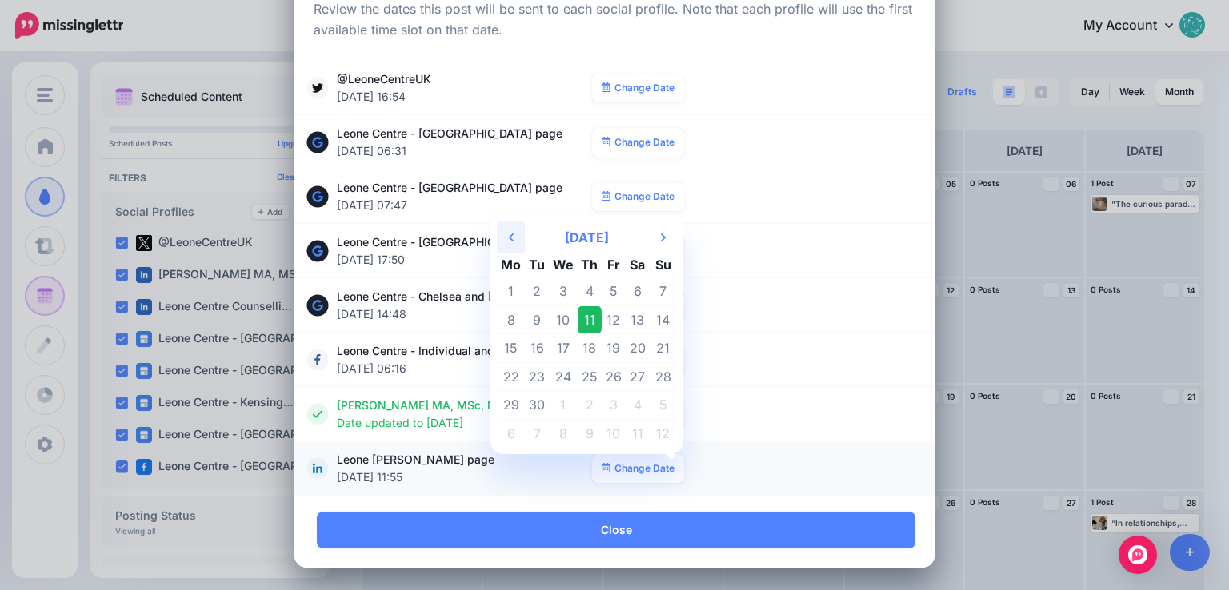
click at [512, 242] on th "Previous Month" at bounding box center [511, 238] width 28 height 32
click at [586, 406] on td "28" at bounding box center [589, 405] width 25 height 29
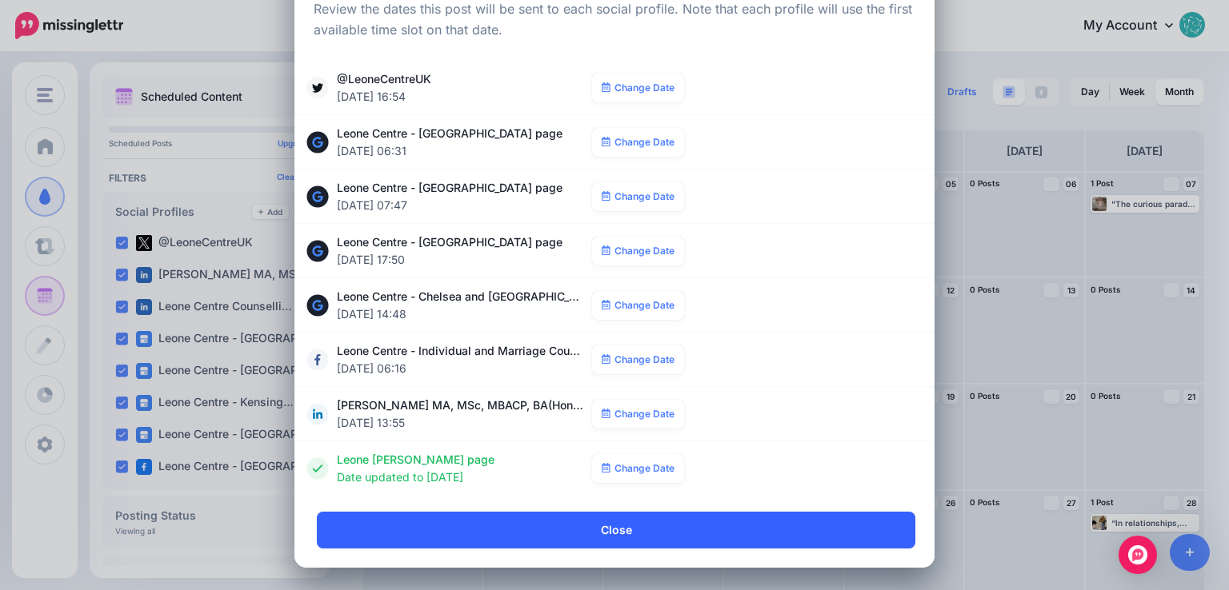
click at [720, 530] on link "Close" at bounding box center [616, 530] width 598 height 37
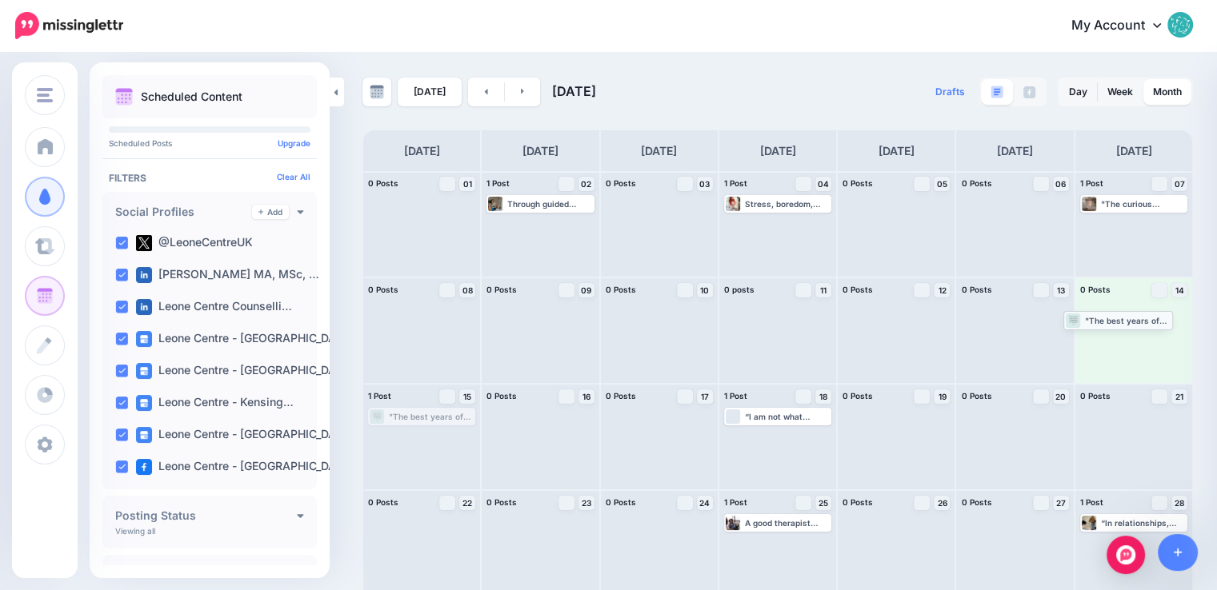
drag, startPoint x: 441, startPoint y: 422, endPoint x: 1136, endPoint y: 326, distance: 701.7
click at [477, 94] on link at bounding box center [486, 92] width 36 height 29
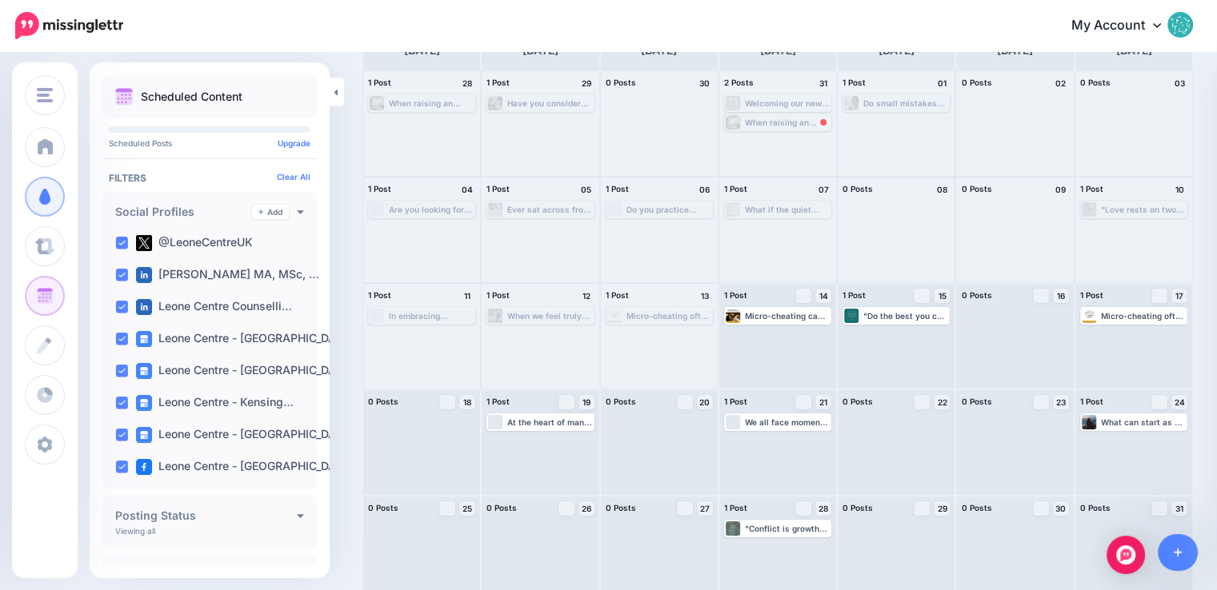
scroll to position [113, 0]
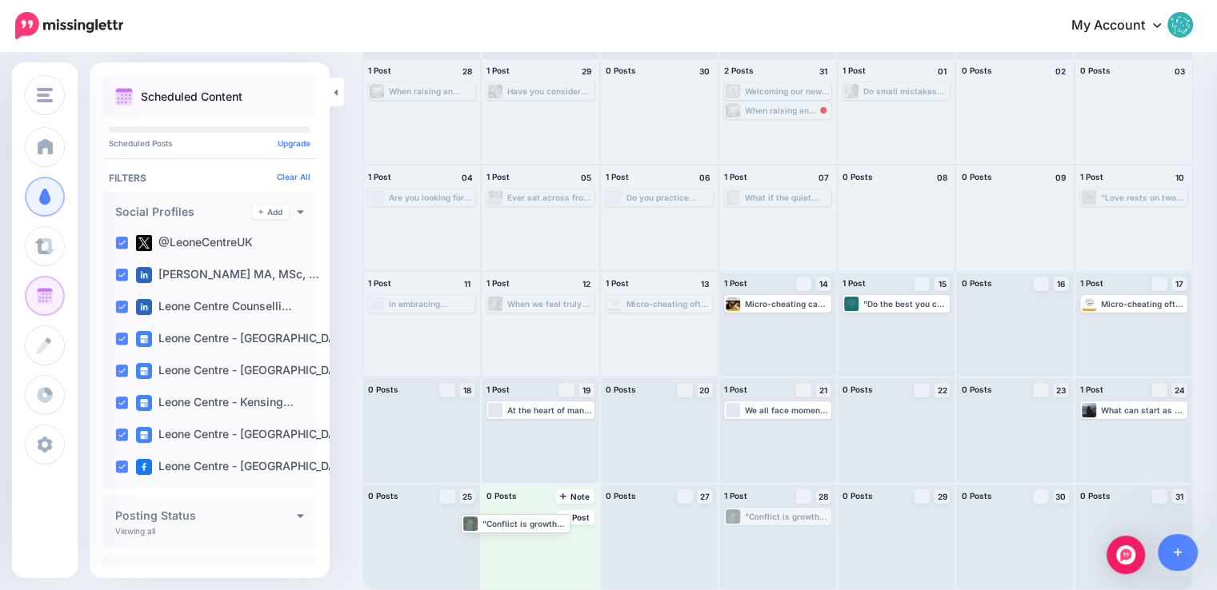
drag, startPoint x: 797, startPoint y: 515, endPoint x: 525, endPoint y: 522, distance: 271.2
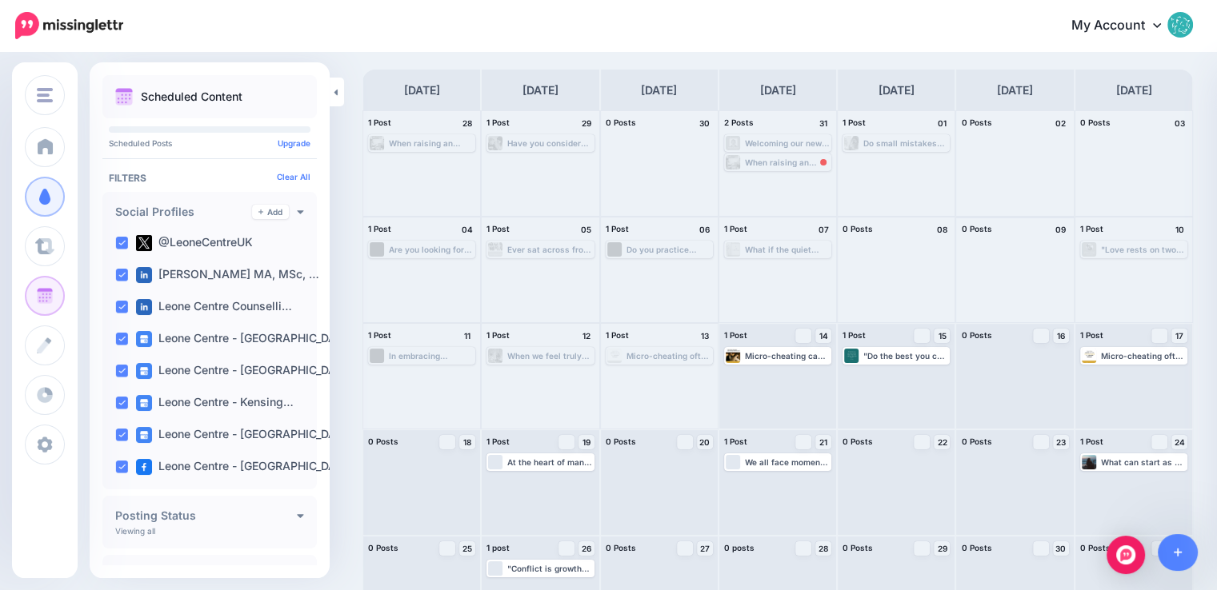
scroll to position [33, 0]
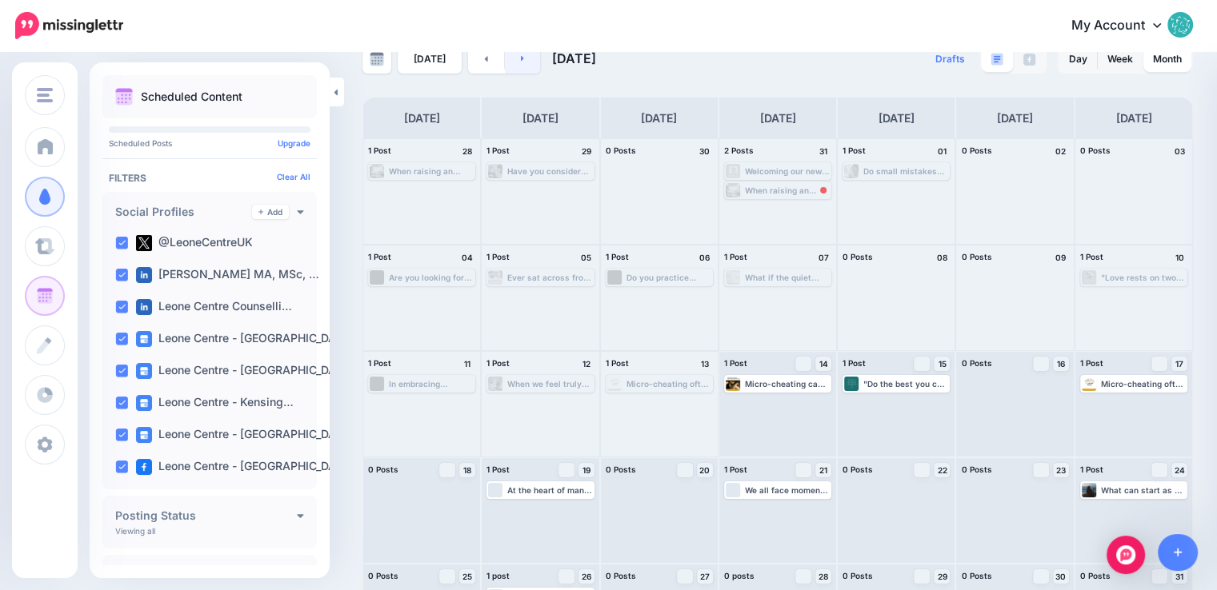
click at [530, 66] on link at bounding box center [523, 59] width 36 height 29
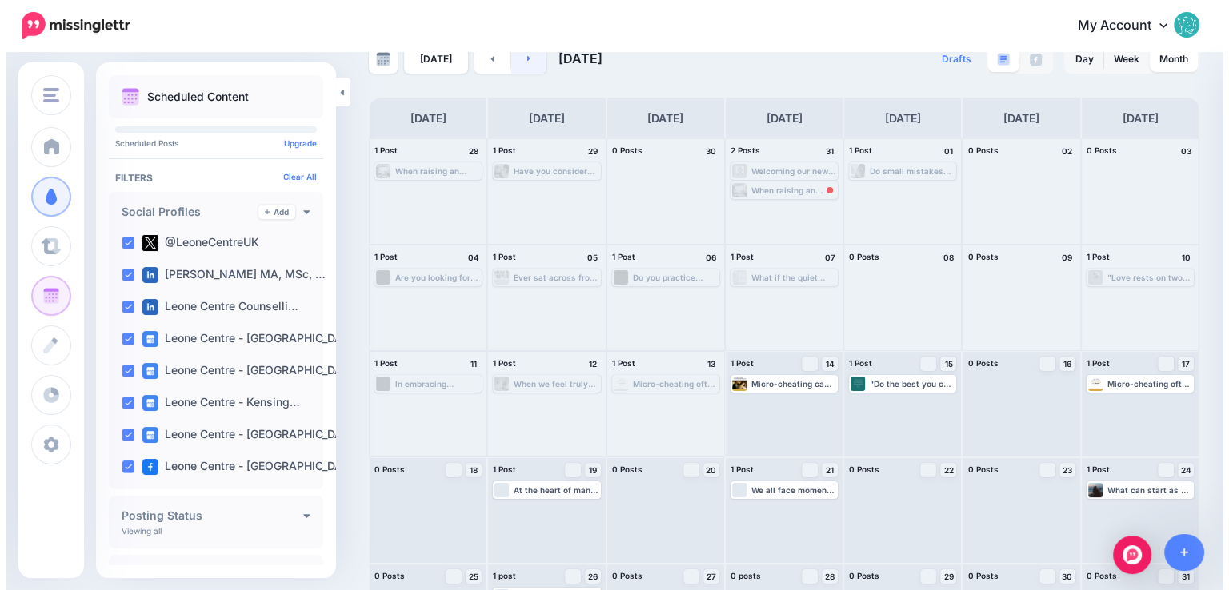
scroll to position [0, 0]
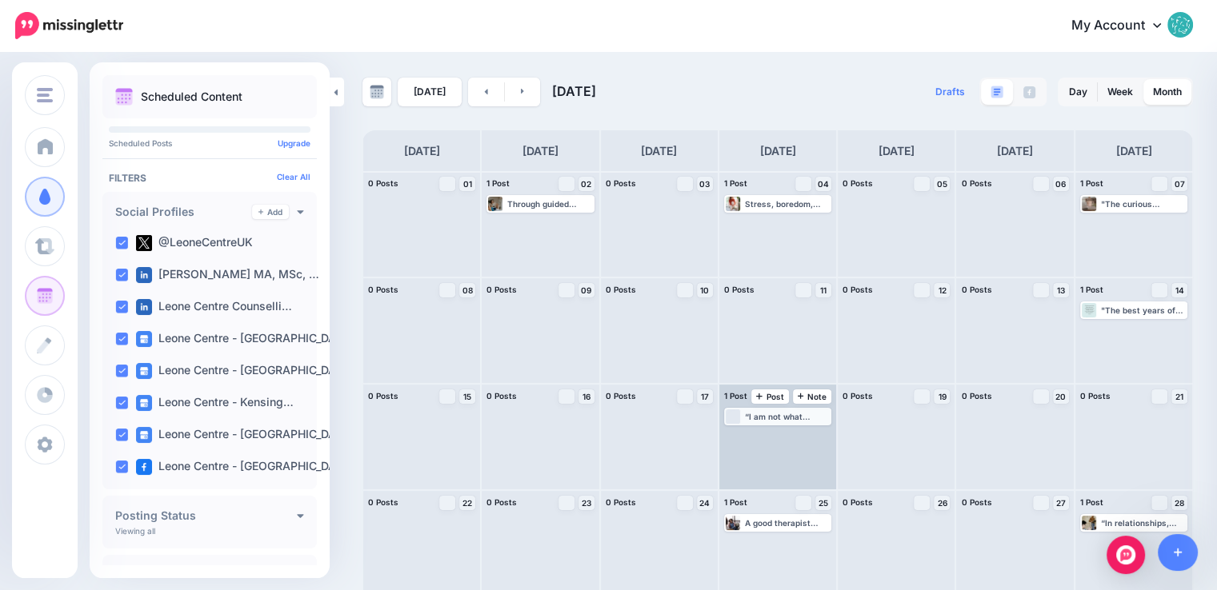
click at [783, 417] on div "“I am not what happened to me, I am what I choose to become.” -[PERSON_NAME][GE…" at bounding box center [787, 417] width 85 height 10
click at [763, 435] on span "Edit" at bounding box center [759, 436] width 13 height 8
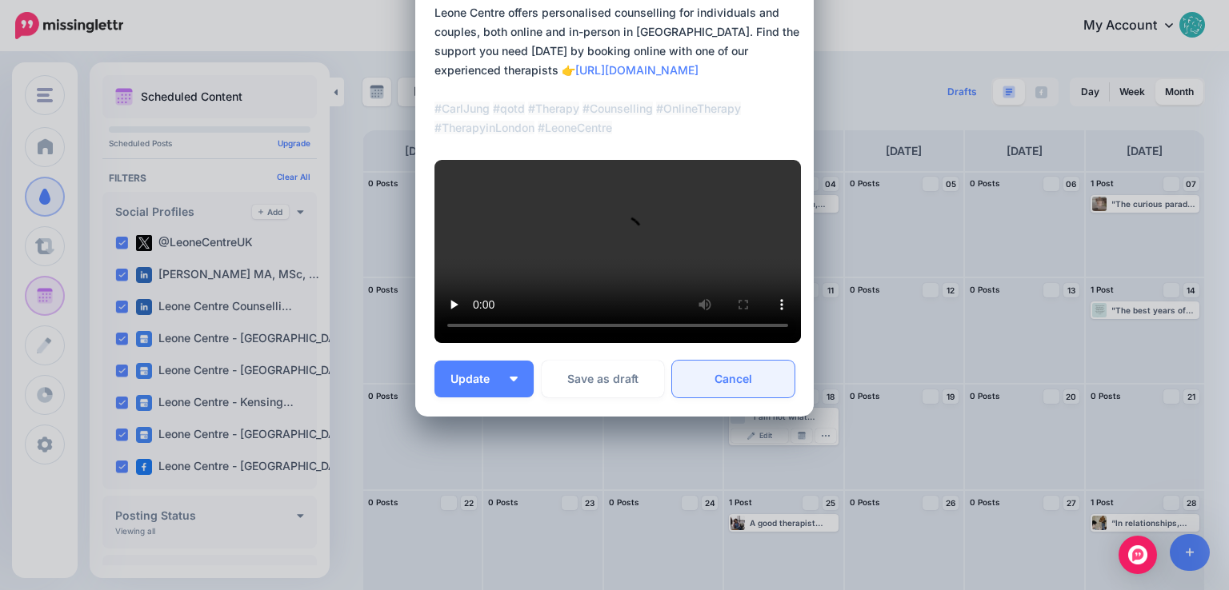
scroll to position [400, 0]
click at [759, 398] on link "Cancel" at bounding box center [733, 379] width 122 height 37
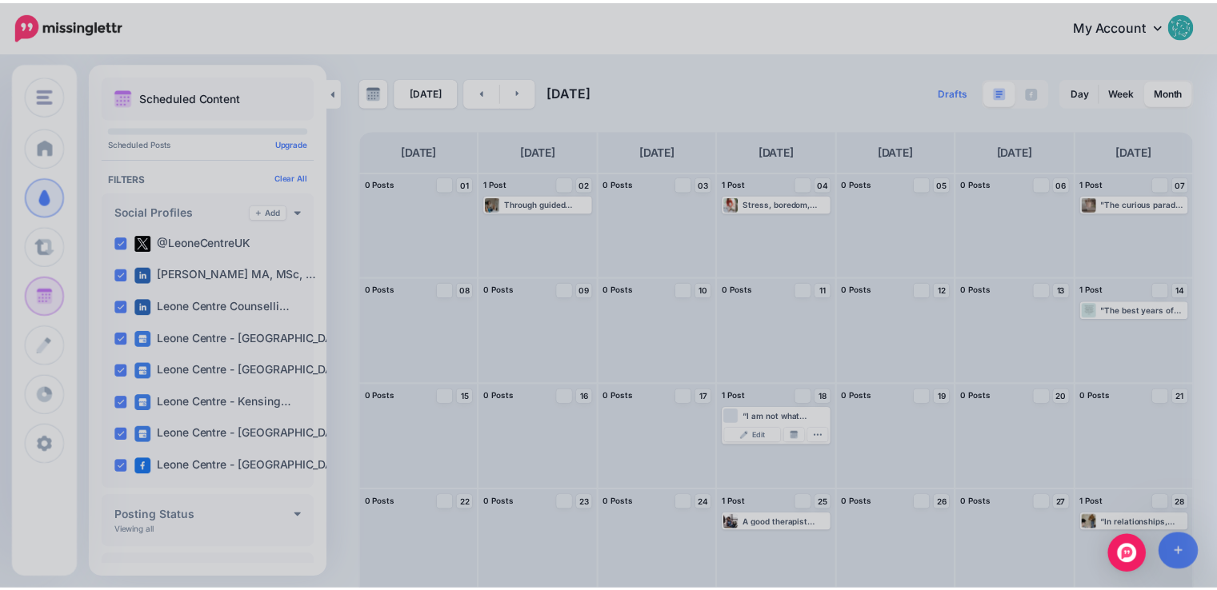
scroll to position [0, 0]
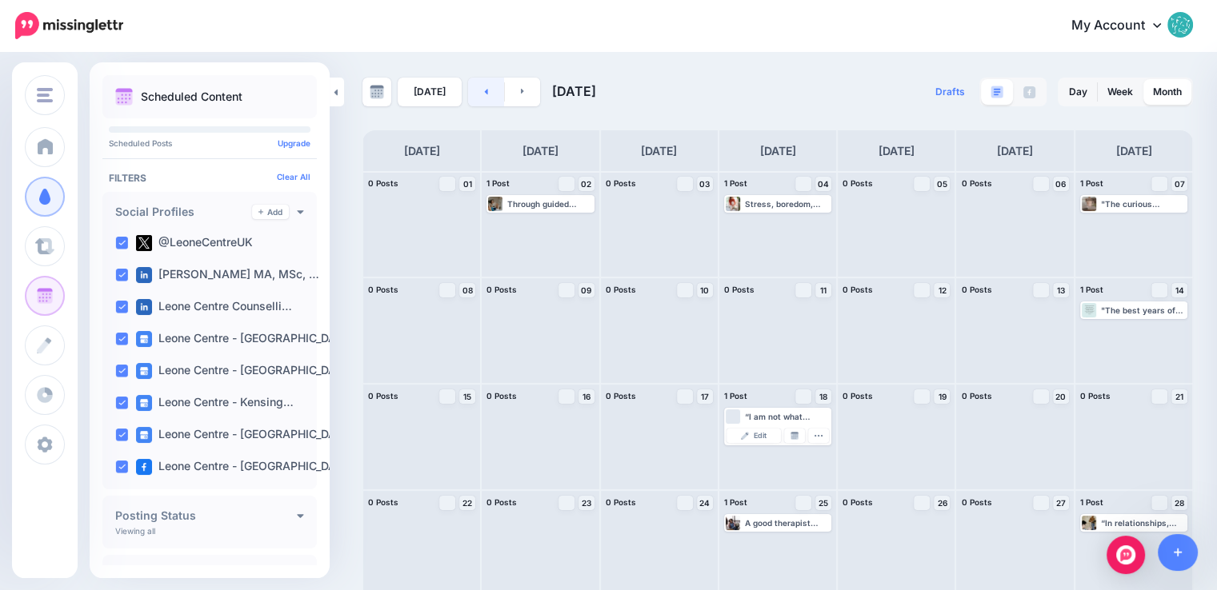
click at [485, 92] on link at bounding box center [486, 92] width 36 height 29
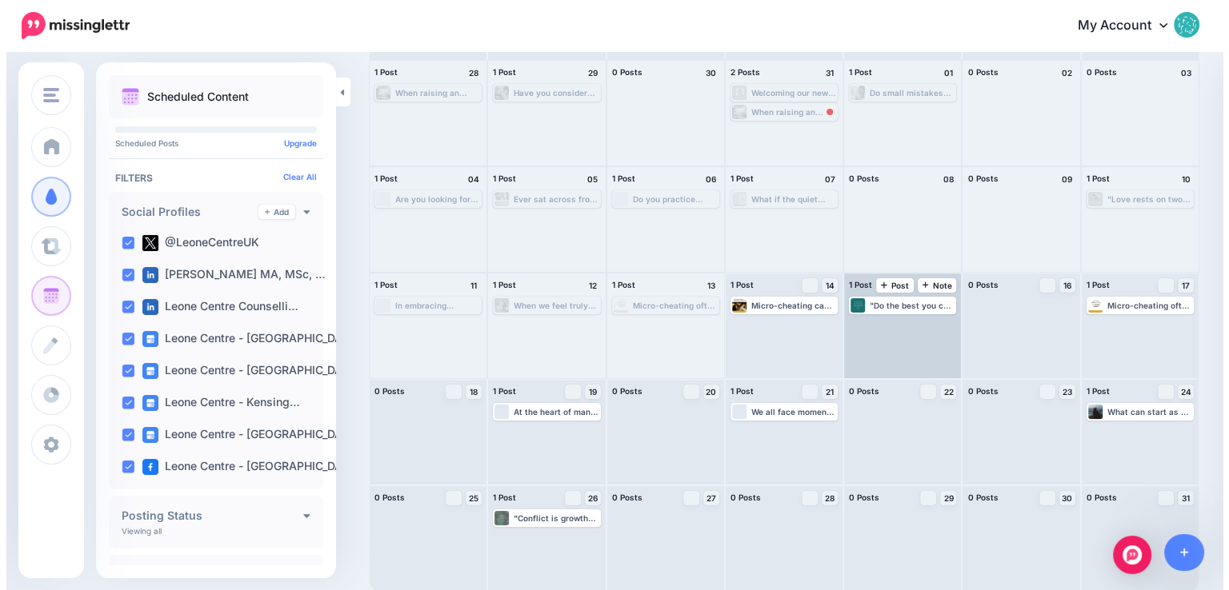
scroll to position [113, 0]
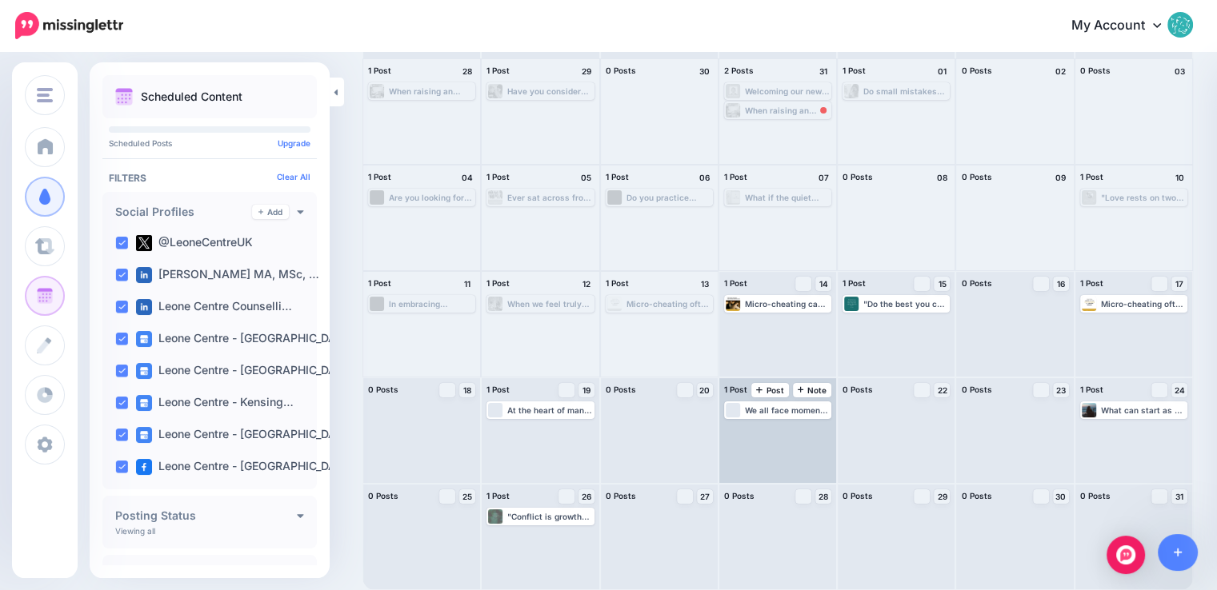
drag, startPoint x: 807, startPoint y: 410, endPoint x: 781, endPoint y: 432, distance: 34.6
click at [781, 432] on div "We all face moments when life feels overwhelming, relationships feel strained, …" at bounding box center [777, 430] width 117 height 105
click at [781, 413] on div "We all face moments when life feels overwhelming, relationships feel strained, …" at bounding box center [787, 411] width 85 height 10
click at [823, 427] on icon "button" at bounding box center [818, 430] width 10 height 10
click at [749, 427] on img at bounding box center [745, 429] width 8 height 8
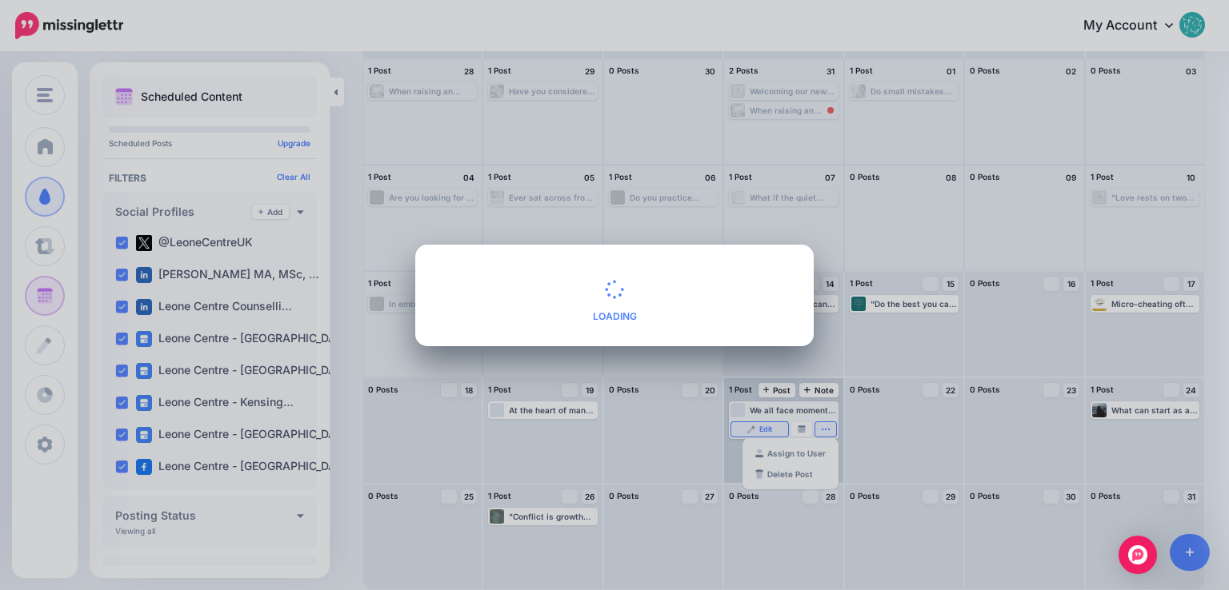
scroll to position [0, 0]
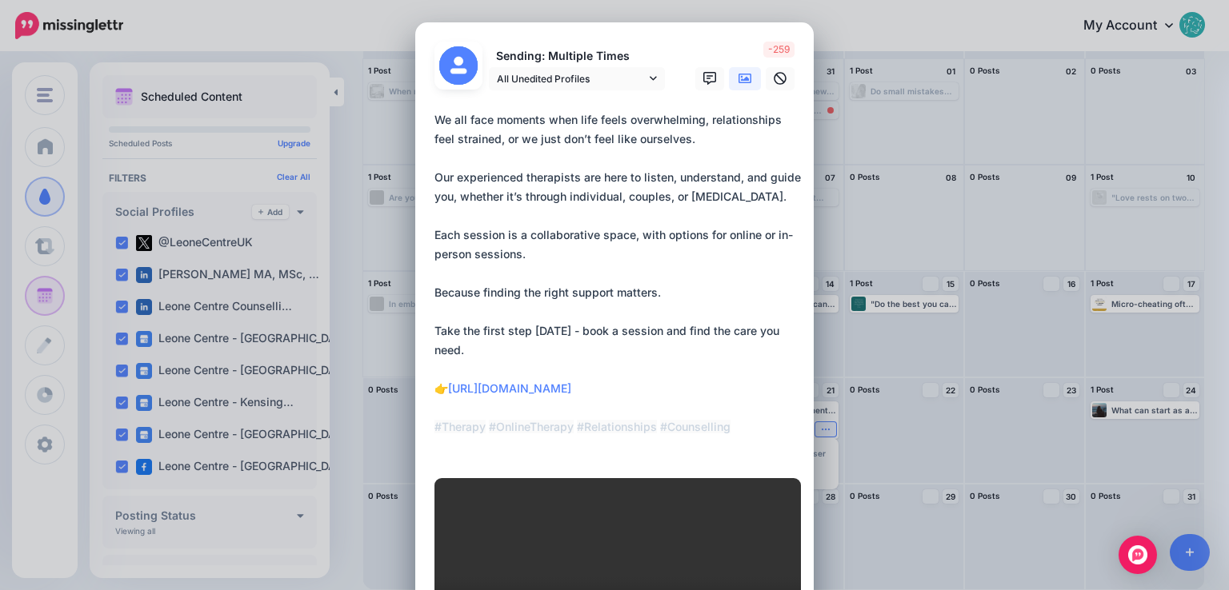
click at [916, 460] on div "Edit Post Loading Sending: Multiple Times" at bounding box center [614, 295] width 1229 height 590
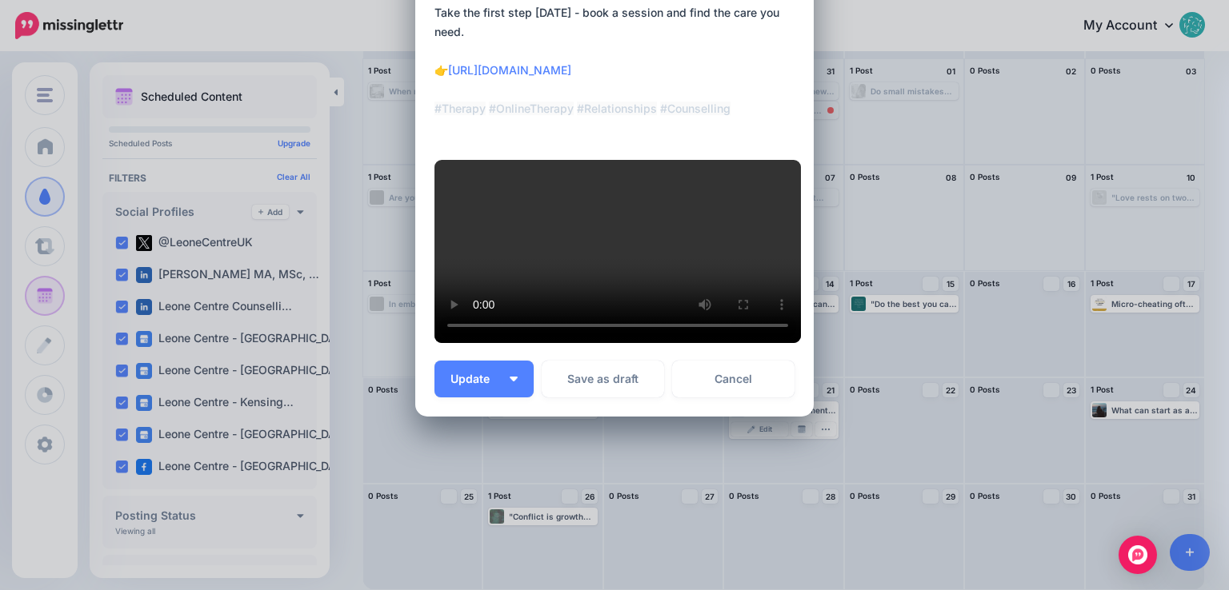
scroll to position [560, 0]
click at [745, 398] on link "Cancel" at bounding box center [733, 379] width 122 height 37
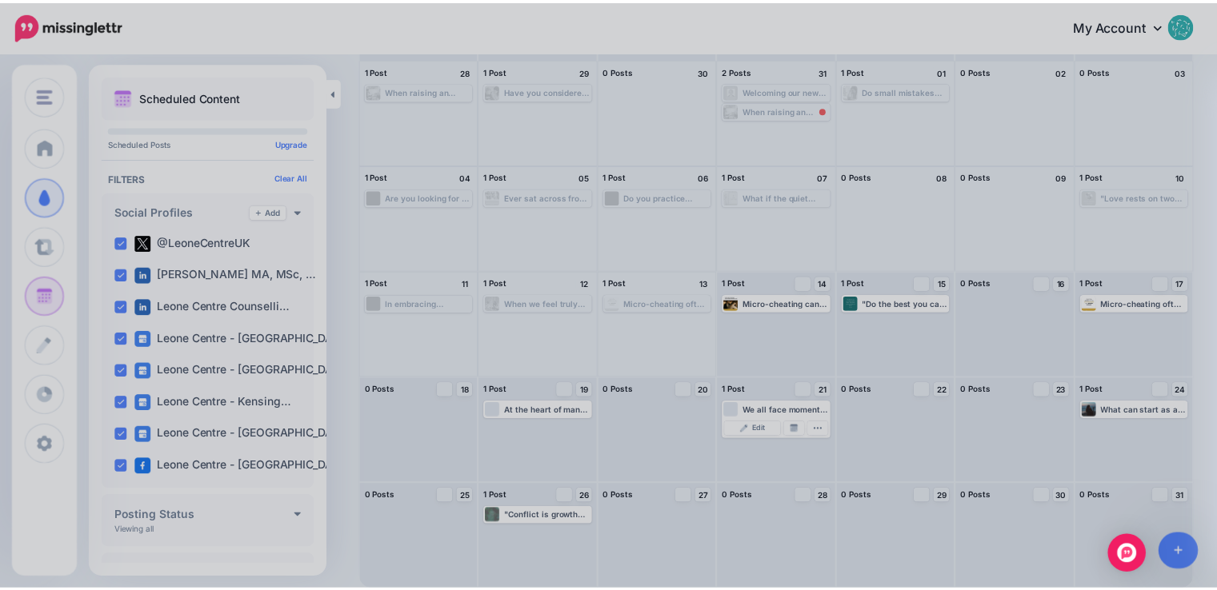
scroll to position [0, 0]
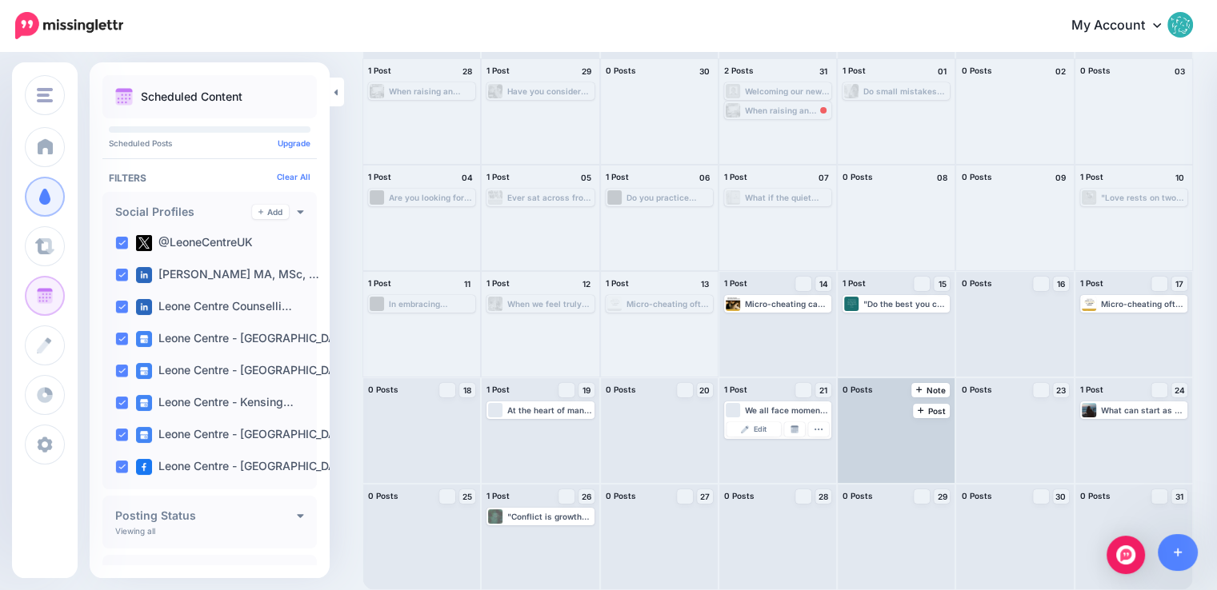
click at [880, 442] on div at bounding box center [895, 430] width 117 height 105
